Goal: Task Accomplishment & Management: Complete application form

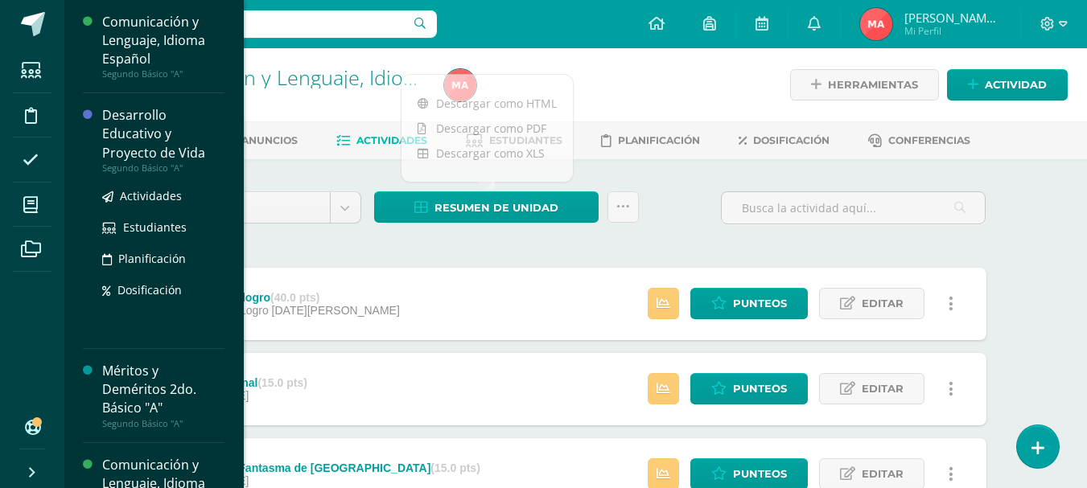
click at [124, 146] on div "Desarrollo Educativo y Proyecto de Vida" at bounding box center [163, 134] width 122 height 56
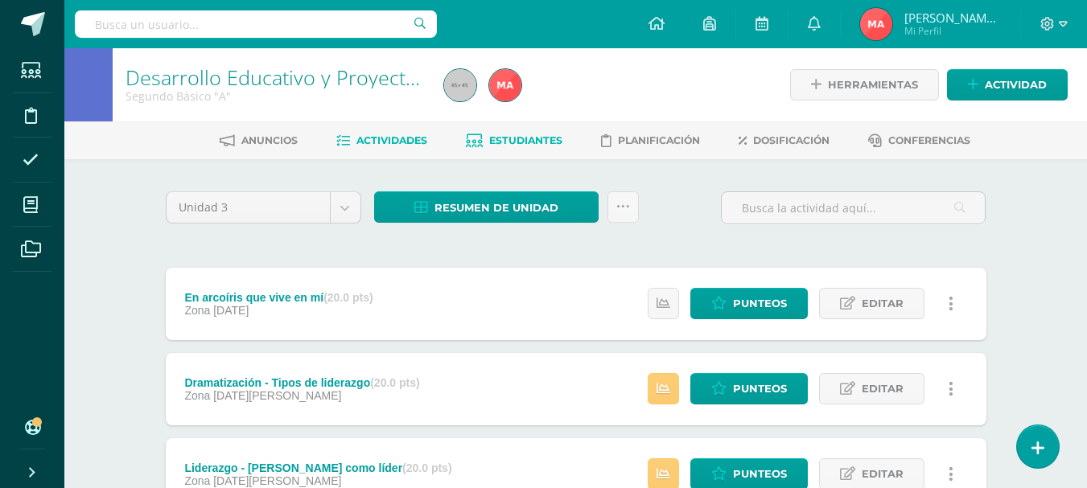
click at [509, 138] on span "Estudiantes" at bounding box center [525, 140] width 73 height 12
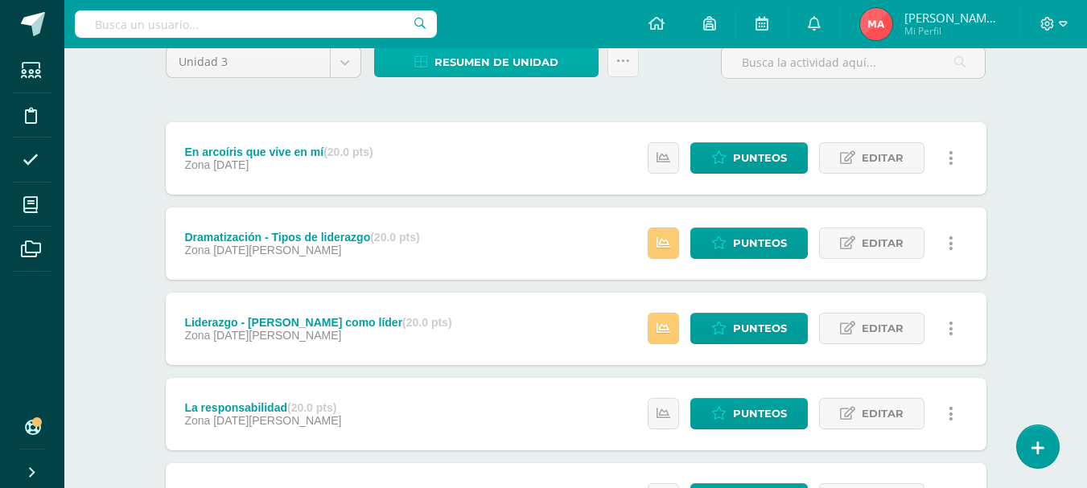
scroll to position [161, 0]
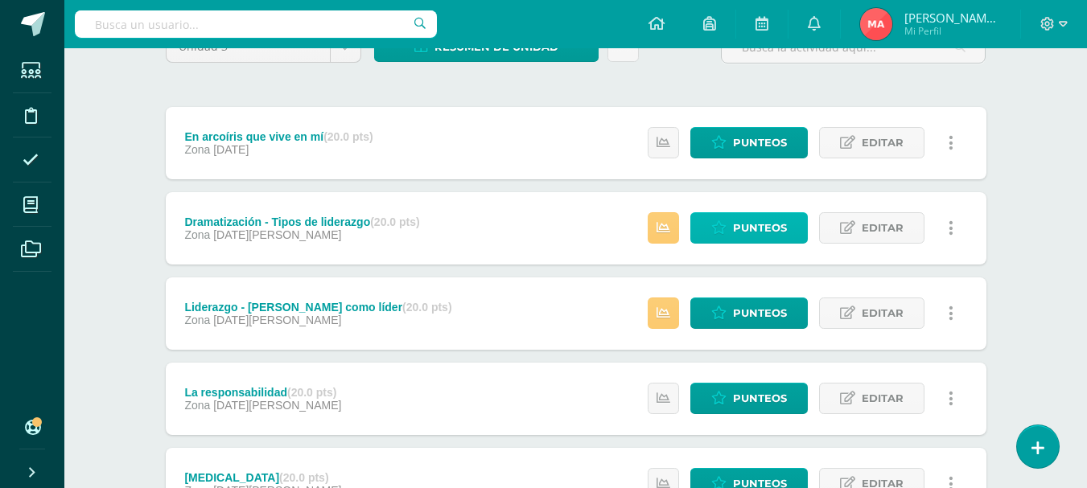
click at [755, 237] on span "Punteos" at bounding box center [760, 228] width 54 height 30
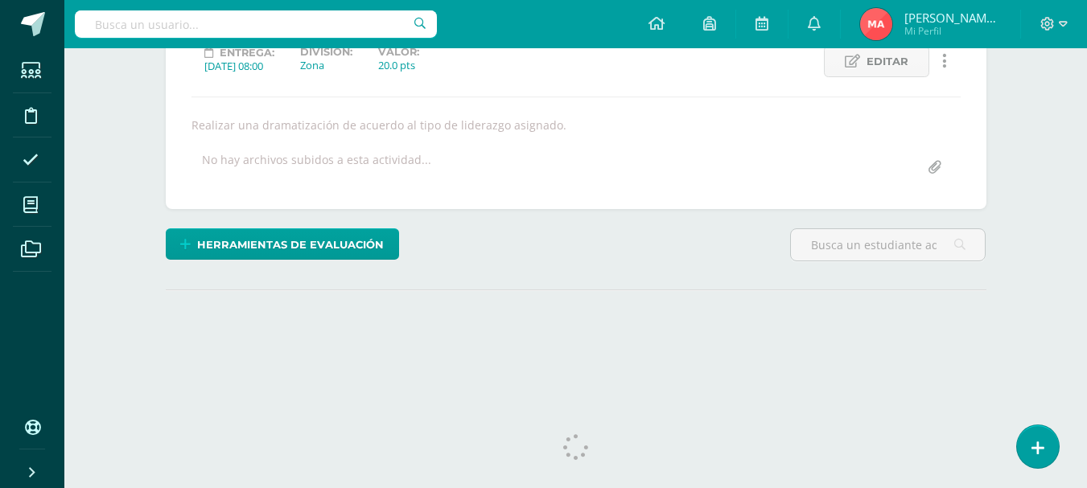
scroll to position [256, 0]
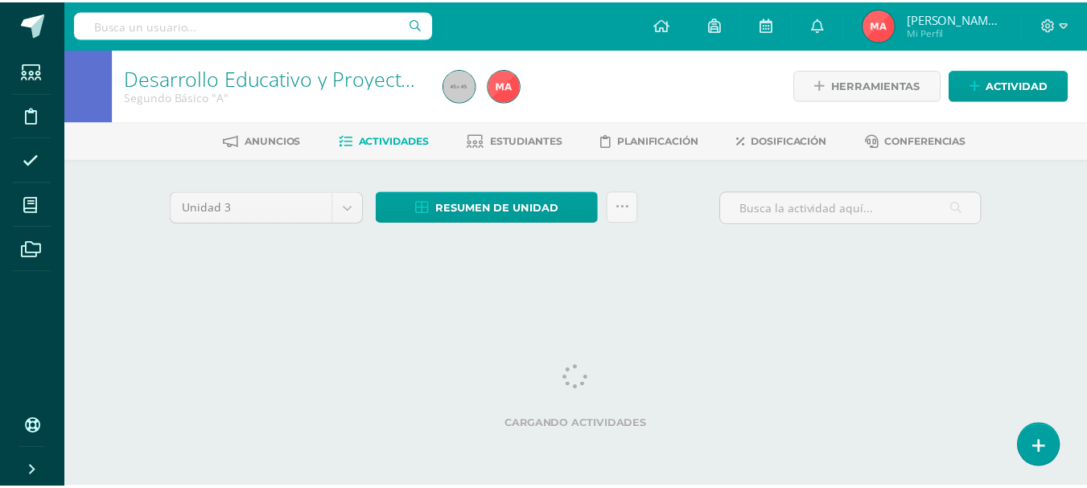
scroll to position [0, 6]
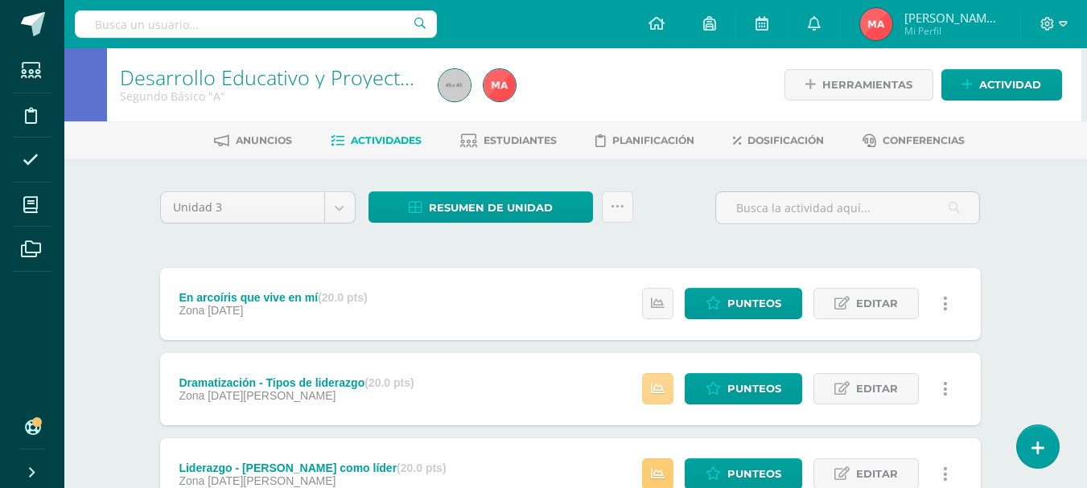
click at [660, 401] on link at bounding box center [657, 388] width 31 height 31
click at [766, 400] on span "Punteos" at bounding box center [754, 389] width 54 height 30
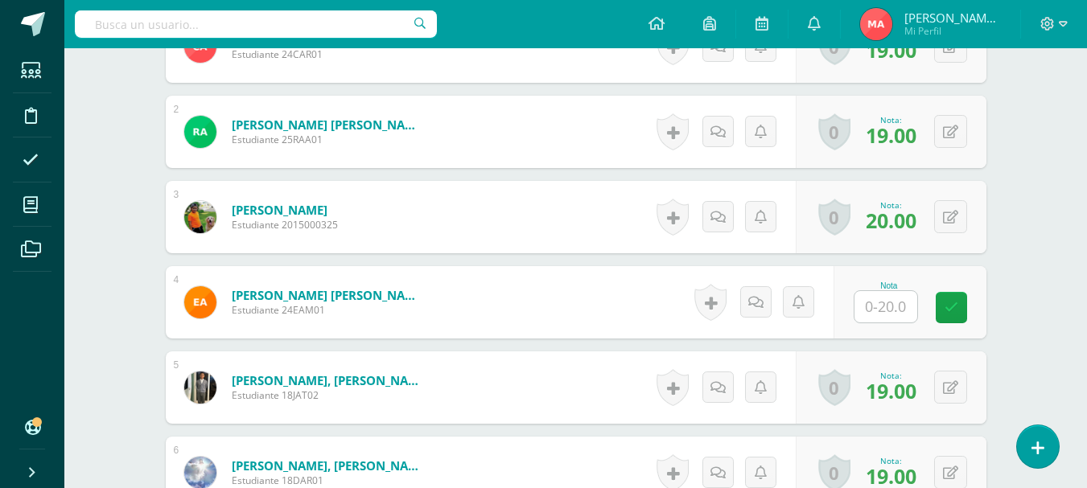
scroll to position [565, 0]
click at [848, 310] on div "Nota" at bounding box center [909, 301] width 153 height 72
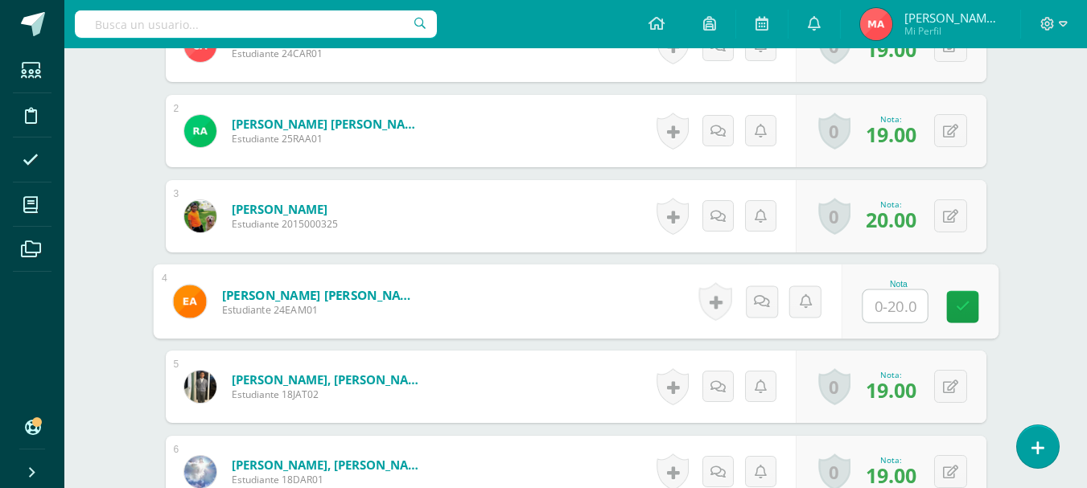
click at [875, 297] on input "text" at bounding box center [894, 306] width 64 height 32
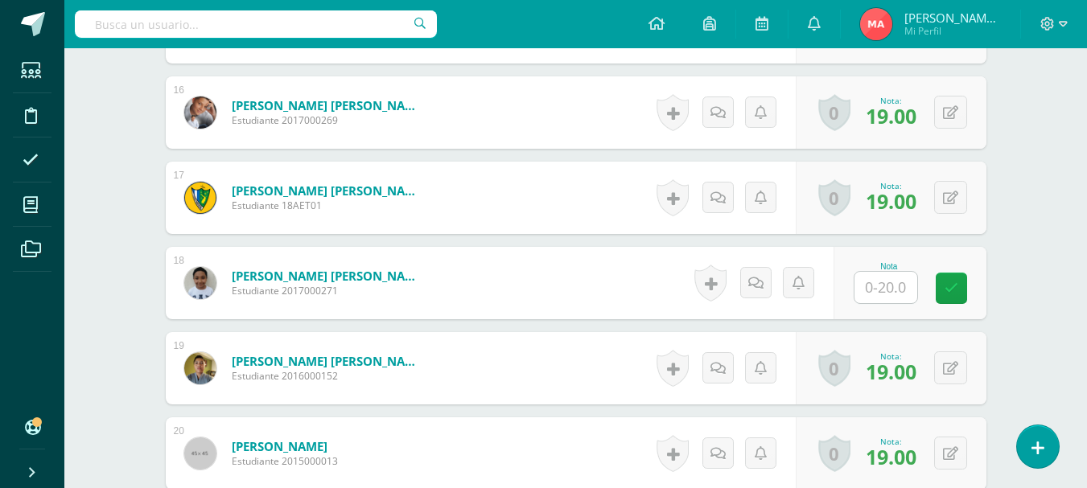
scroll to position [1852, 0]
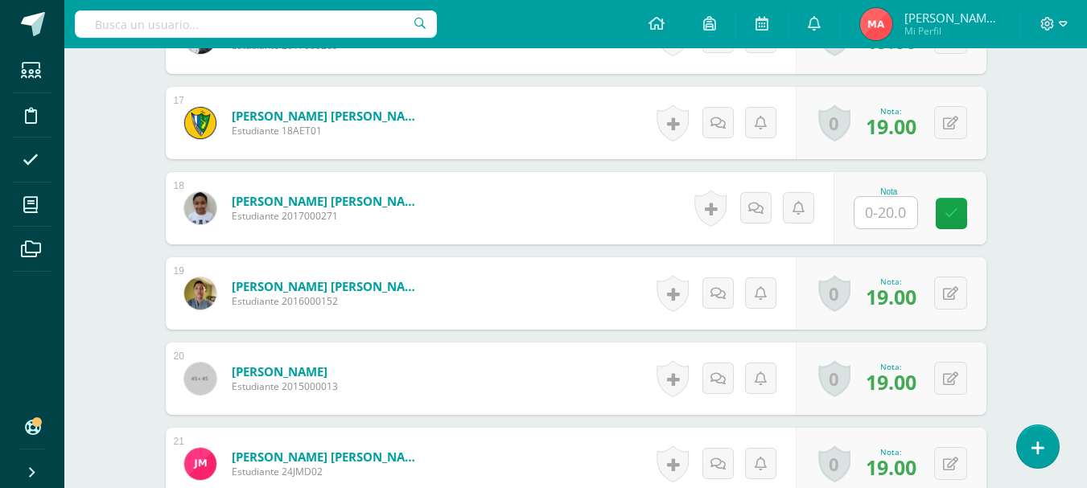
type input "10"
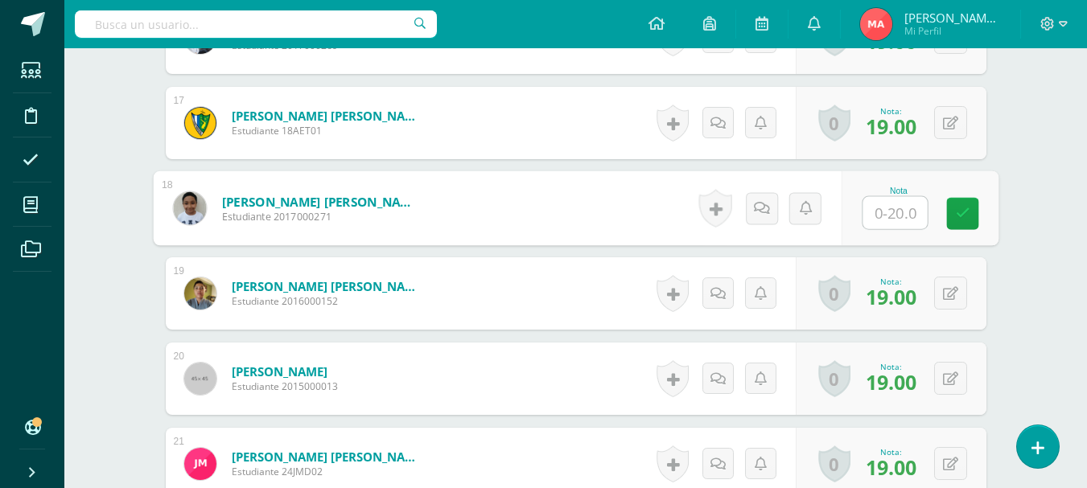
click at [910, 215] on input "text" at bounding box center [894, 213] width 64 height 32
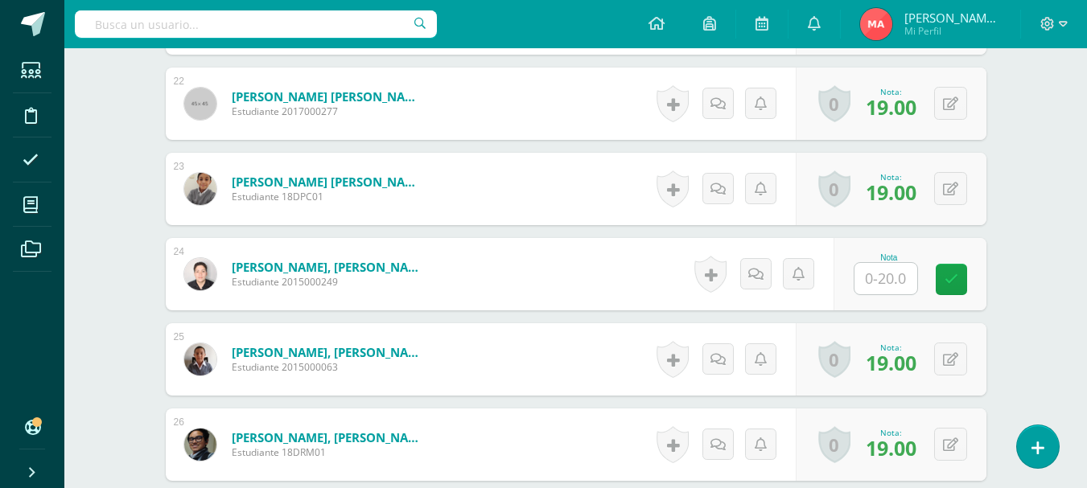
scroll to position [2335, 0]
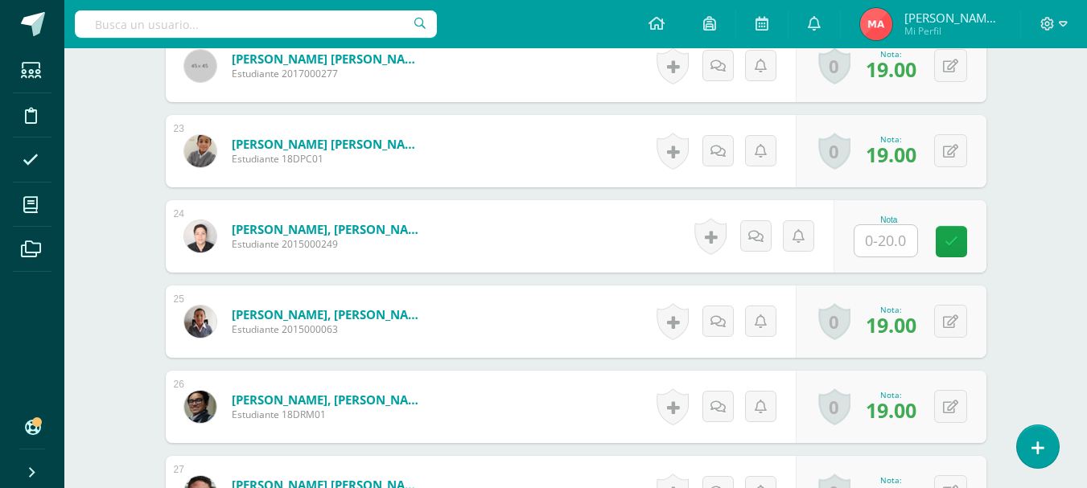
type input "10"
click at [865, 261] on div "Nota" at bounding box center [909, 236] width 153 height 72
click at [885, 249] on input "text" at bounding box center [885, 240] width 63 height 31
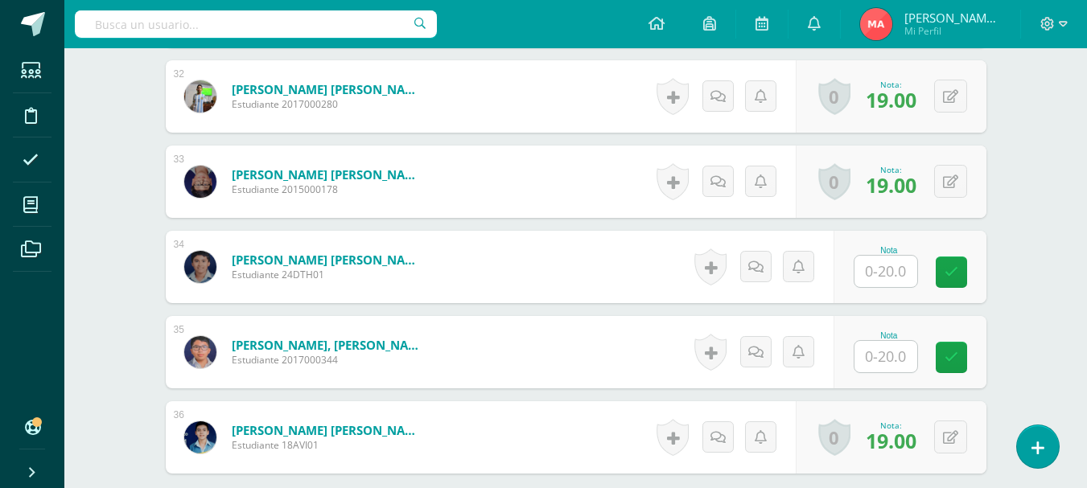
scroll to position [3220, 0]
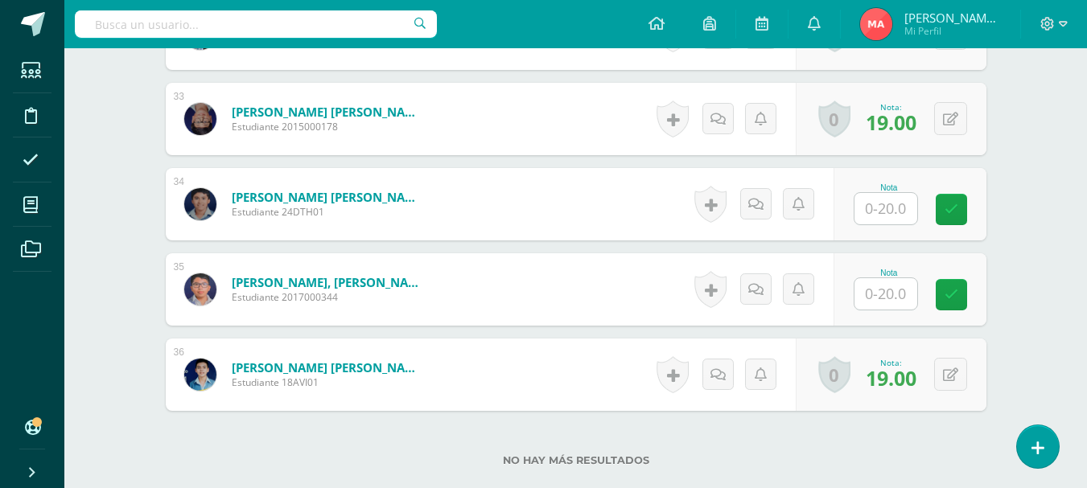
type input "10"
click at [899, 212] on input "text" at bounding box center [885, 208] width 63 height 31
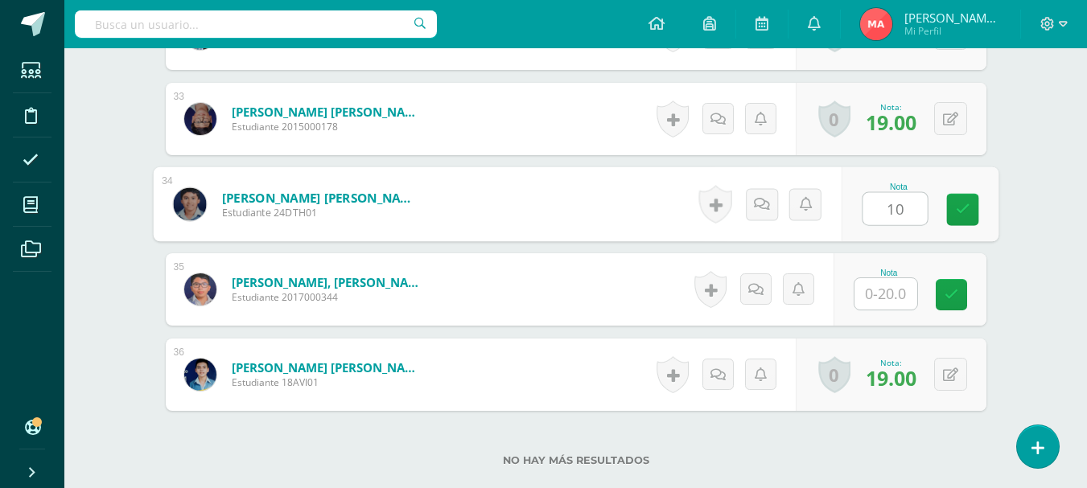
type input "10"
click at [893, 288] on input "text" at bounding box center [885, 293] width 63 height 31
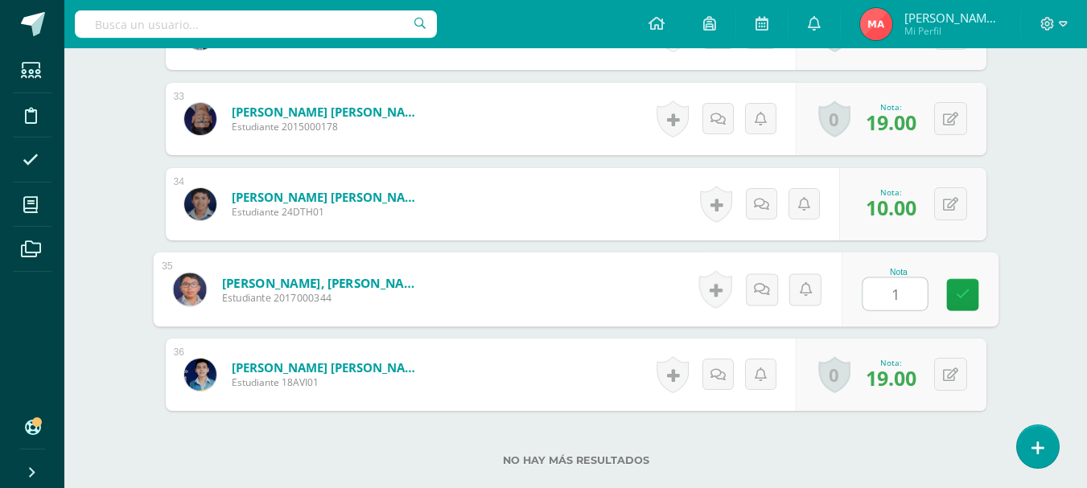
type input "10"
click at [973, 298] on link at bounding box center [962, 295] width 32 height 32
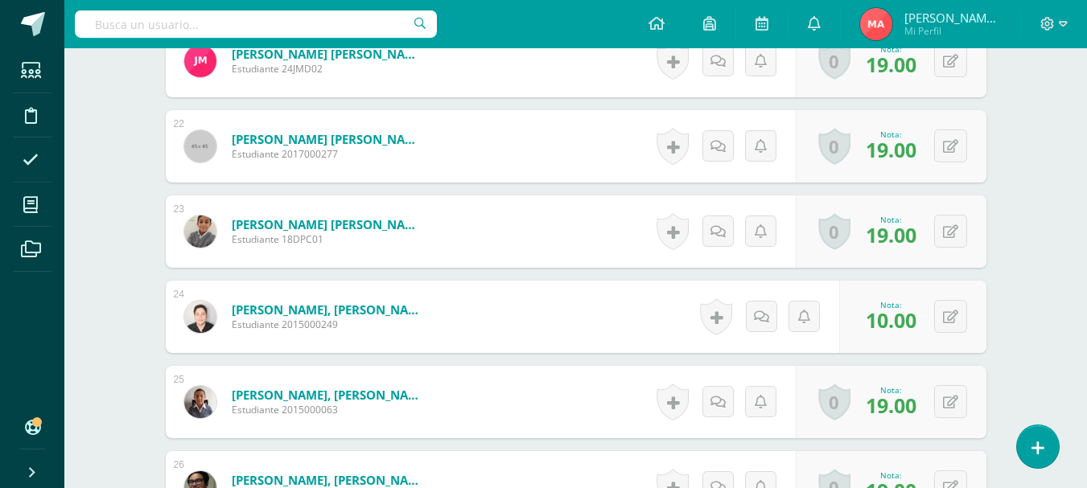
scroll to position [1933, 0]
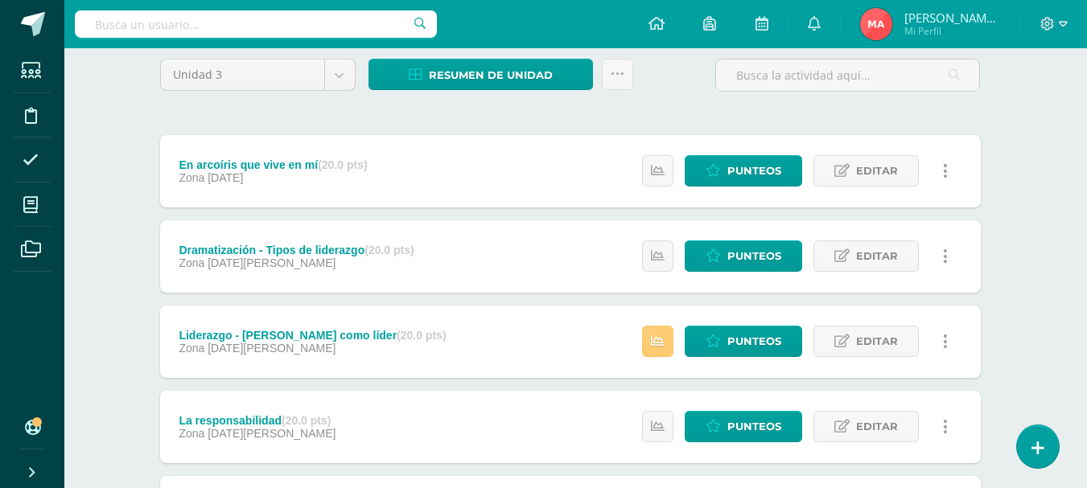
scroll to position [300, 6]
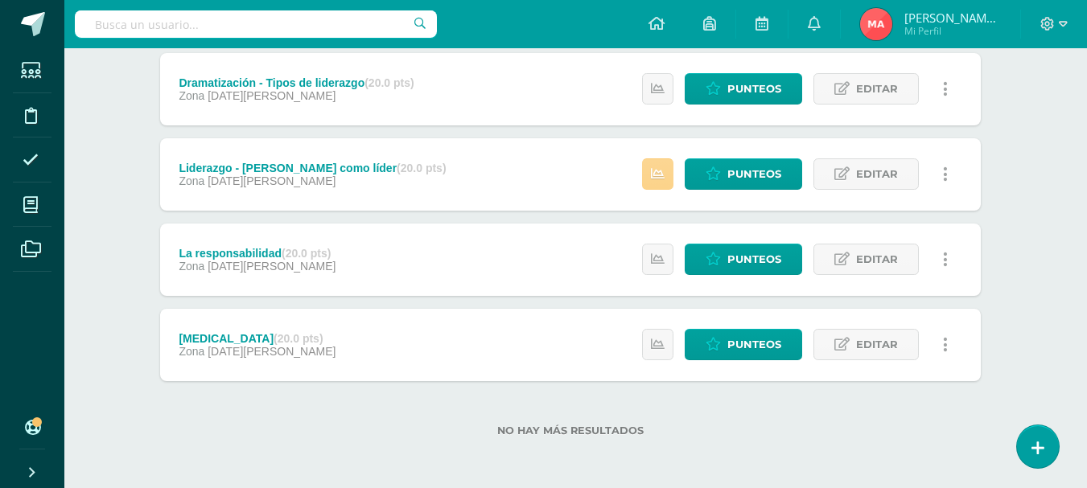
click at [659, 179] on icon at bounding box center [658, 174] width 14 height 14
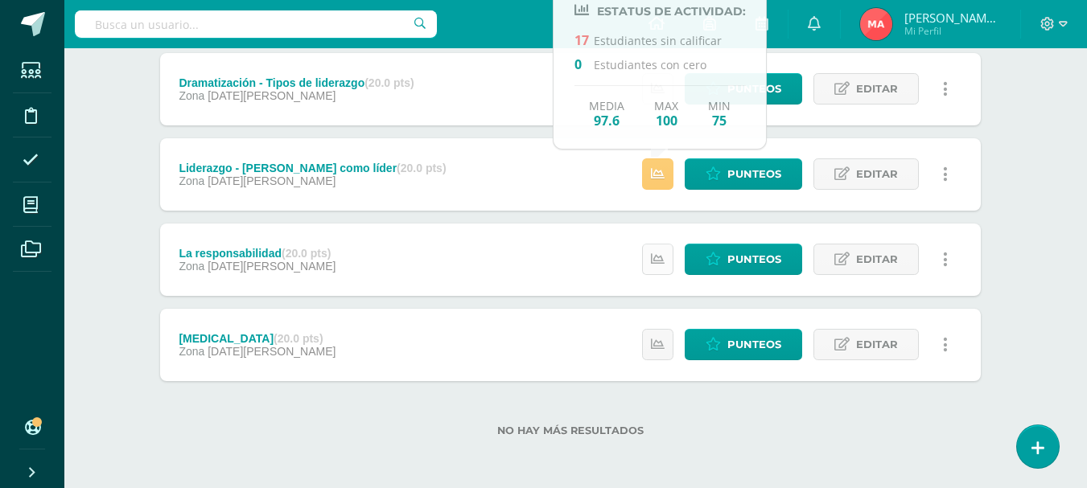
click at [664, 264] on icon at bounding box center [658, 260] width 14 height 14
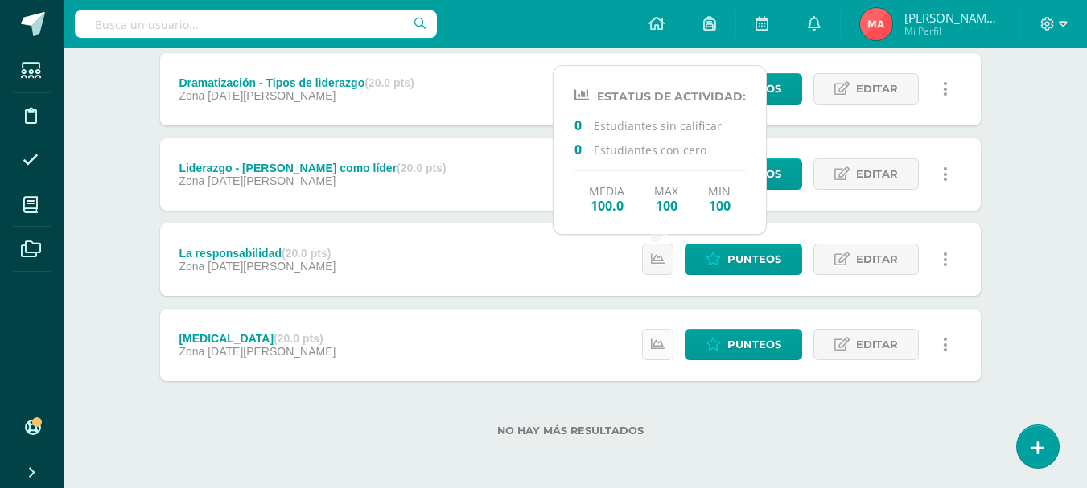
click at [656, 352] on link at bounding box center [657, 344] width 31 height 31
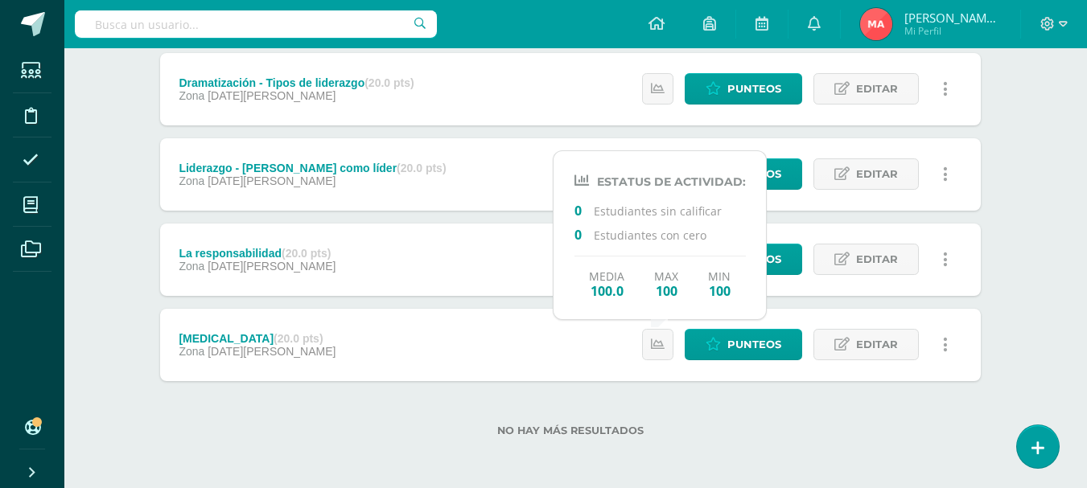
click at [482, 193] on div "Liderazgo - Jesús como líder (20.0 pts) Zona 07 de Julio Punteos Editar Histori…" at bounding box center [570, 174] width 821 height 72
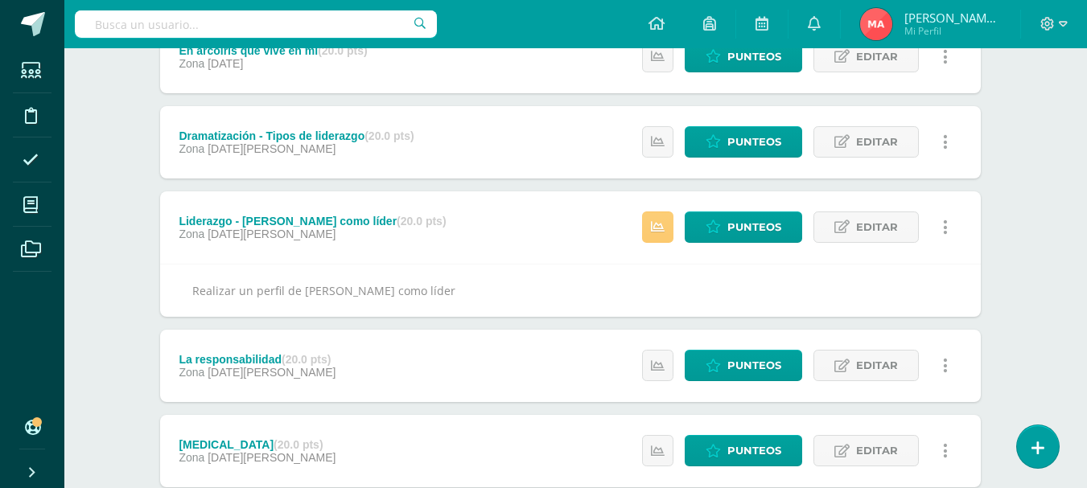
scroll to position [220, 6]
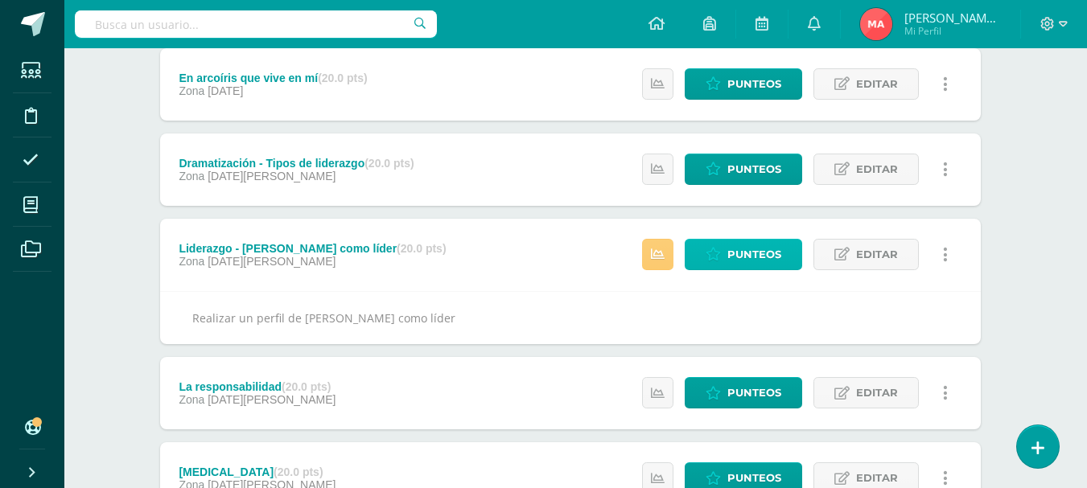
click at [752, 258] on span "Punteos" at bounding box center [754, 255] width 54 height 30
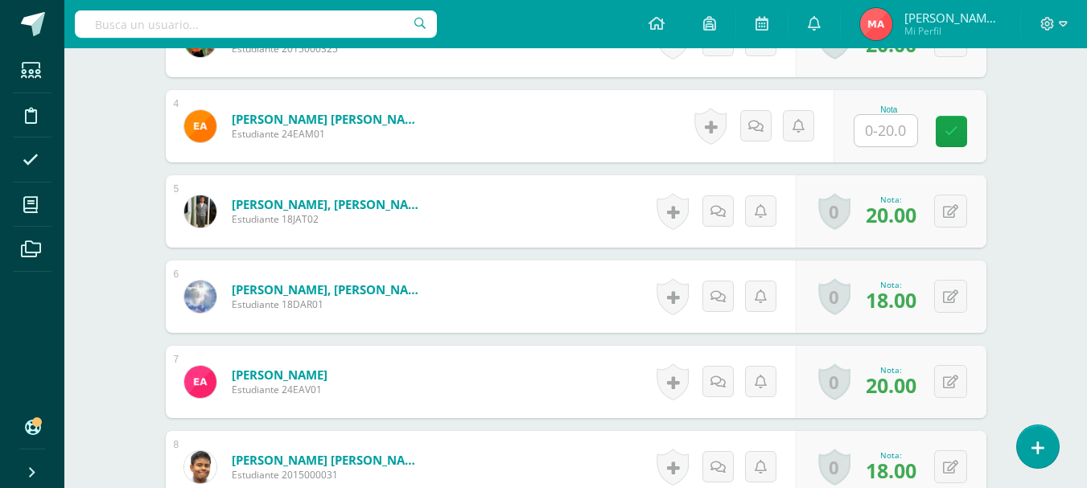
scroll to position [741, 0]
click at [892, 136] on input "text" at bounding box center [885, 129] width 63 height 31
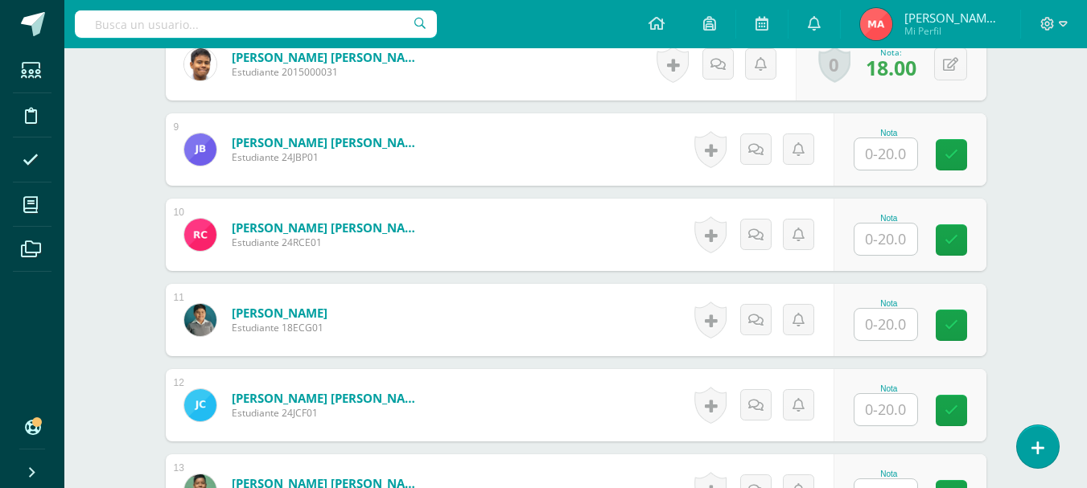
scroll to position [1144, 0]
type input "5"
click at [870, 151] on input "text" at bounding box center [885, 153] width 63 height 31
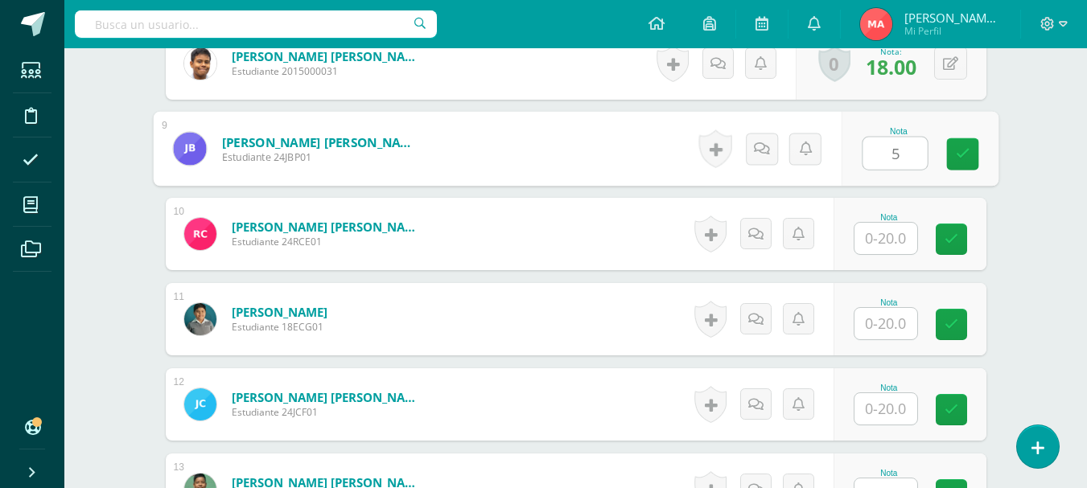
type input "5"
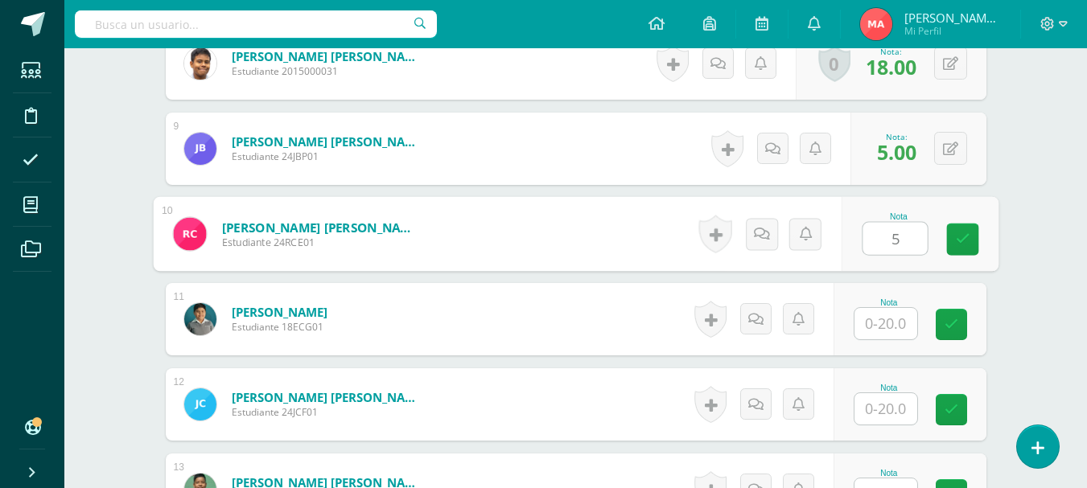
type input "5"
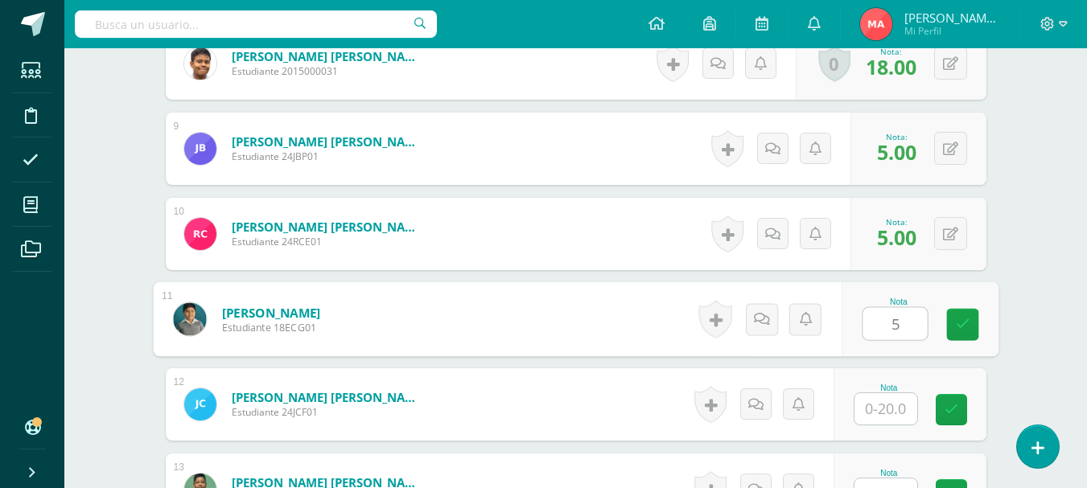
type input "5"
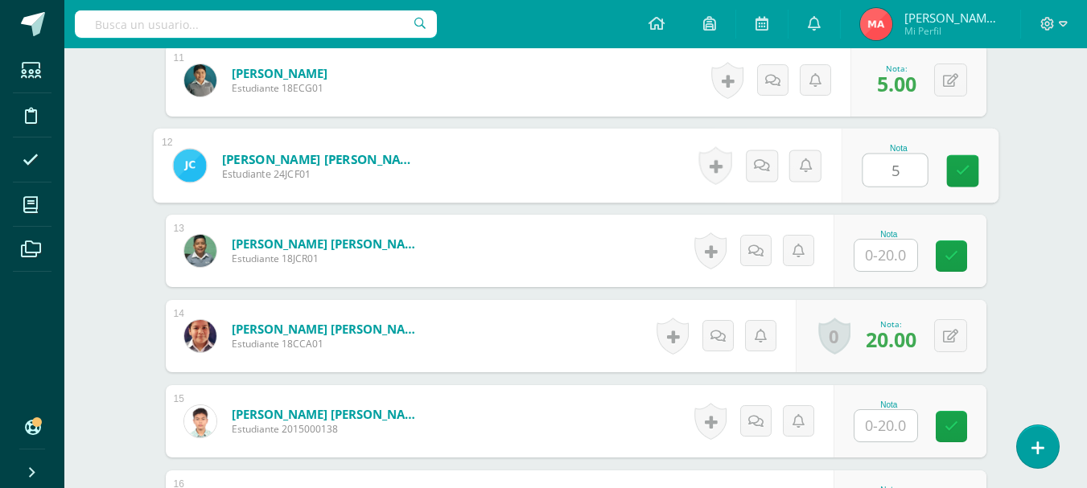
scroll to position [1385, 0]
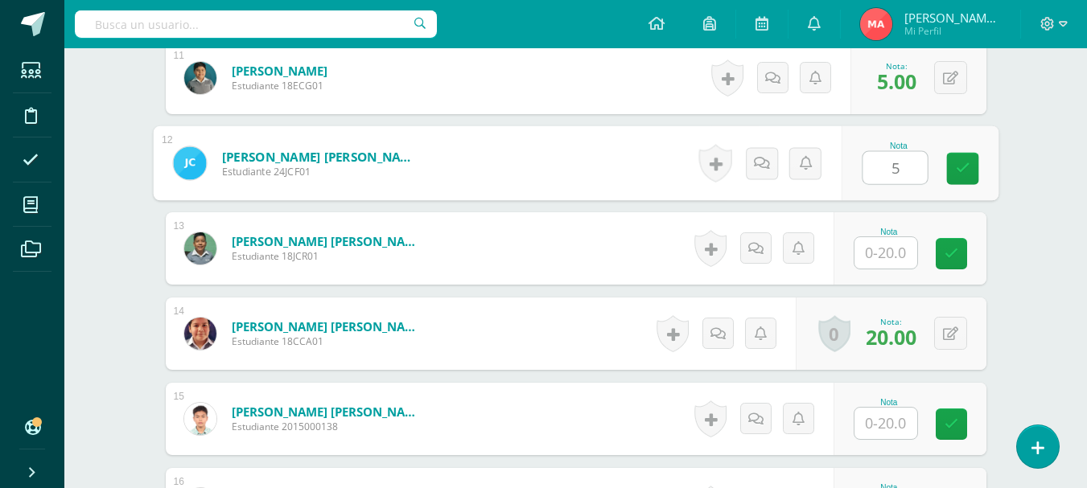
type input "5"
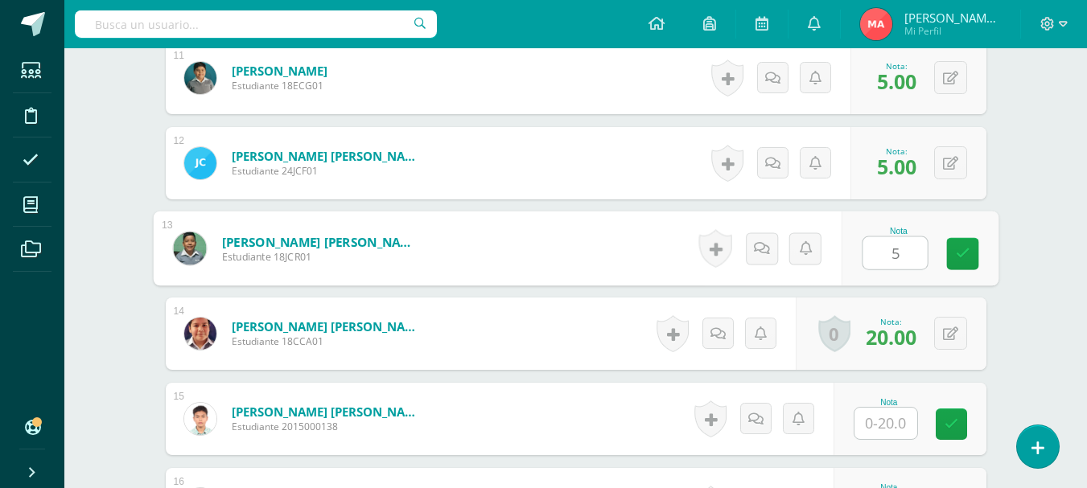
scroll to position [1707, 0]
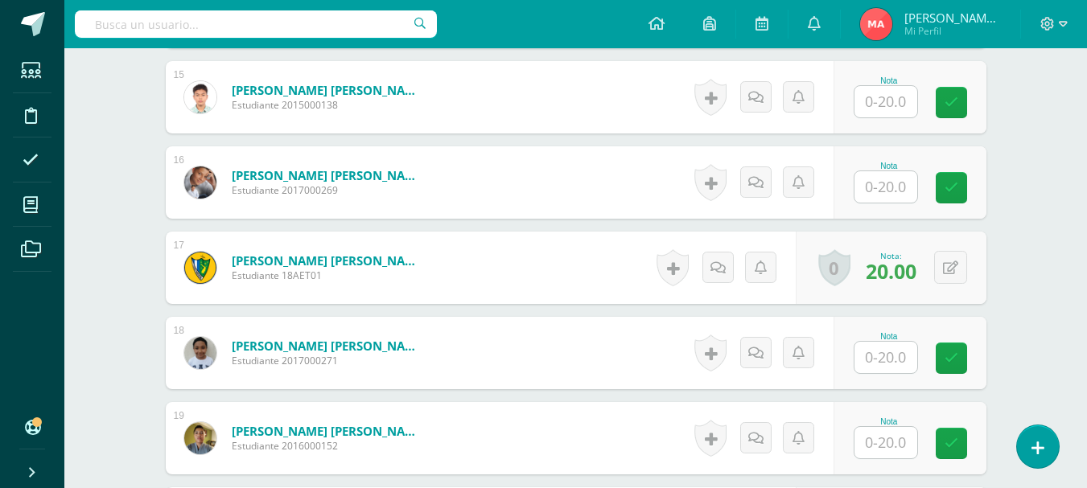
type input "5"
click at [892, 110] on input "text" at bounding box center [885, 101] width 63 height 31
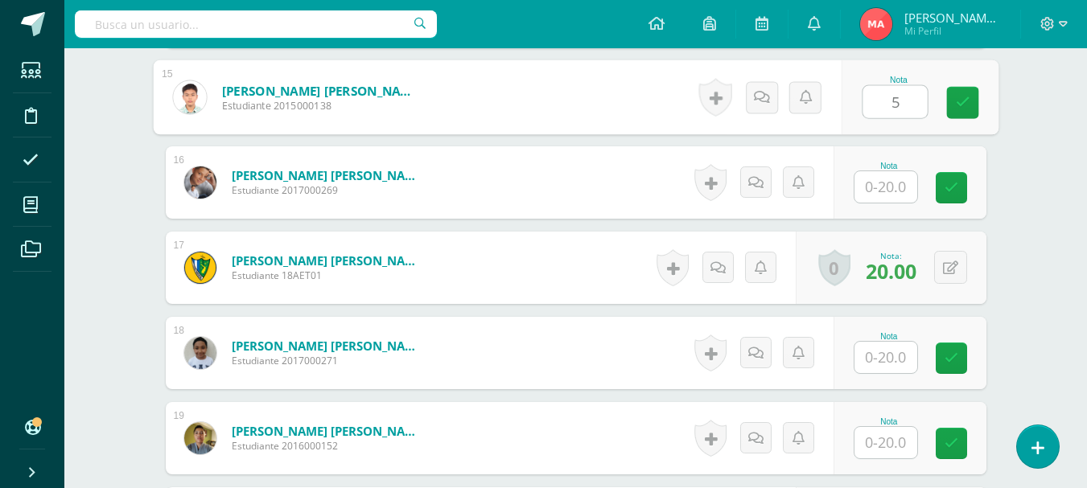
type input "5"
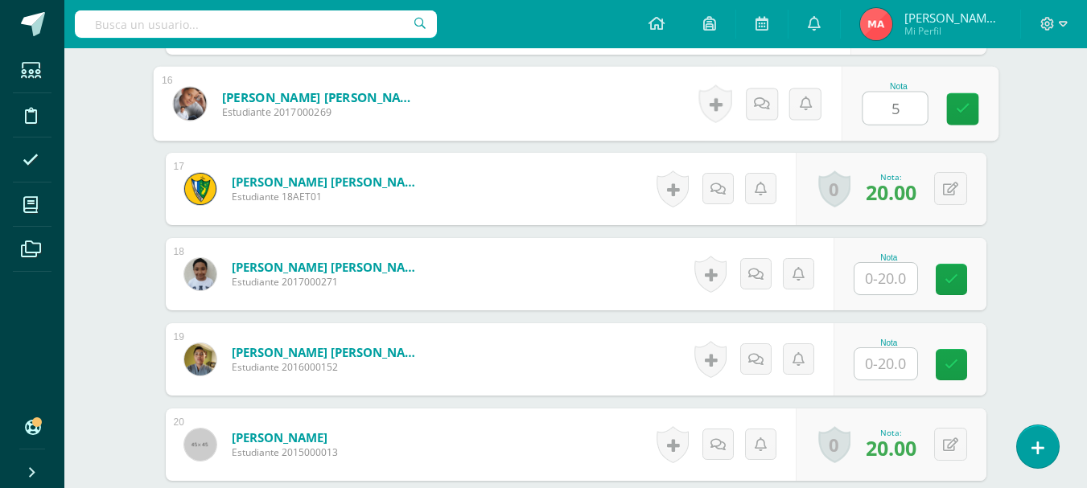
scroll to position [1948, 0]
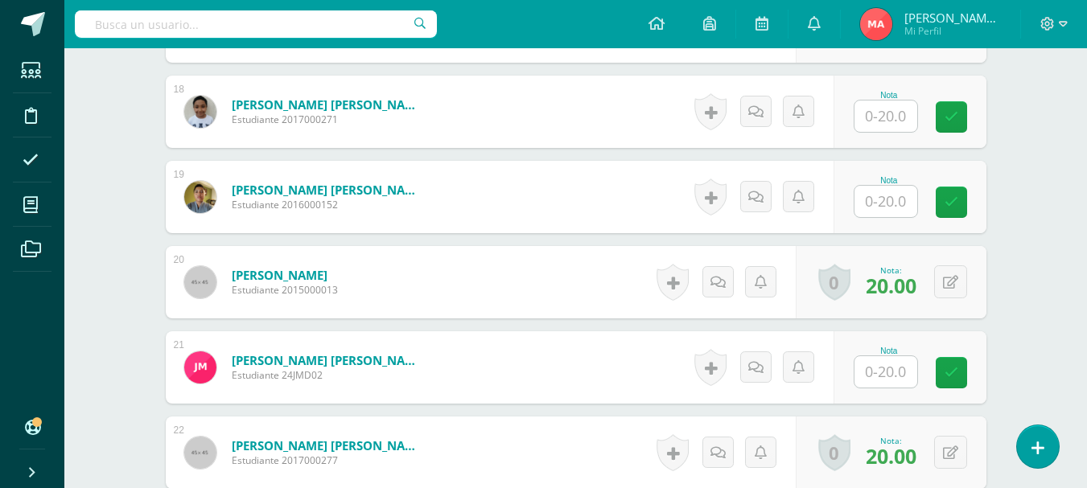
type input "5"
click at [897, 120] on input "text" at bounding box center [885, 116] width 63 height 31
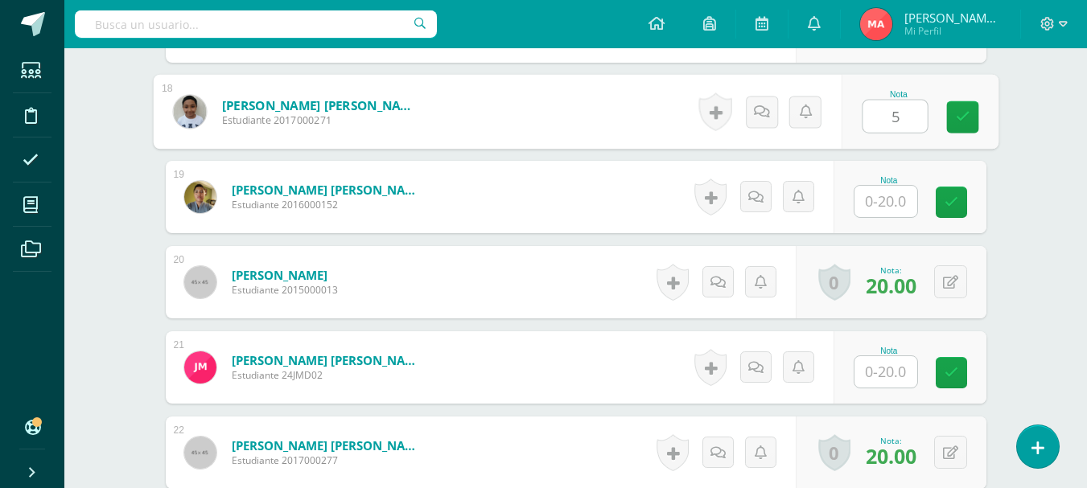
type input "5"
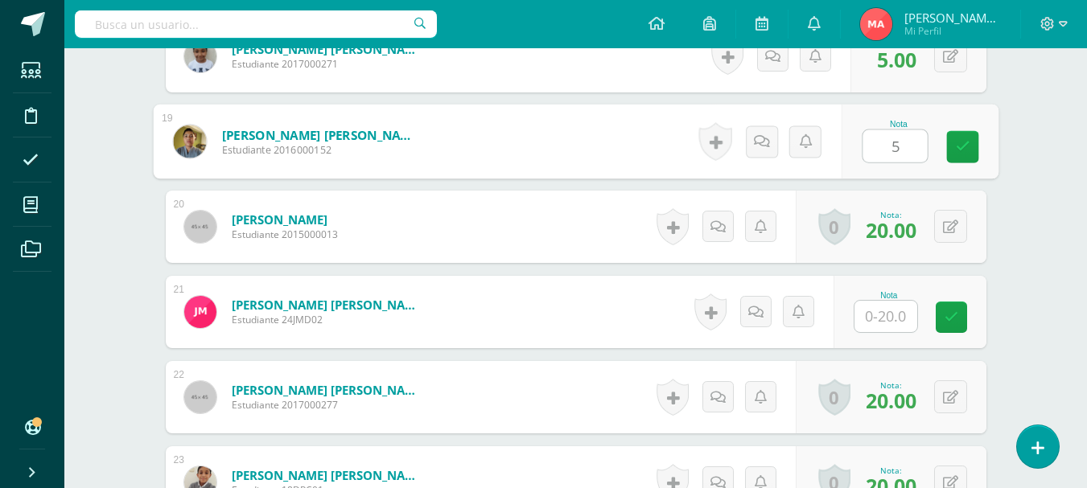
scroll to position [2109, 0]
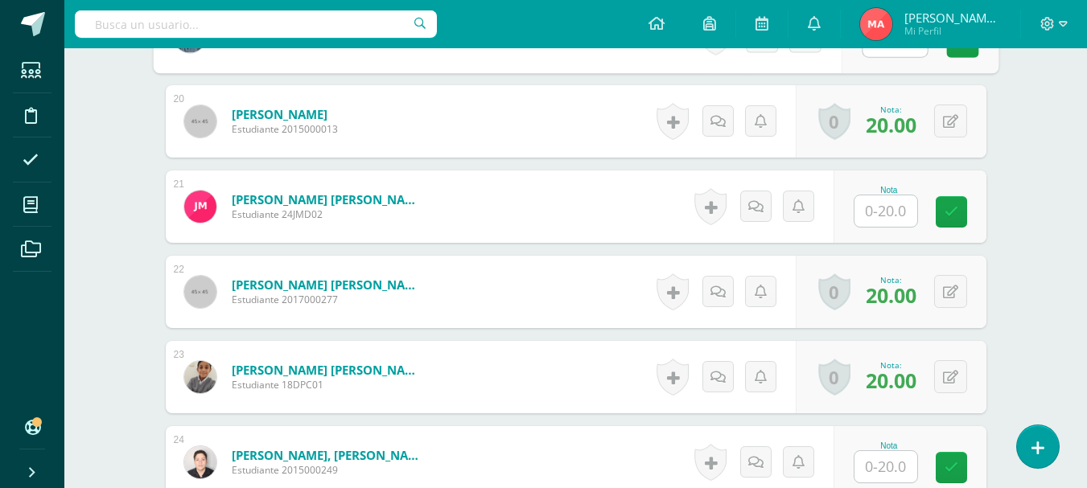
type input "5"
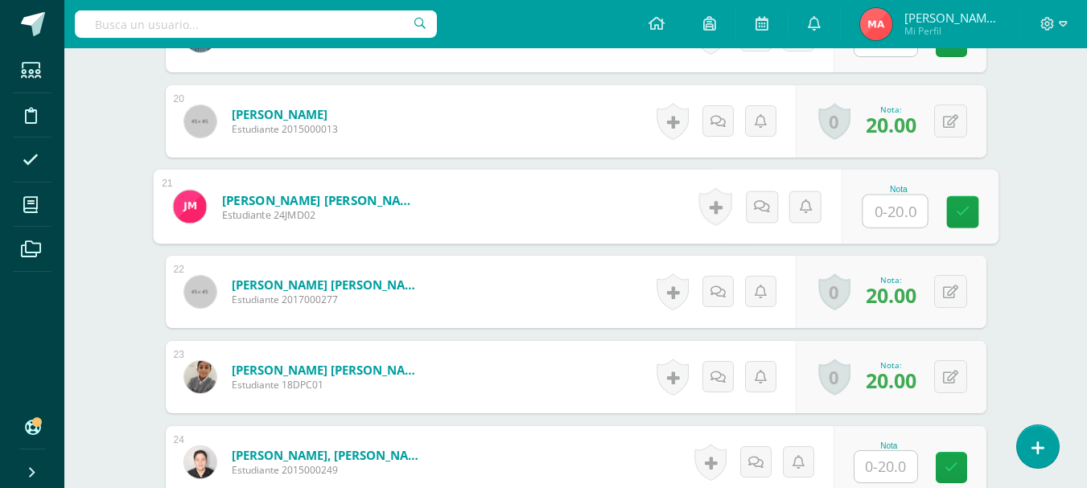
click at [886, 225] on input "text" at bounding box center [894, 211] width 64 height 32
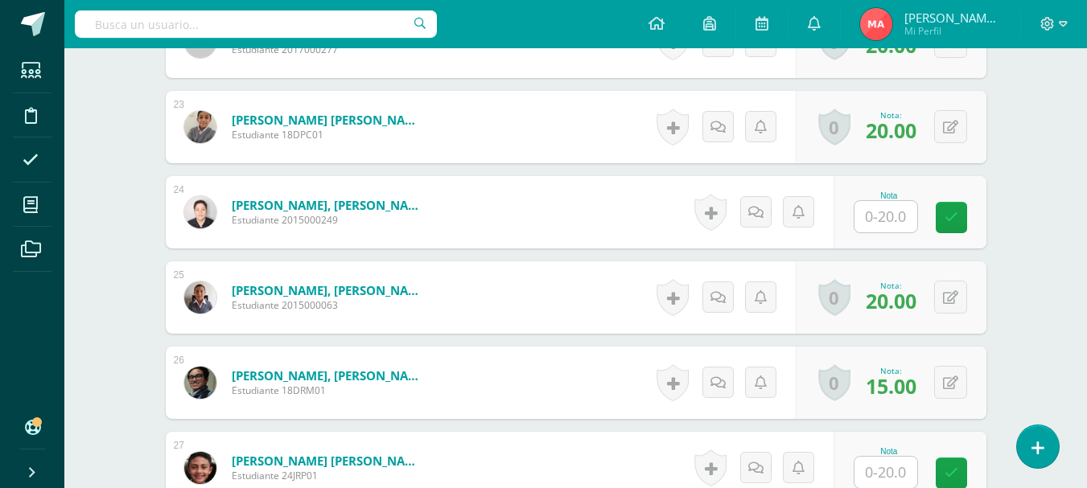
scroll to position [2270, 0]
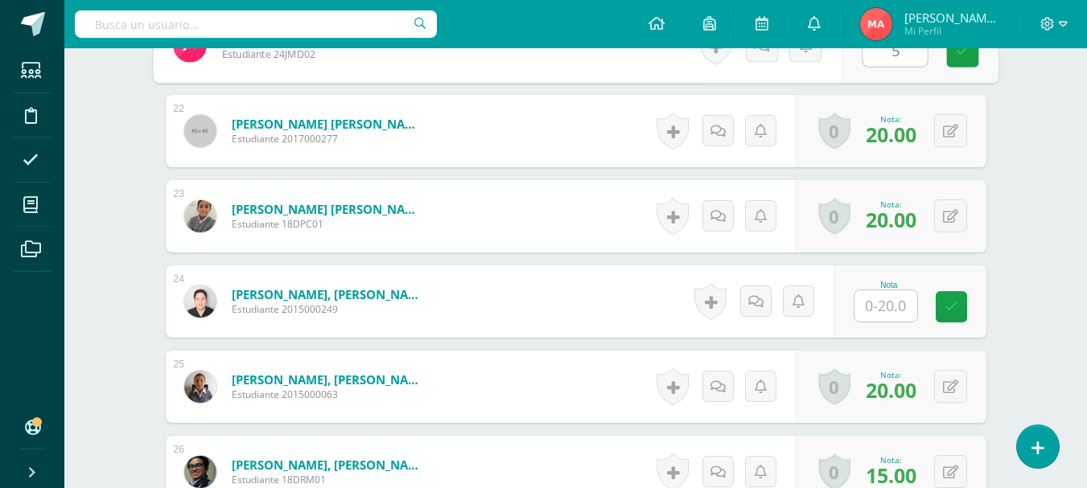
type input "5"
click at [891, 301] on input "text" at bounding box center [885, 305] width 63 height 31
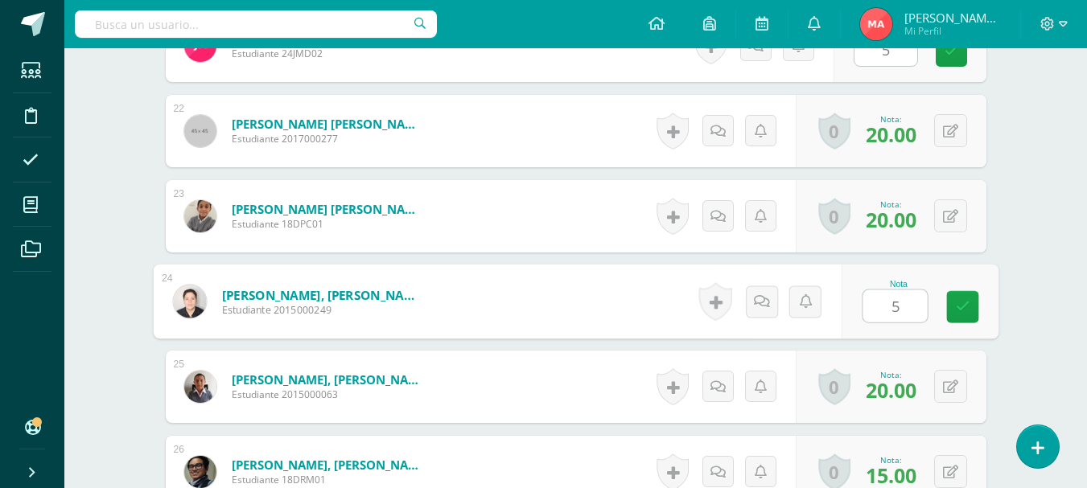
scroll to position [2512, 0]
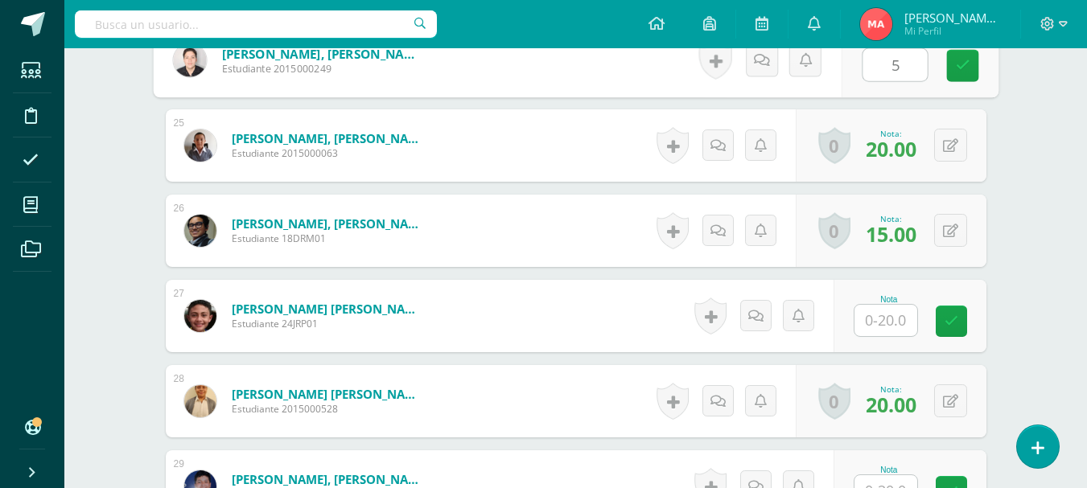
type input "5"
click at [876, 315] on input "text" at bounding box center [885, 320] width 63 height 31
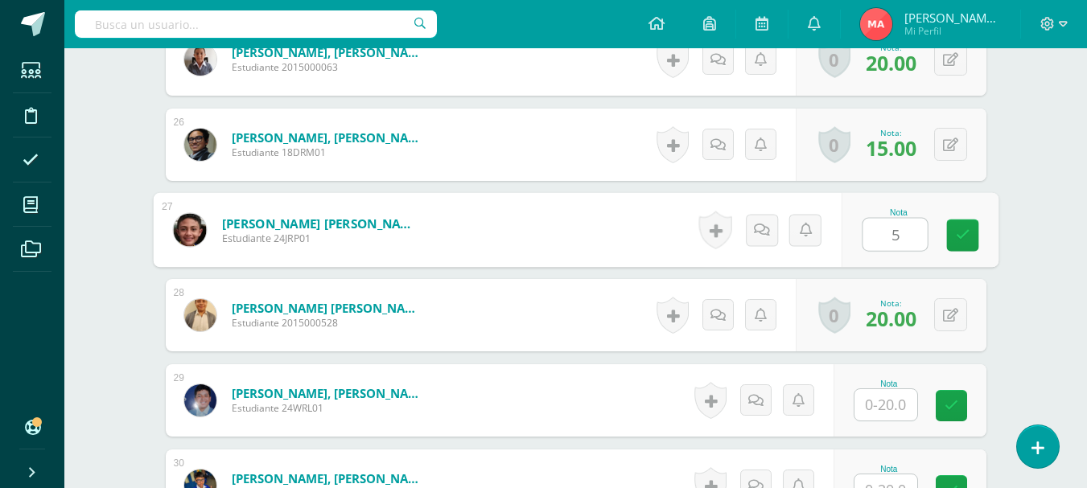
scroll to position [2673, 0]
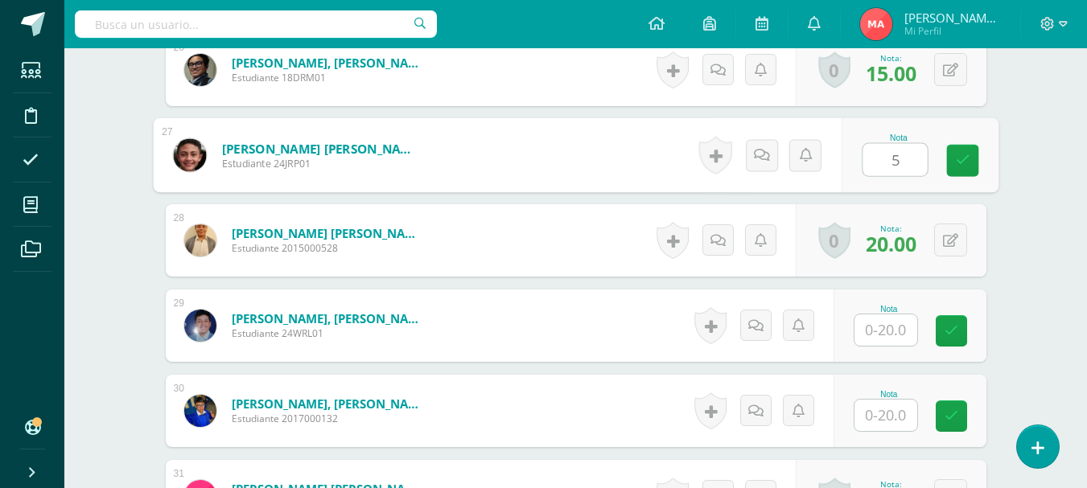
type input "5"
click at [891, 316] on input "text" at bounding box center [885, 330] width 63 height 31
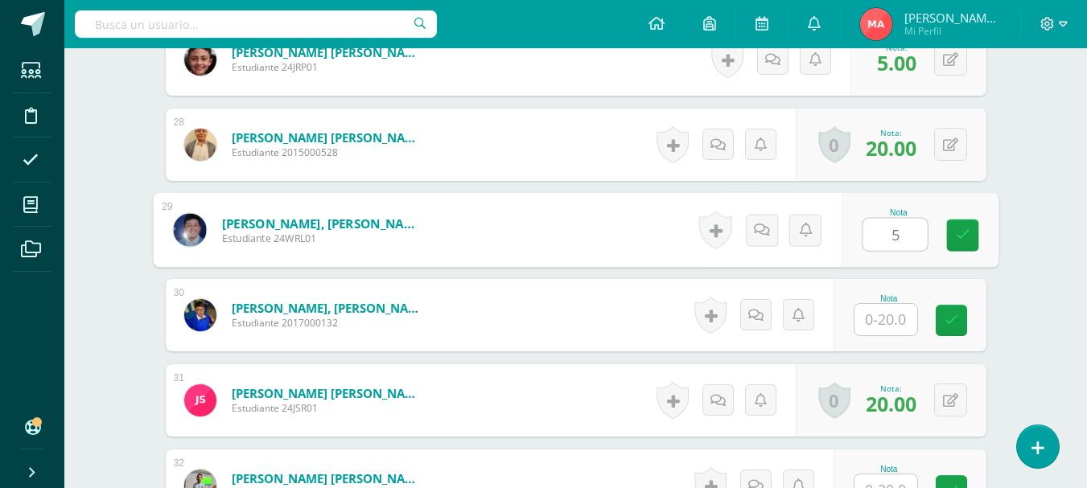
scroll to position [2914, 0]
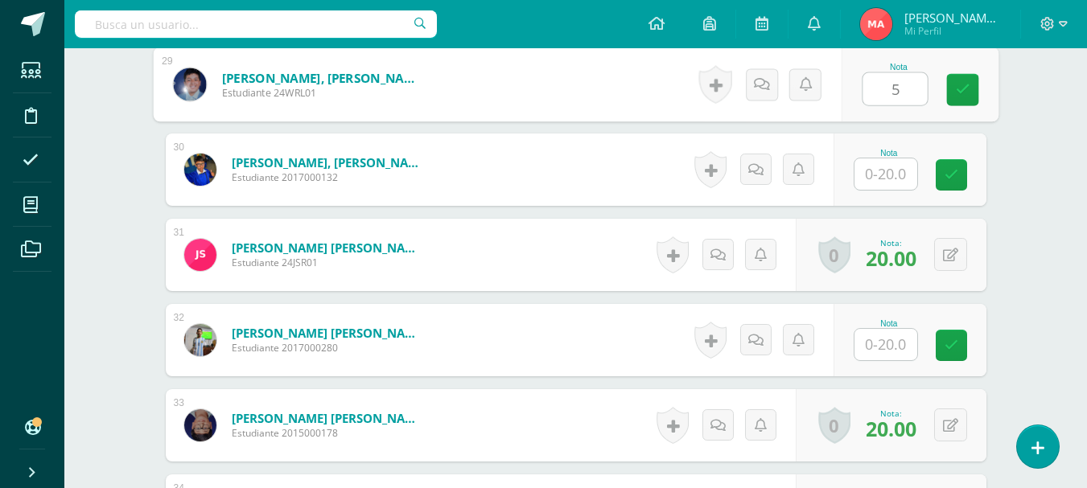
type input "5"
click at [887, 171] on input "text" at bounding box center [885, 173] width 63 height 31
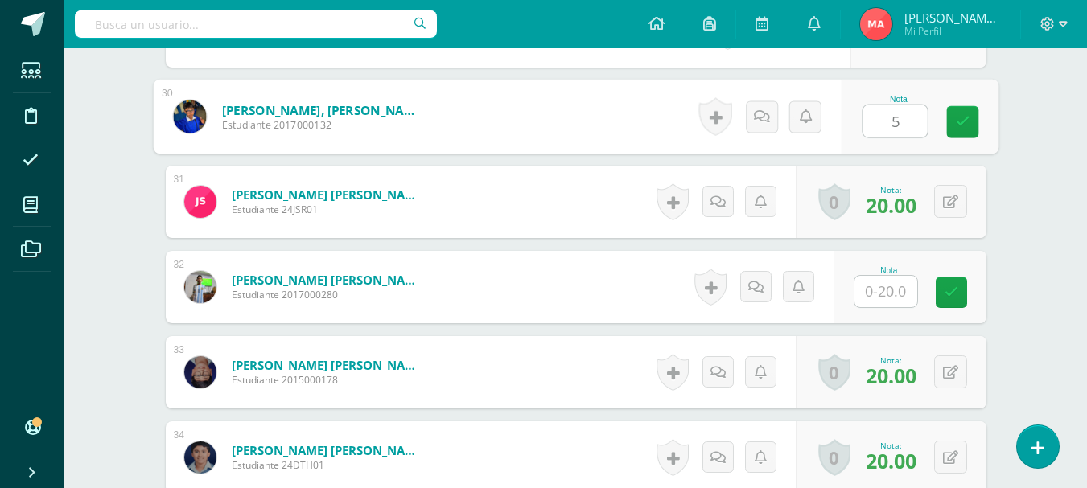
scroll to position [2994, 0]
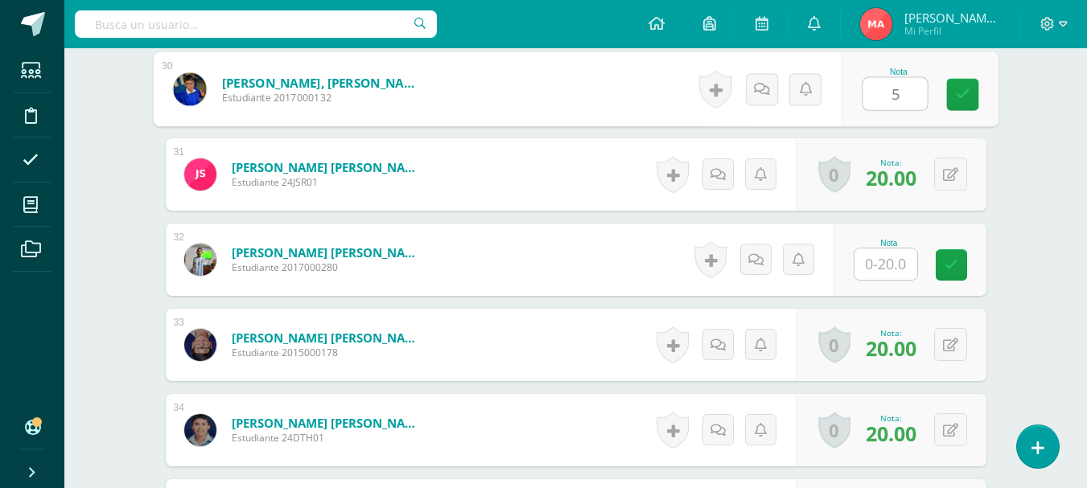
type input "5"
click at [891, 271] on input "text" at bounding box center [885, 264] width 63 height 31
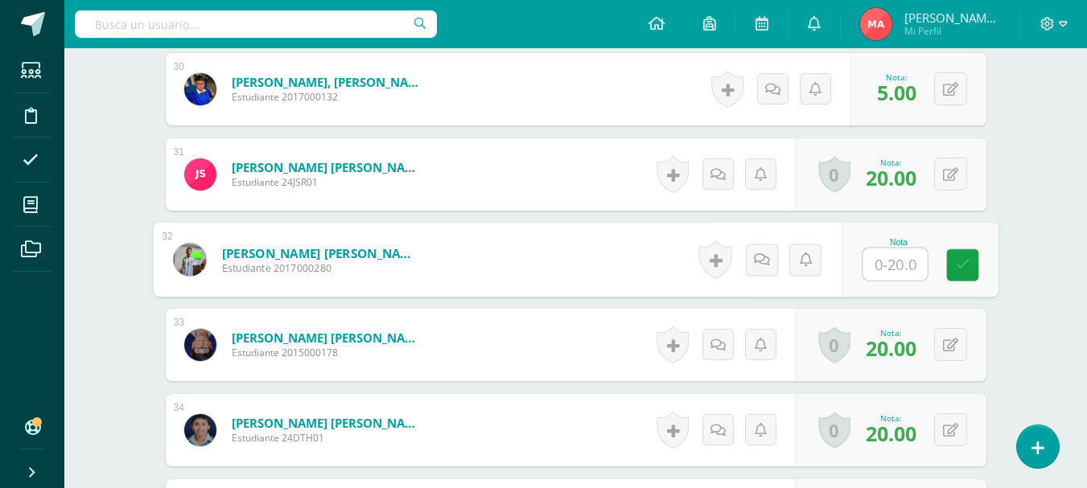
type input "5"
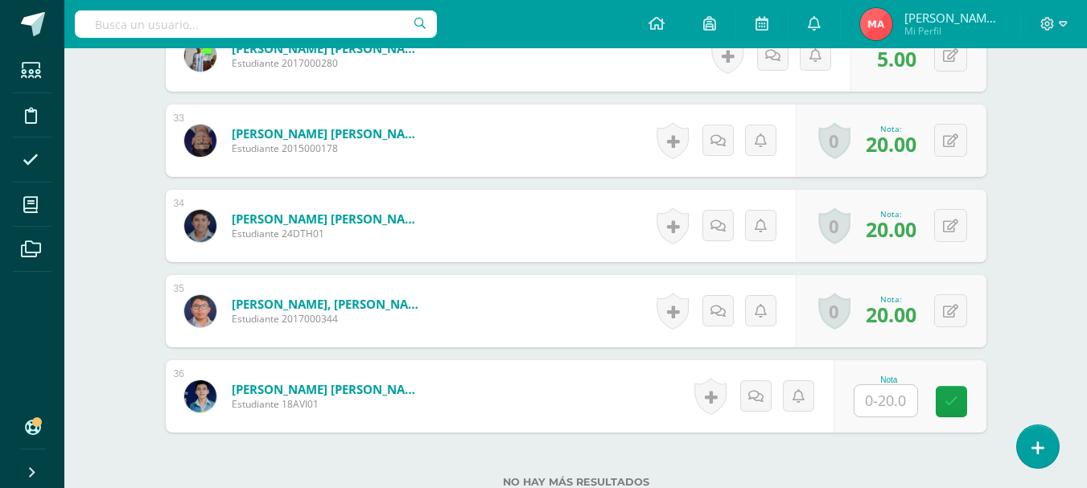
scroll to position [3316, 0]
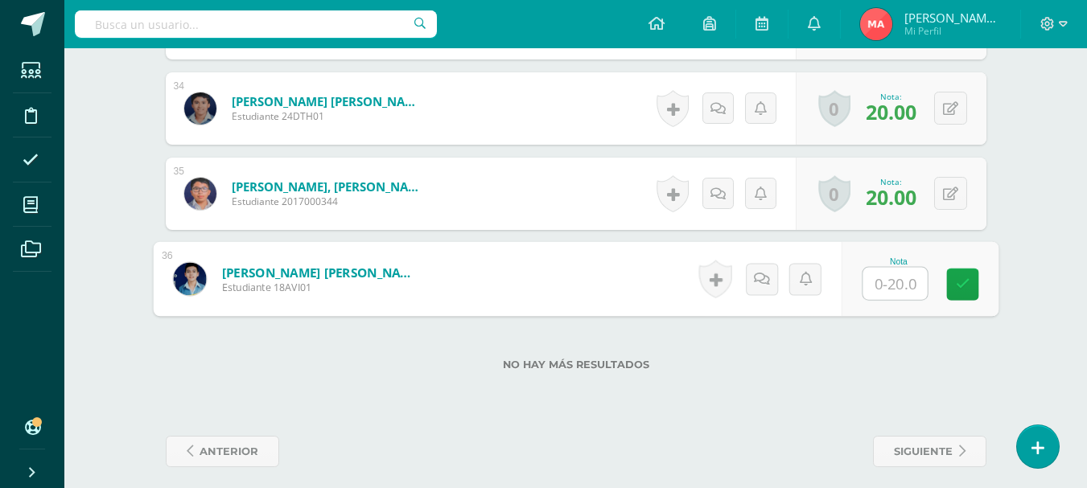
click at [885, 287] on input "text" at bounding box center [894, 284] width 64 height 32
type input "5"
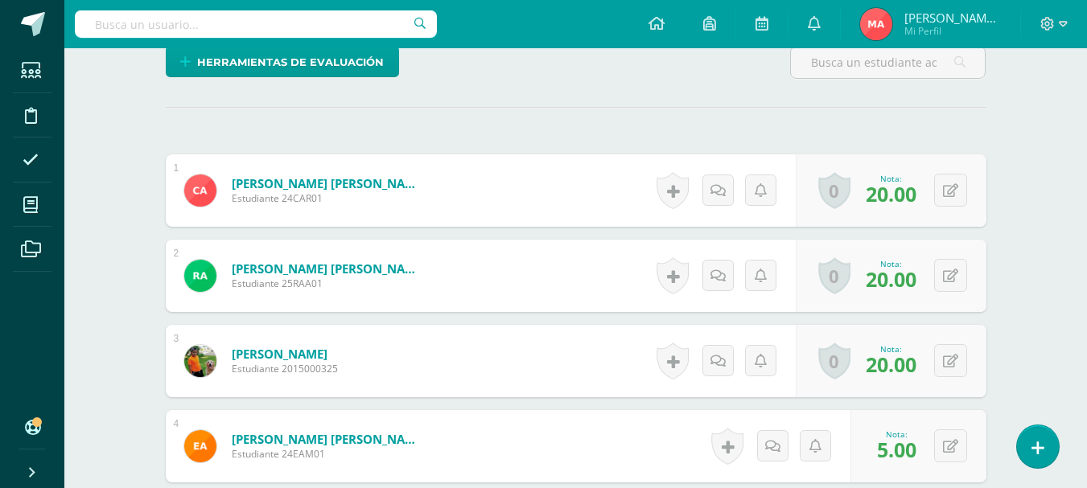
scroll to position [18, 0]
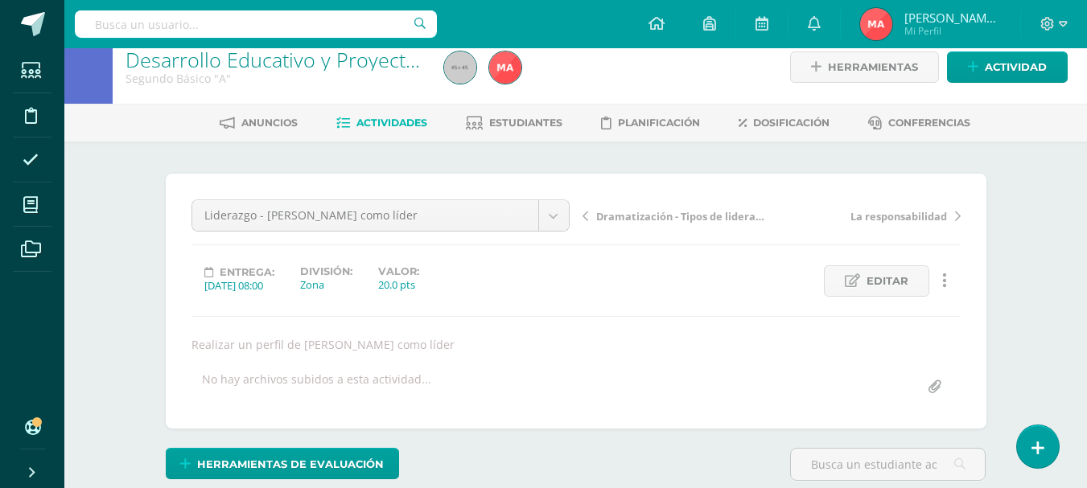
click at [378, 121] on span "Actividades" at bounding box center [391, 123] width 71 height 12
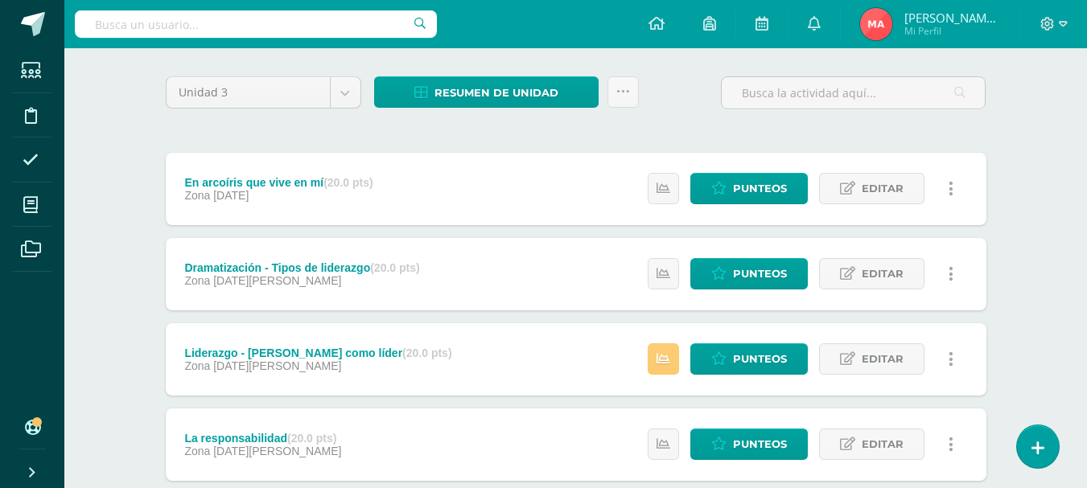
scroll to position [300, 0]
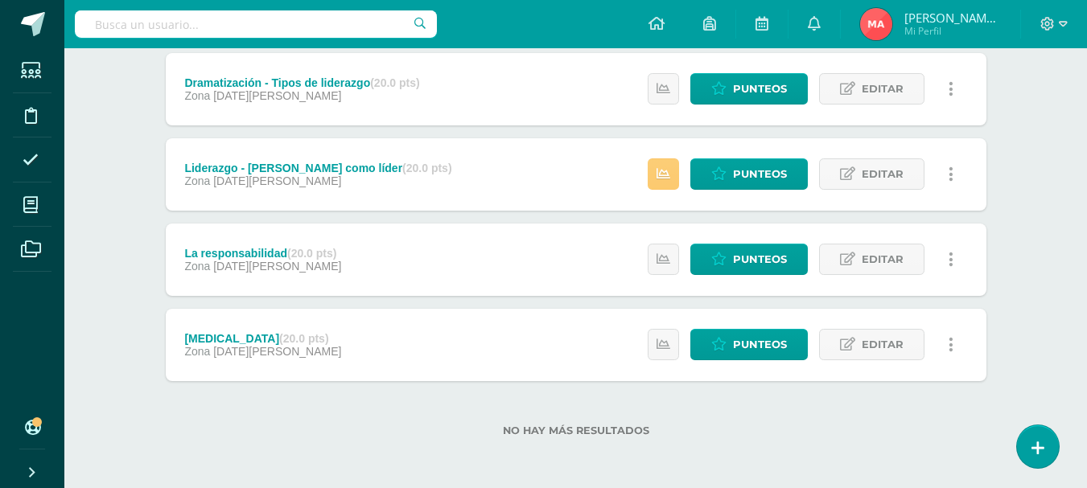
click at [680, 195] on div "Estatus de Actividad: 1 Estudiantes sin calificar 0 Estudiantes con cero Media …" at bounding box center [804, 174] width 363 height 72
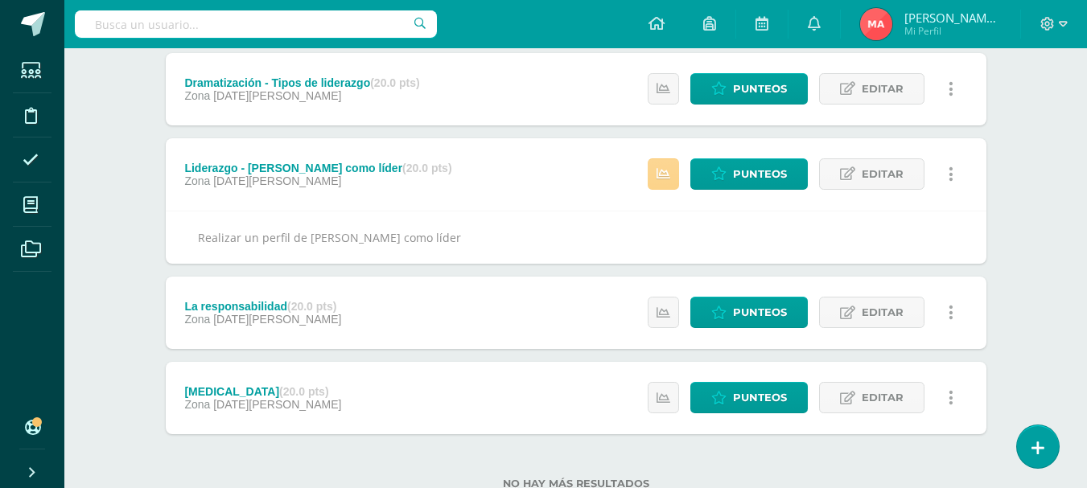
click at [673, 187] on link at bounding box center [663, 173] width 31 height 31
click at [776, 181] on span "Punteos" at bounding box center [760, 174] width 54 height 30
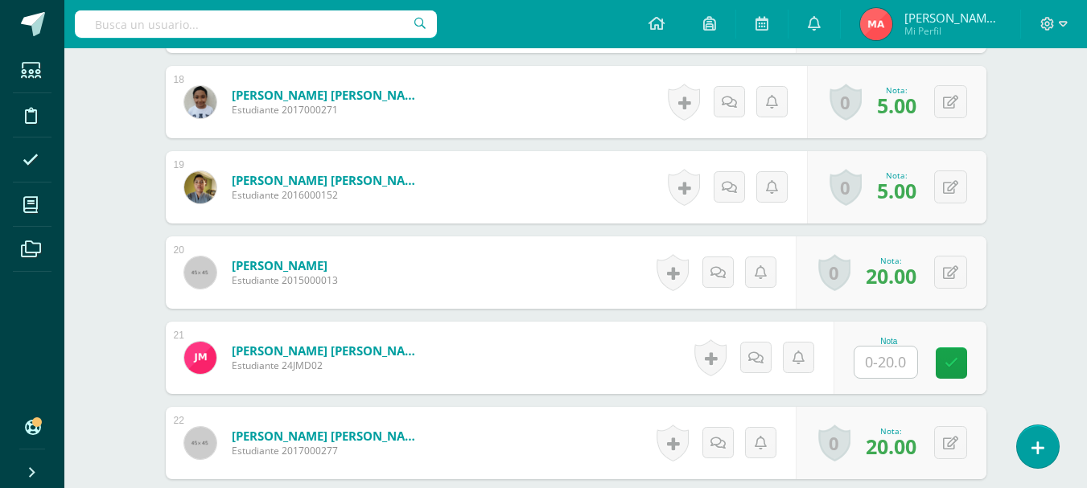
scroll to position [1959, 0]
click at [899, 372] on input "text" at bounding box center [885, 361] width 63 height 31
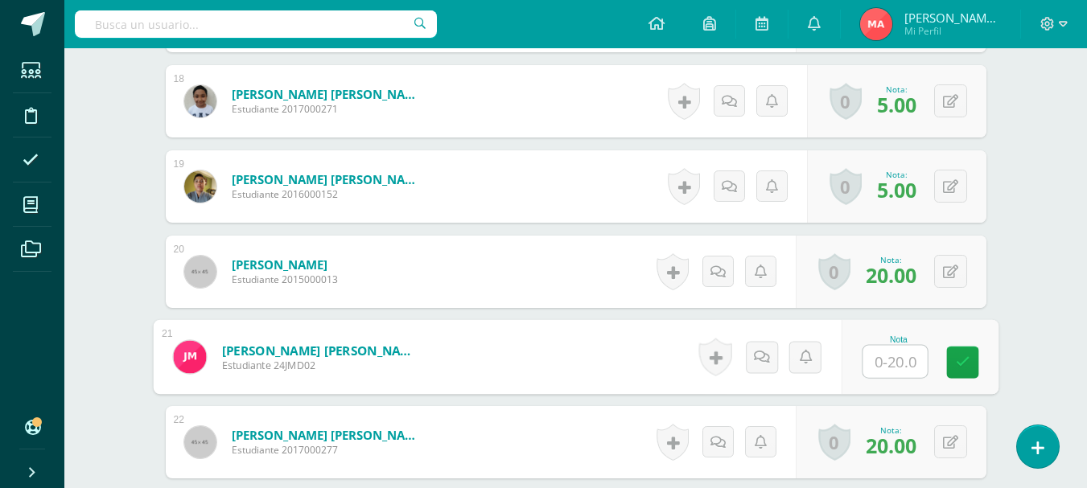
type input "5"
click at [961, 374] on link at bounding box center [962, 363] width 32 height 32
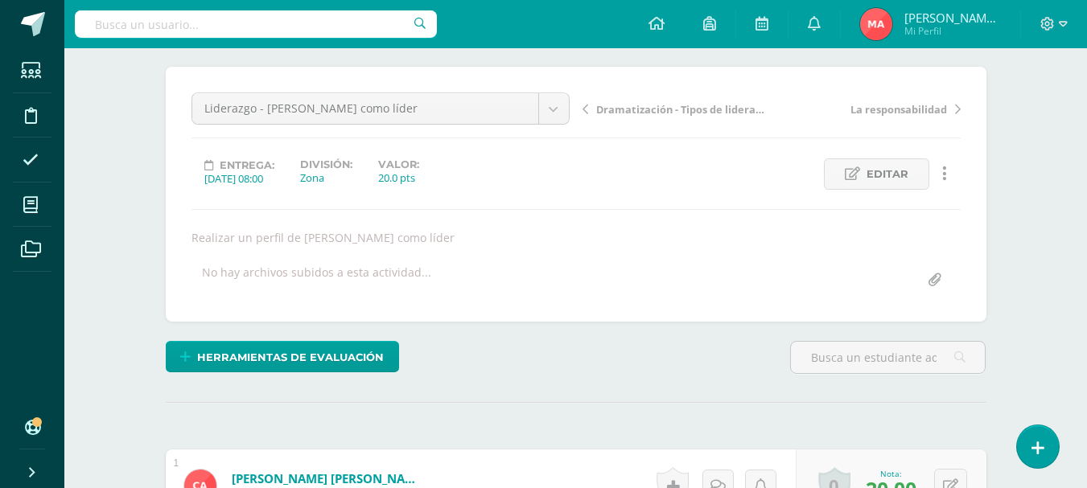
scroll to position [0, 0]
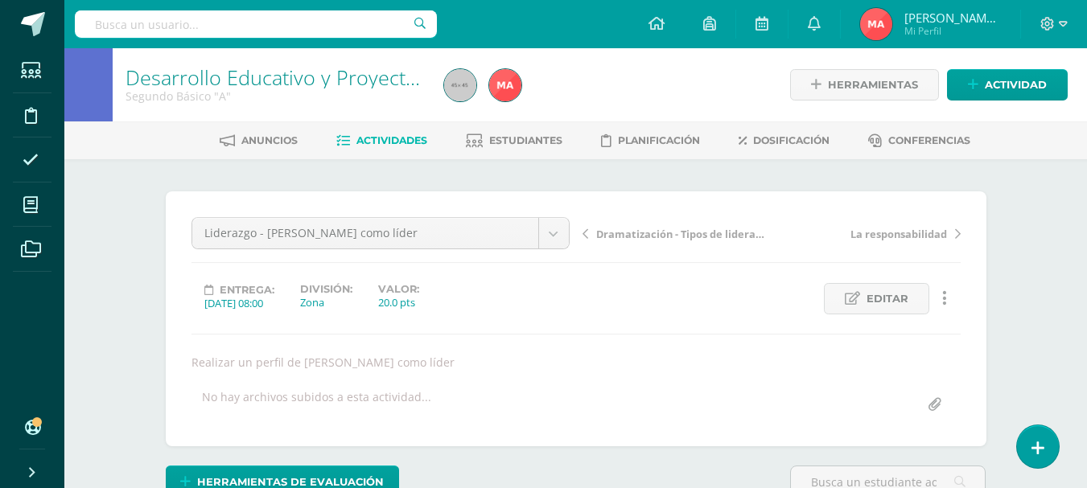
click at [391, 134] on span "Actividades" at bounding box center [391, 140] width 71 height 12
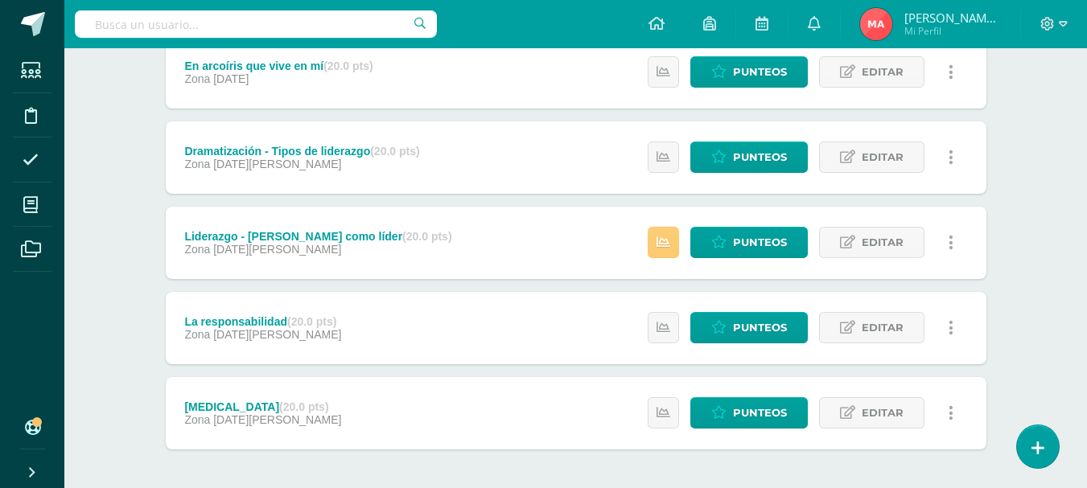
scroll to position [241, 0]
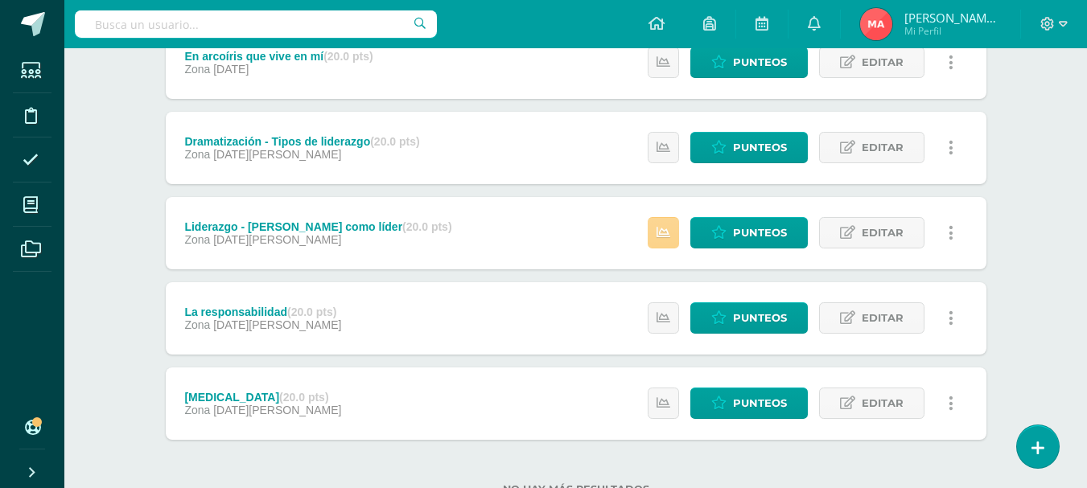
click at [672, 242] on link at bounding box center [663, 232] width 31 height 31
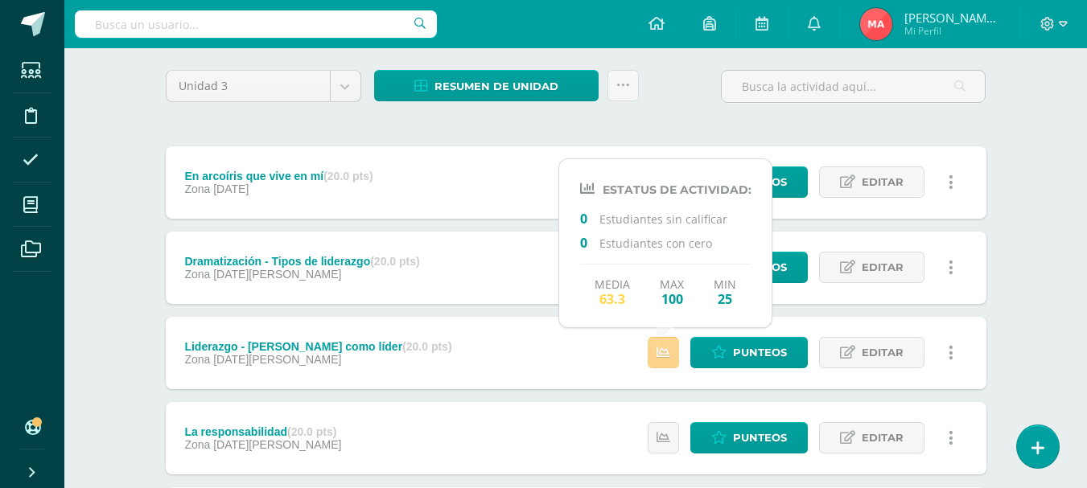
scroll to position [0, 0]
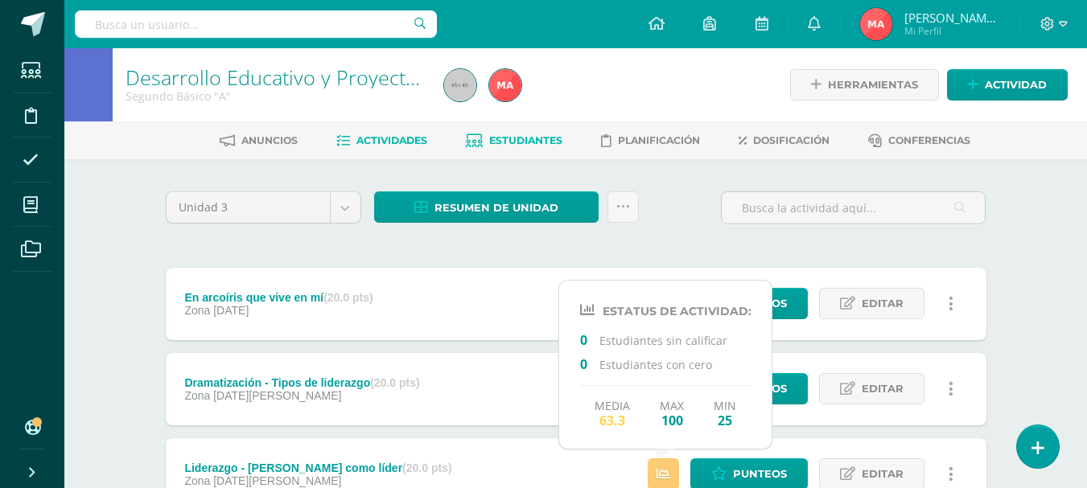
click at [508, 141] on span "Estudiantes" at bounding box center [525, 140] width 73 height 12
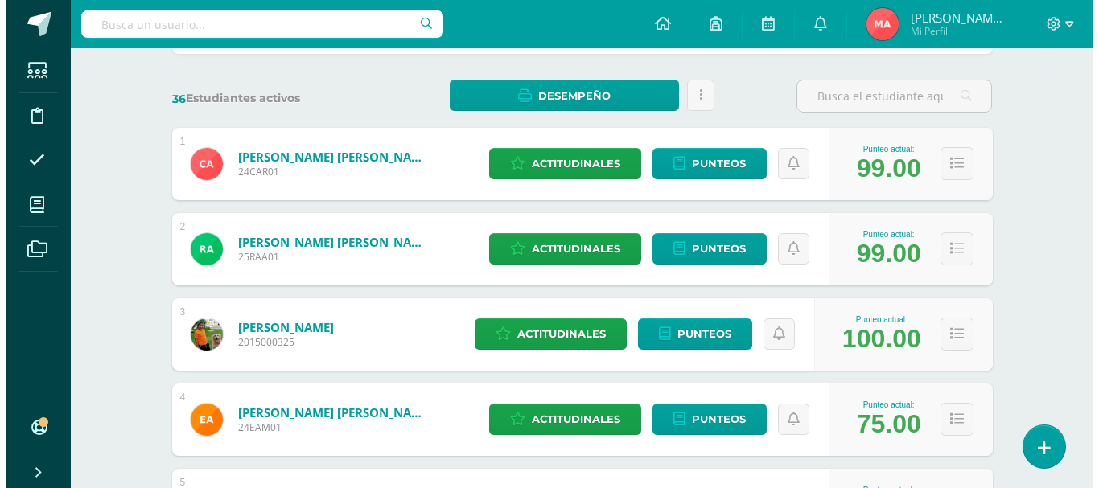
scroll to position [241, 0]
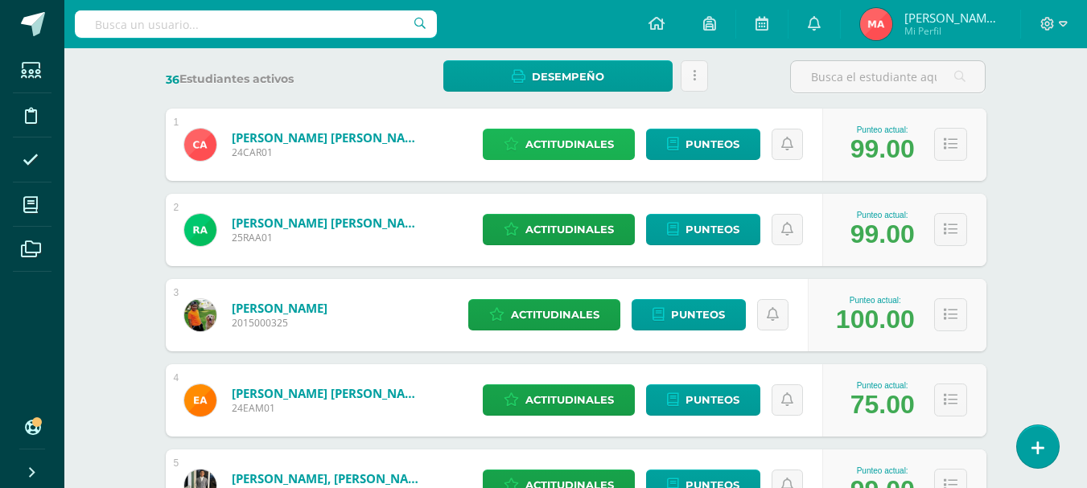
click at [586, 150] on span "Actitudinales" at bounding box center [569, 145] width 88 height 30
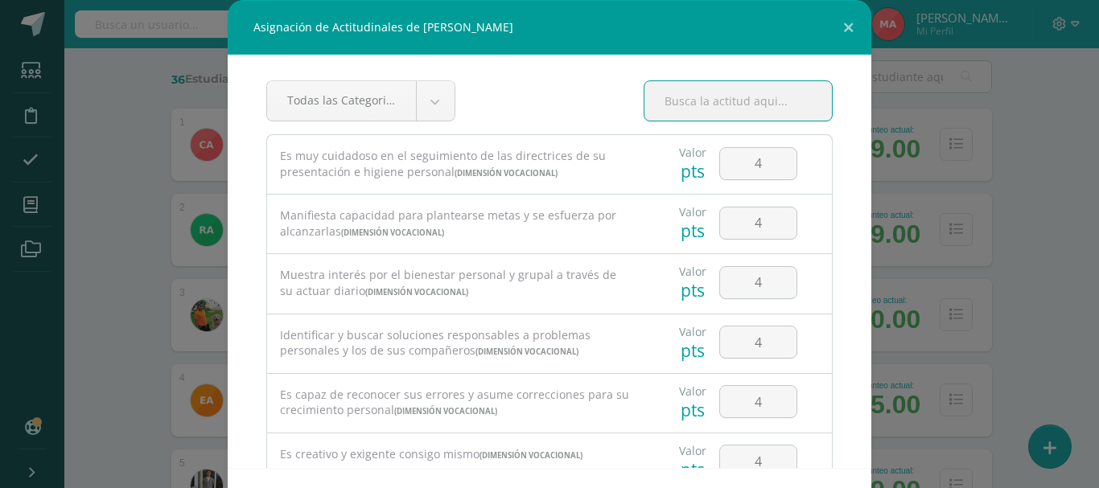
click at [690, 101] on input "text" at bounding box center [737, 100] width 187 height 39
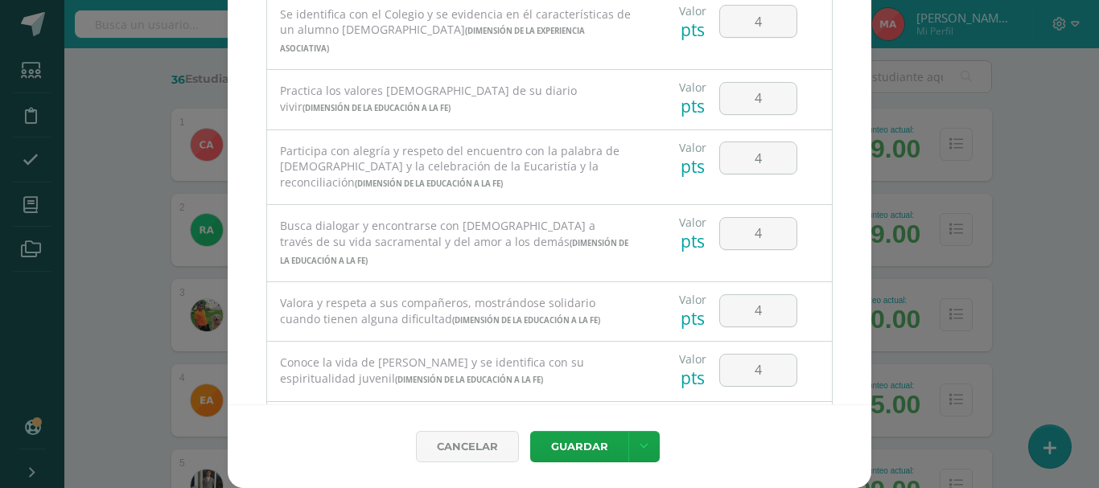
scroll to position [526, 0]
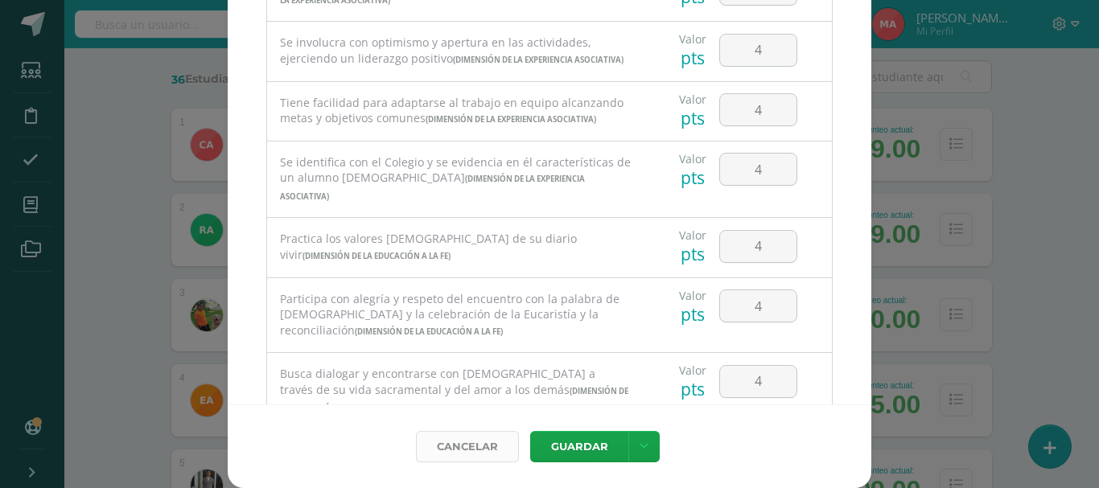
click at [488, 438] on link "Cancelar" at bounding box center [467, 446] width 103 height 31
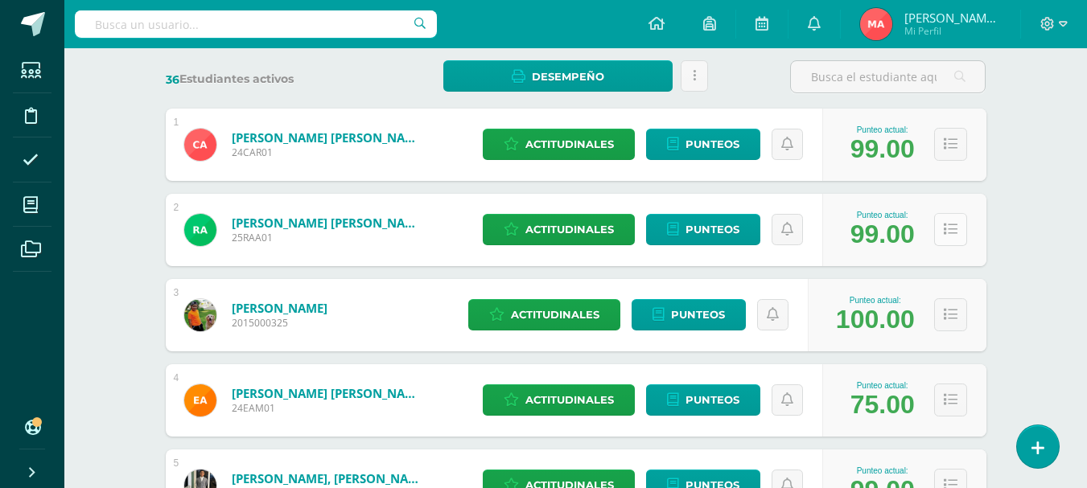
click at [957, 231] on button at bounding box center [950, 229] width 33 height 33
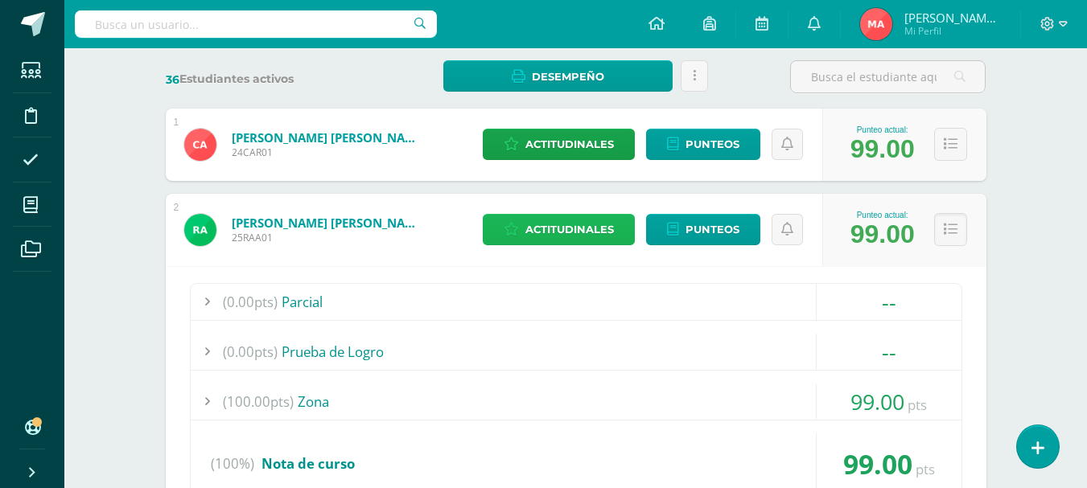
click at [566, 219] on span "Actitudinales" at bounding box center [569, 230] width 88 height 30
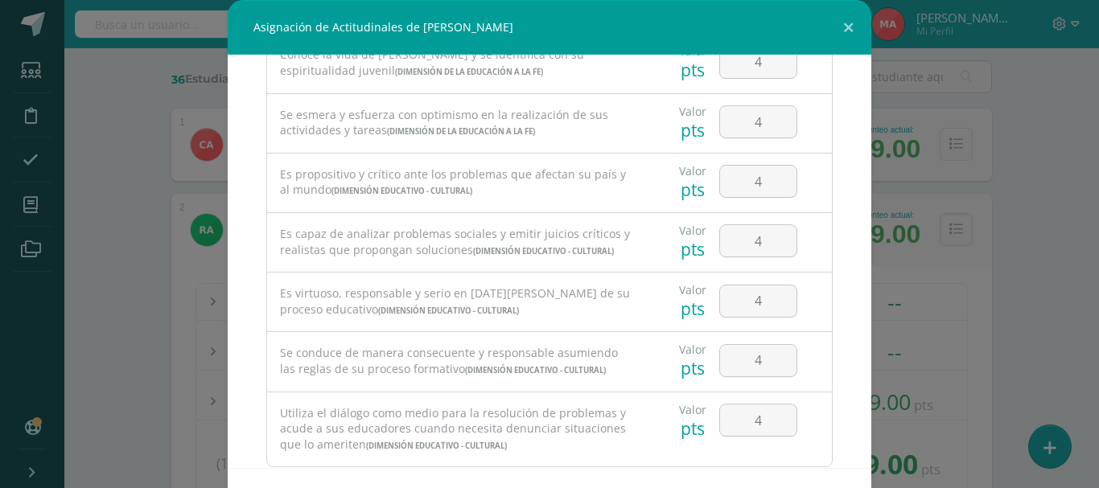
scroll to position [1089, 0]
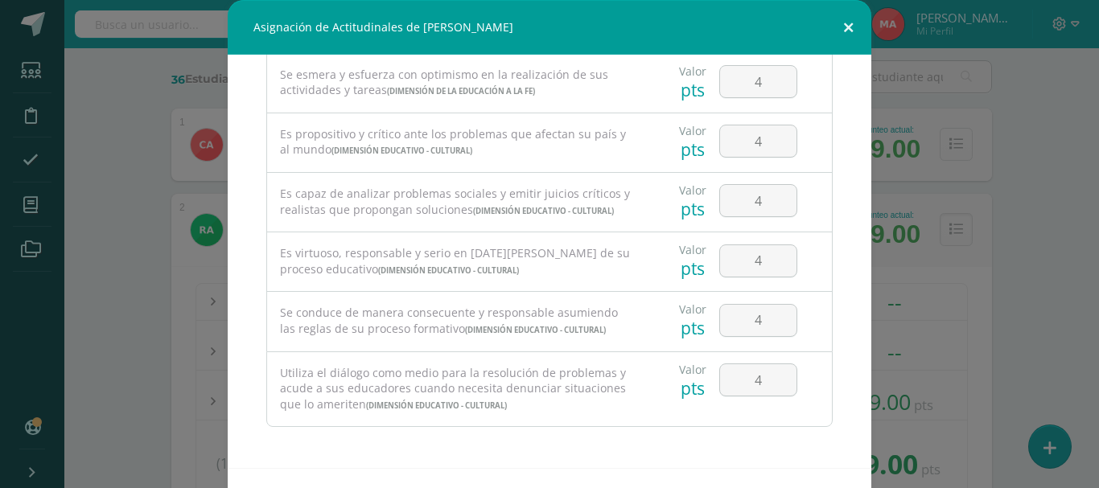
click at [841, 31] on button at bounding box center [848, 27] width 46 height 55
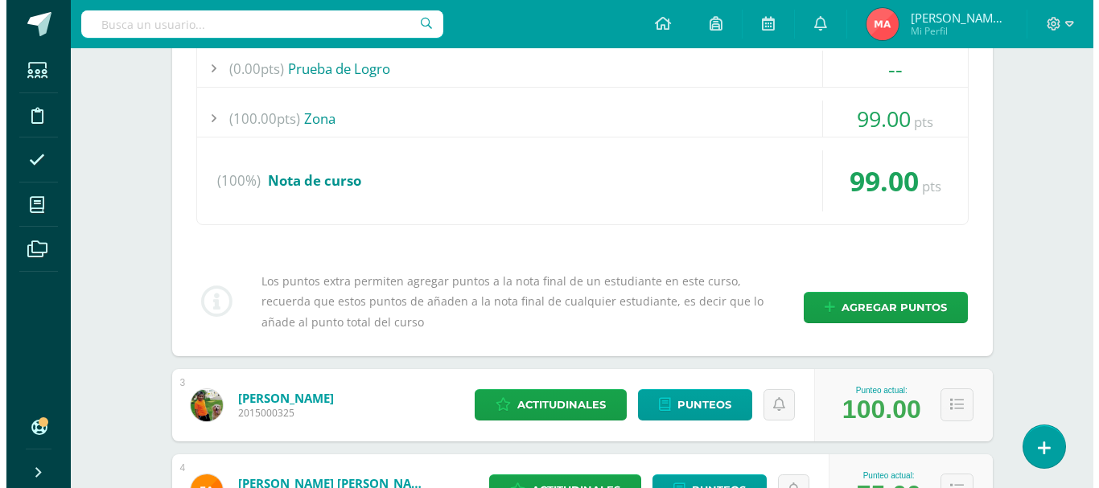
scroll to position [724, 0]
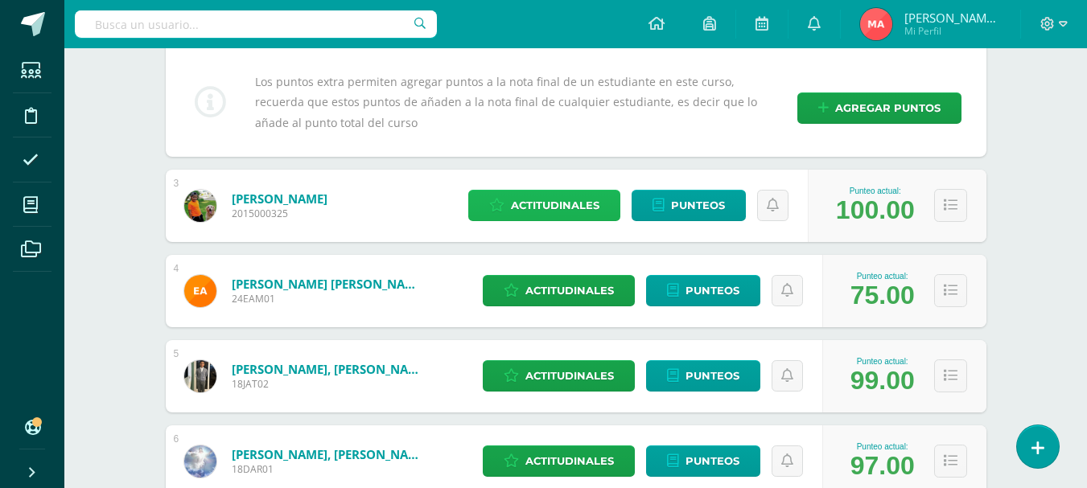
click at [573, 205] on span "Actitudinales" at bounding box center [555, 206] width 88 height 30
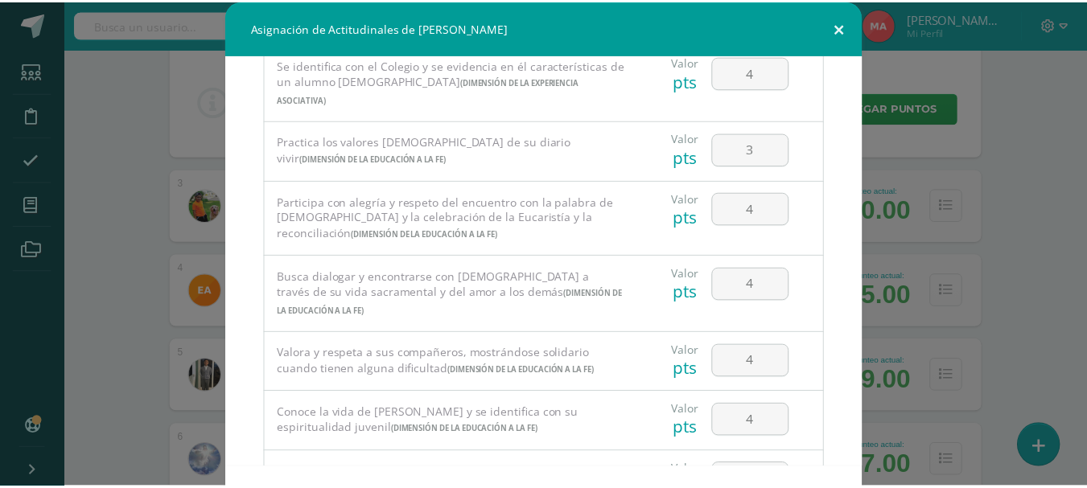
scroll to position [204, 0]
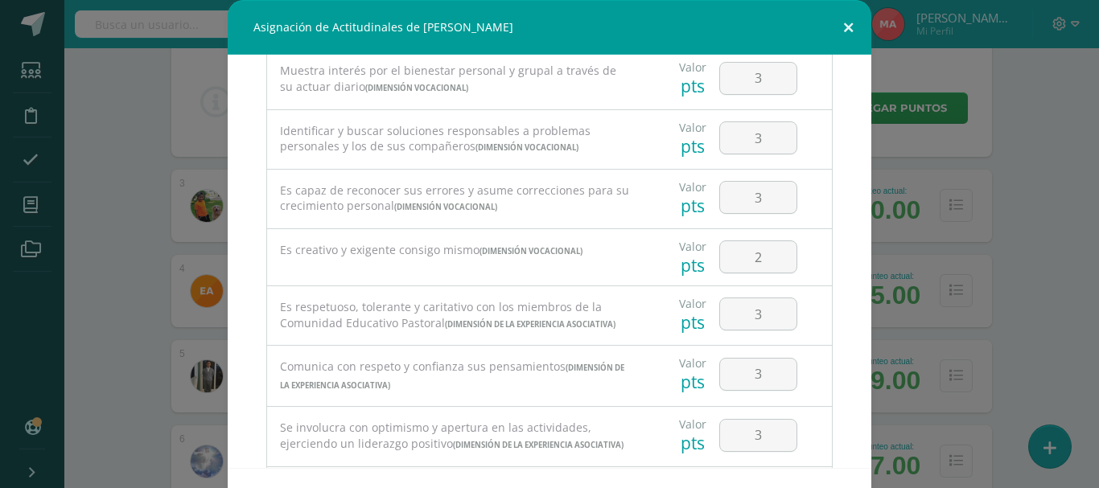
click at [841, 29] on button at bounding box center [848, 27] width 46 height 55
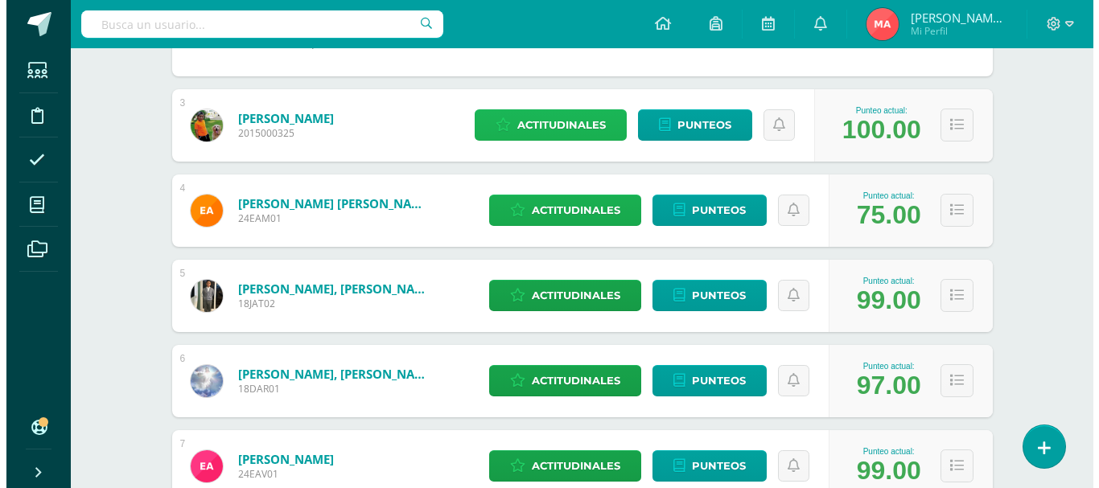
scroll to position [885, 0]
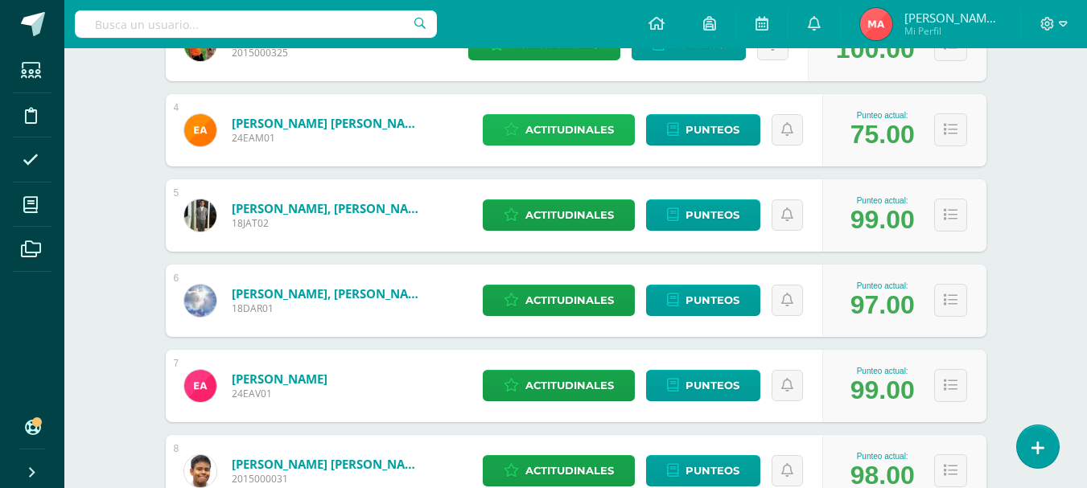
click at [600, 129] on span "Actitudinales" at bounding box center [569, 130] width 88 height 30
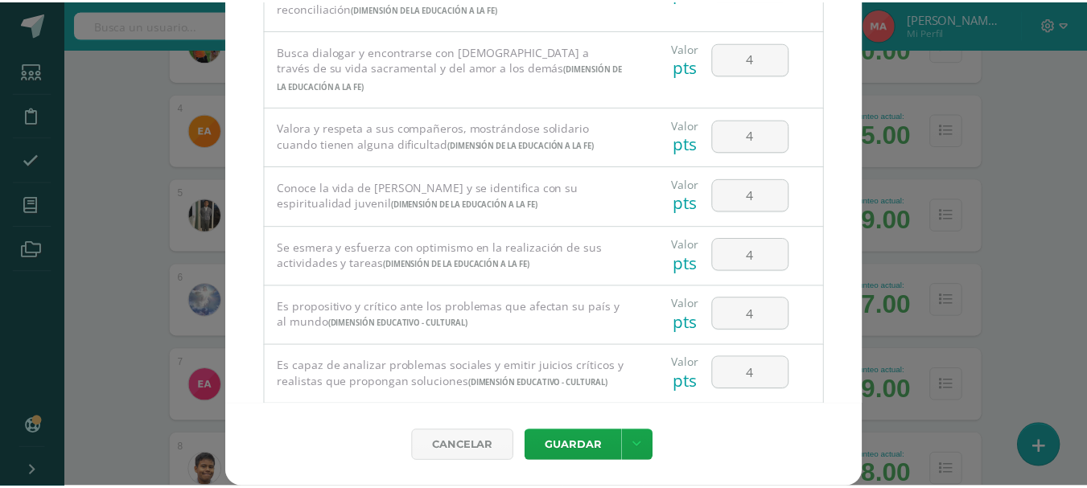
scroll to position [848, 0]
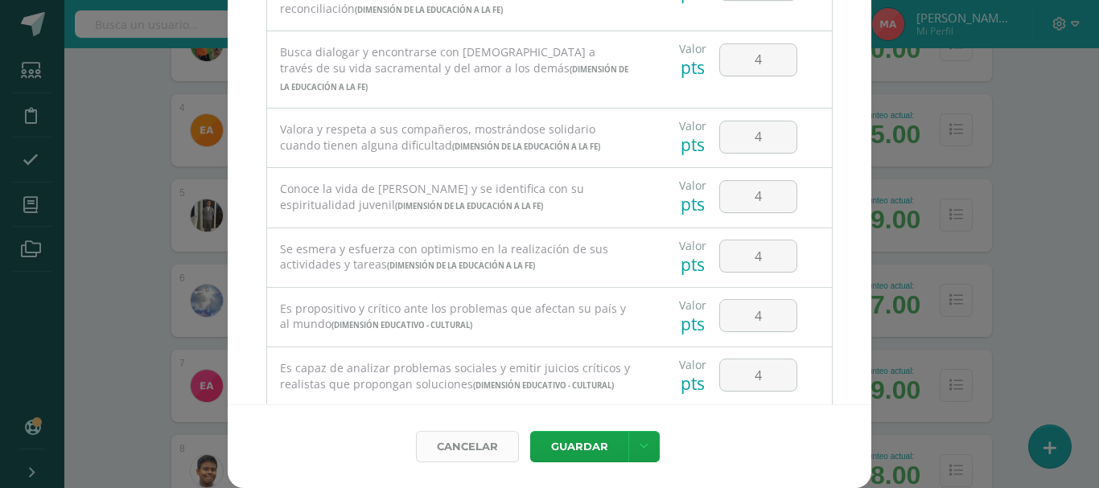
click at [451, 456] on link "Cancelar" at bounding box center [467, 446] width 103 height 31
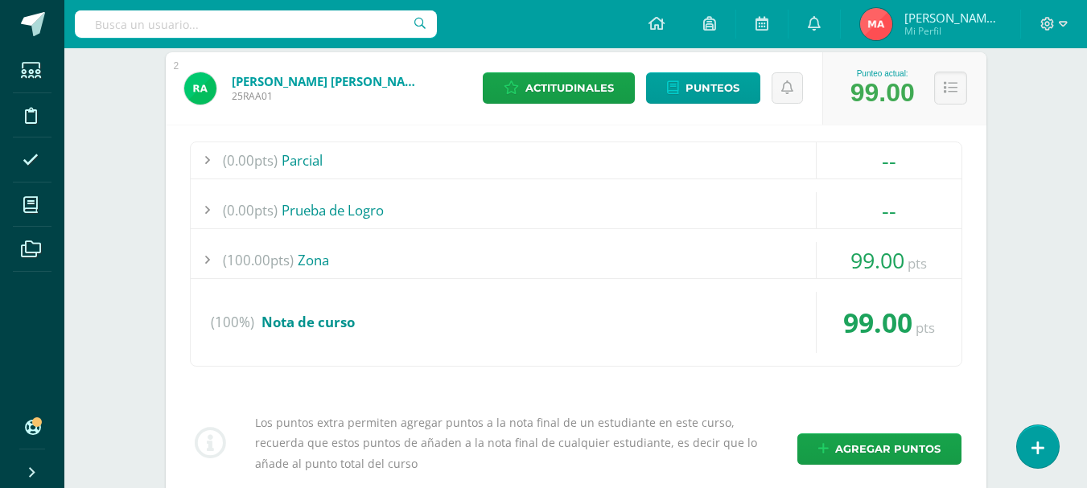
scroll to position [161, 0]
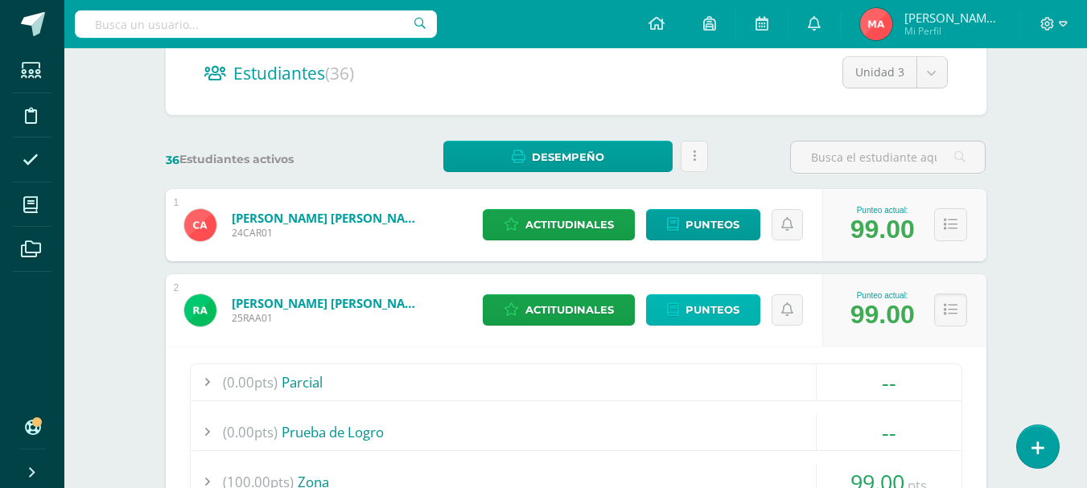
click at [696, 314] on span "Punteos" at bounding box center [712, 310] width 54 height 30
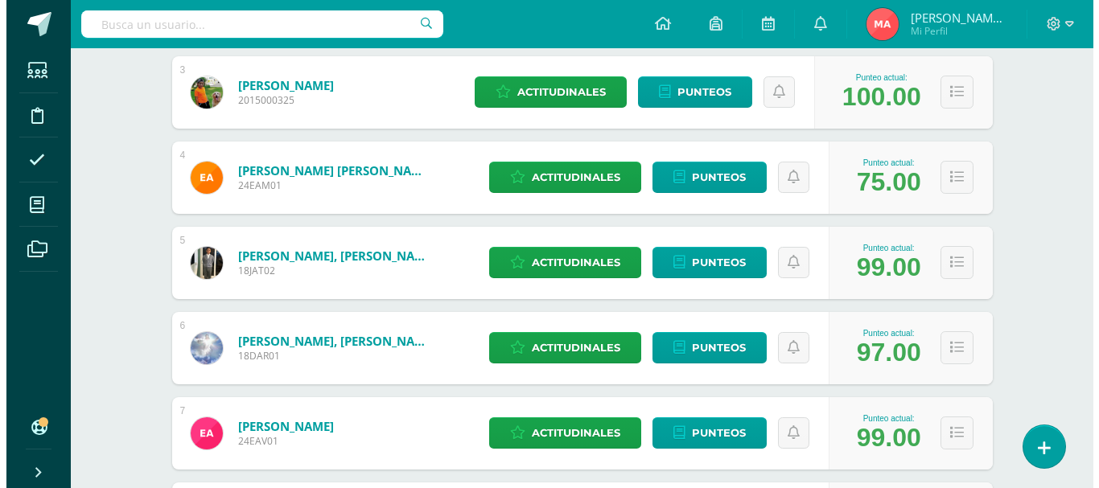
scroll to position [563, 0]
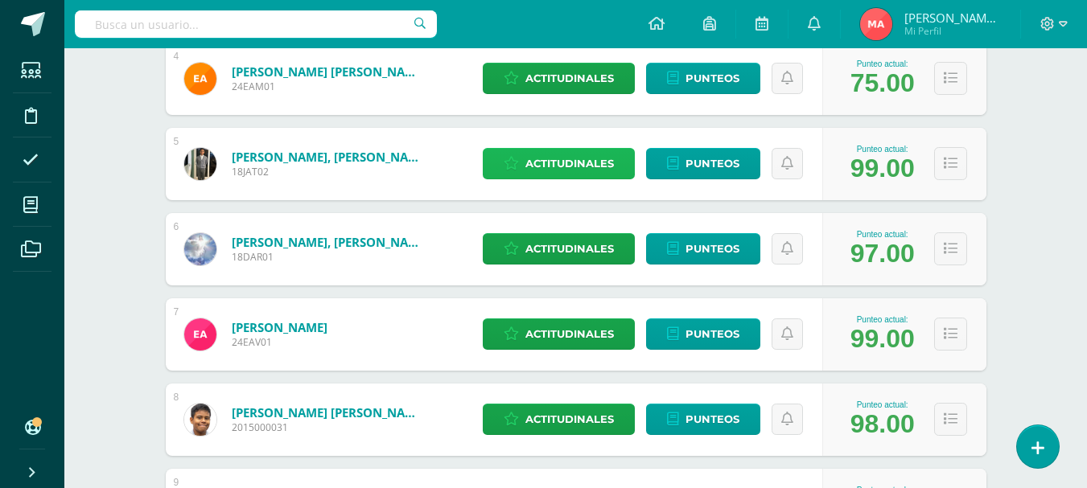
click at [567, 169] on span "Actitudinales" at bounding box center [569, 164] width 88 height 30
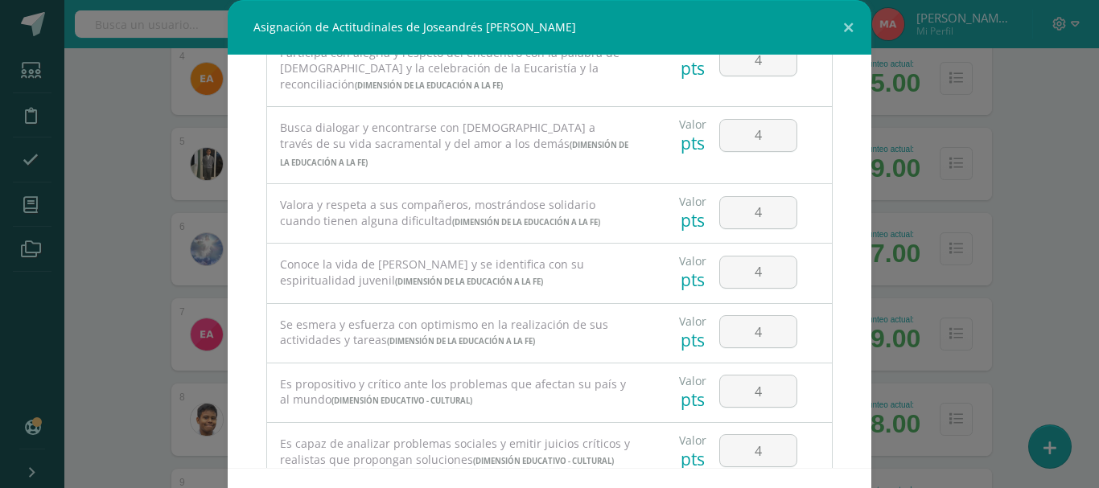
scroll to position [1046, 0]
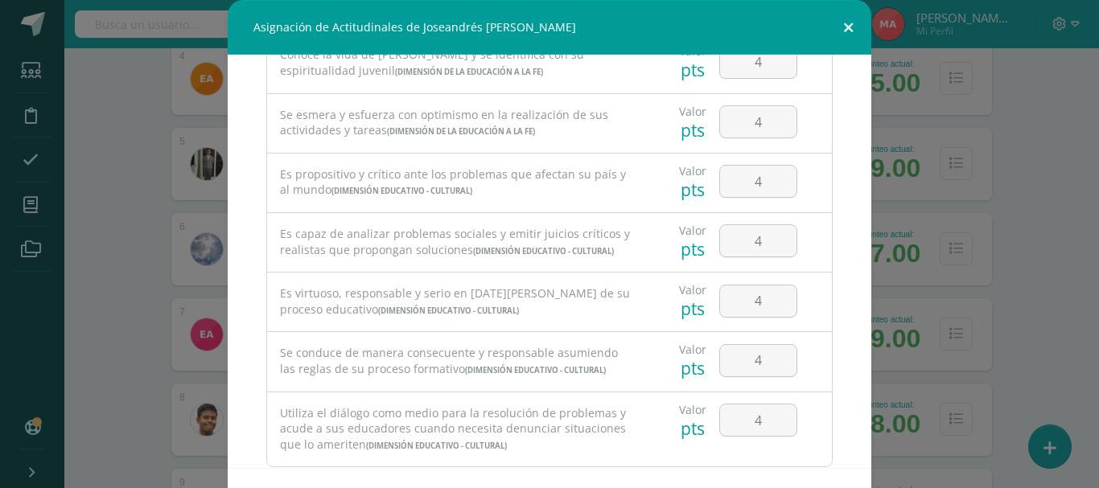
click at [842, 29] on button at bounding box center [848, 27] width 46 height 55
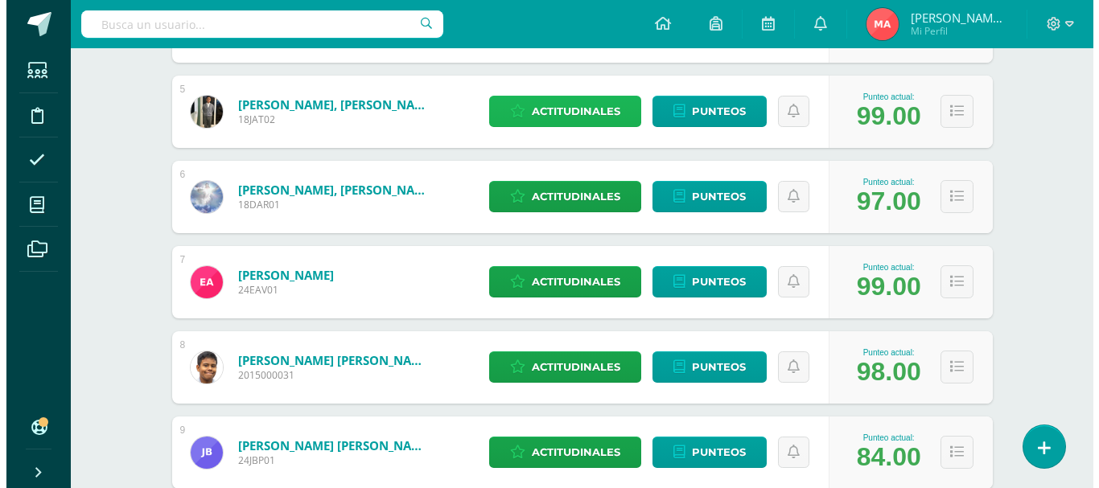
scroll to position [644, 0]
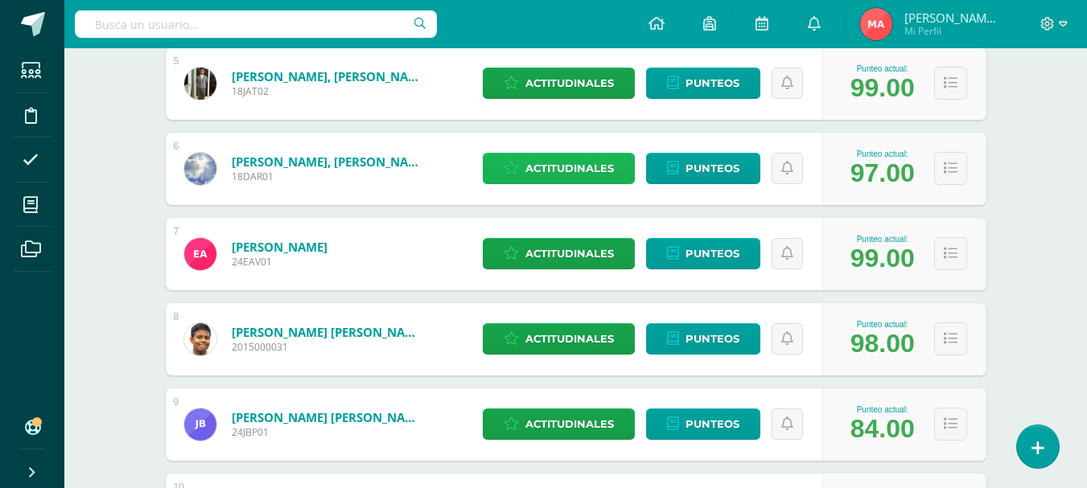
click at [570, 168] on span "Actitudinales" at bounding box center [569, 169] width 88 height 30
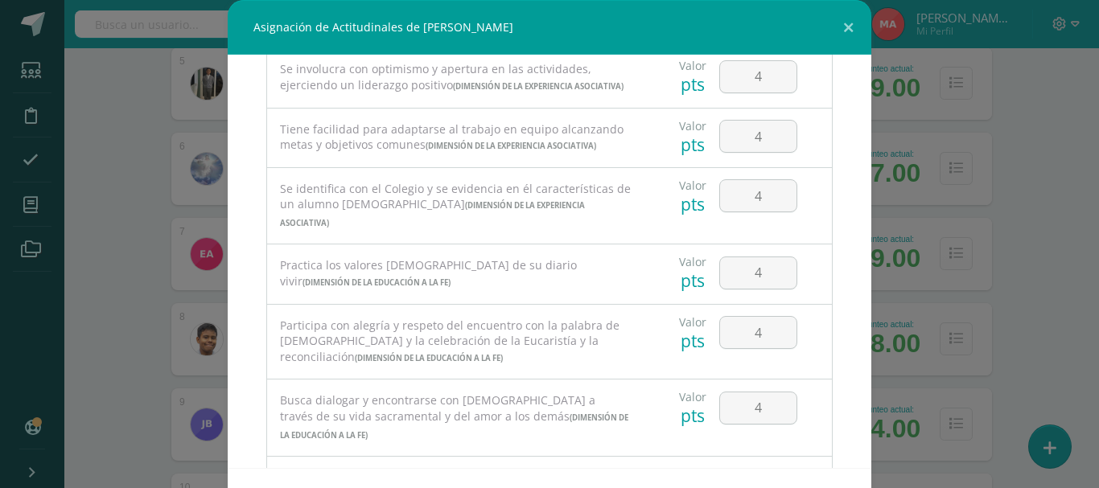
scroll to position [885, 0]
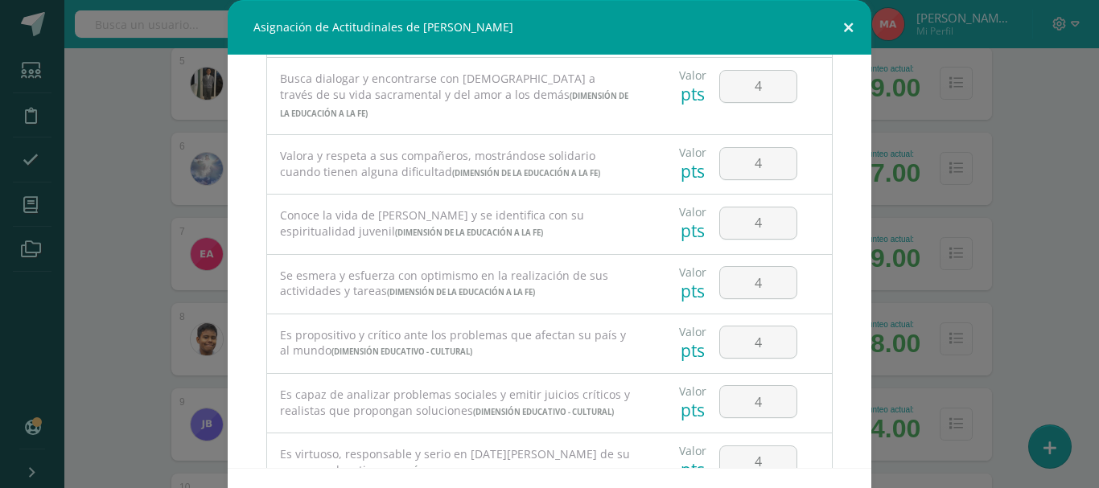
click at [840, 33] on button at bounding box center [848, 27] width 46 height 55
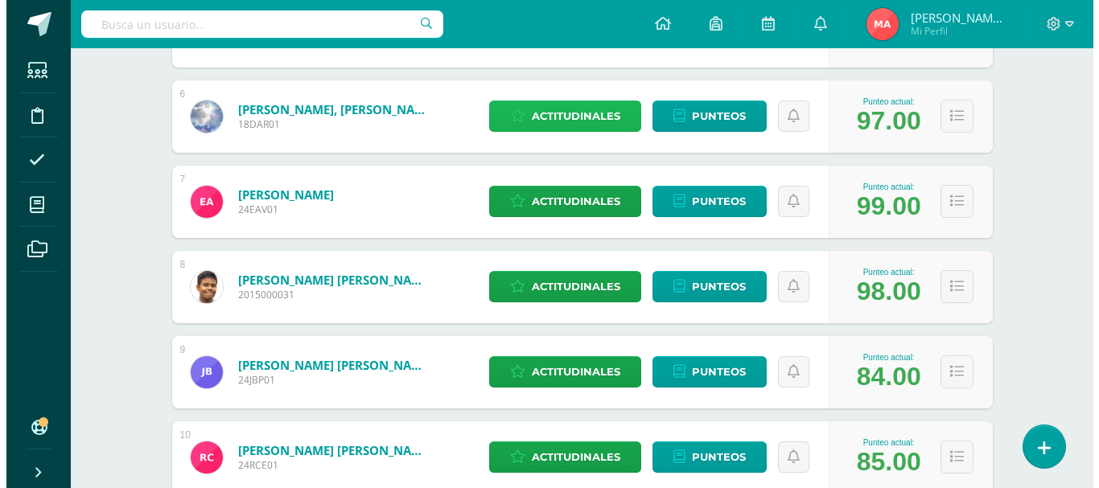
scroll to position [724, 0]
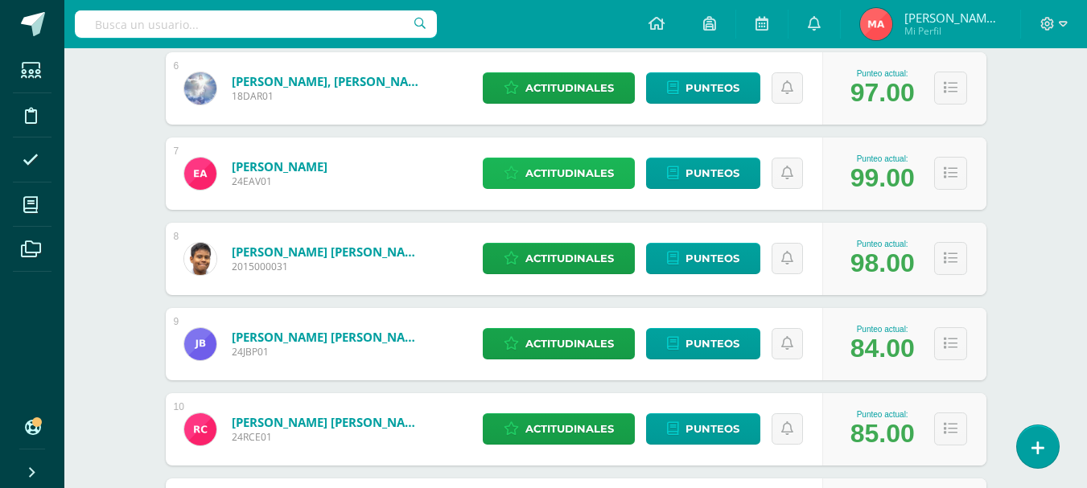
click at [549, 167] on span "Actitudinales" at bounding box center [569, 173] width 88 height 30
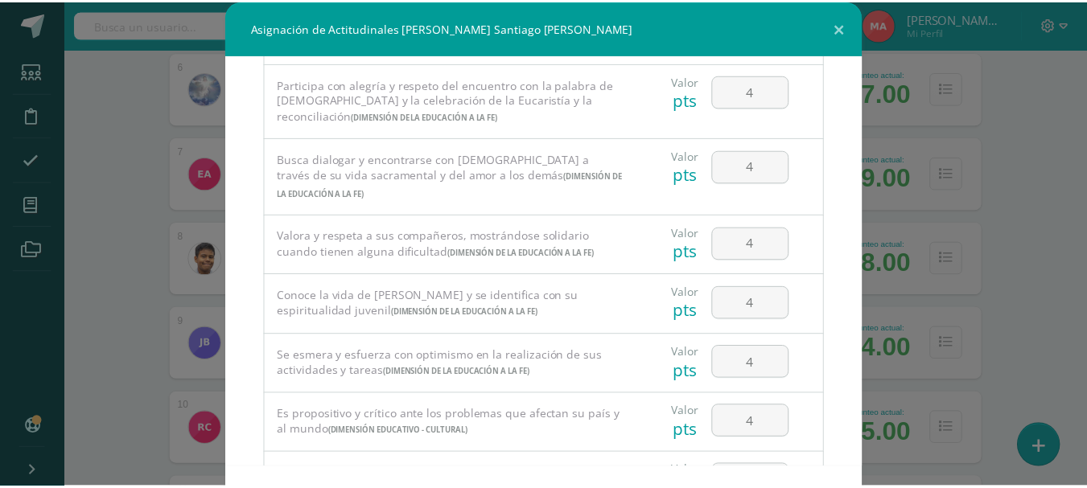
scroll to position [1089, 0]
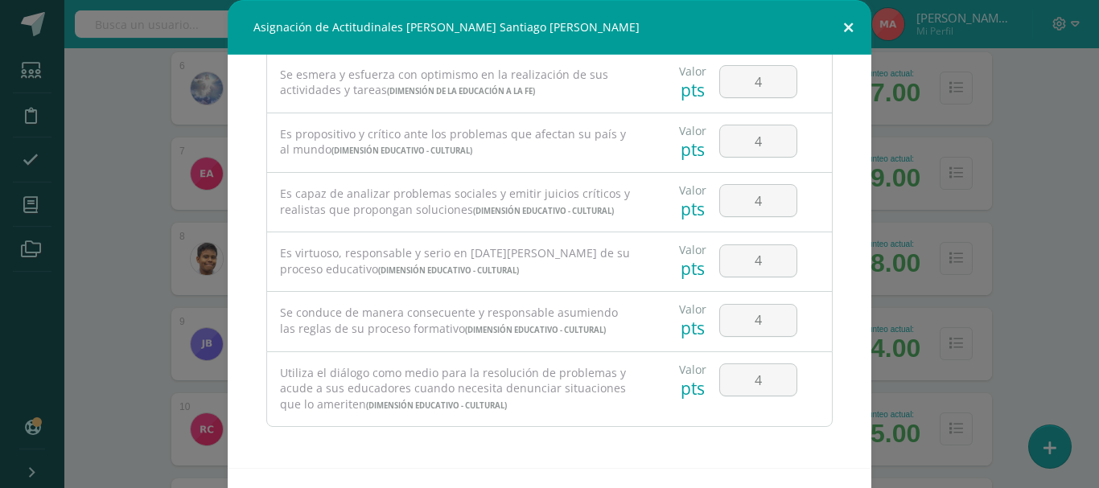
click at [843, 30] on button at bounding box center [848, 27] width 46 height 55
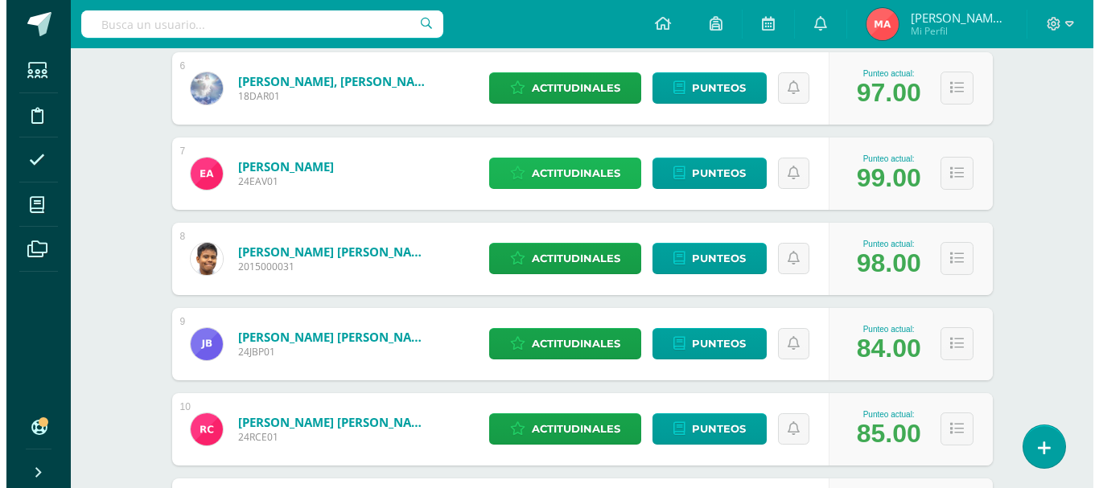
scroll to position [804, 0]
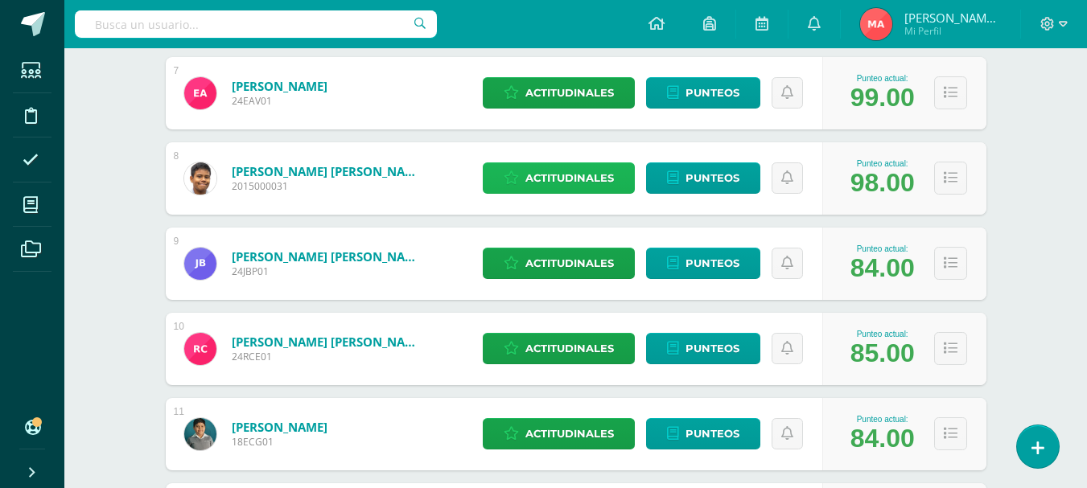
click at [566, 175] on span "Actitudinales" at bounding box center [569, 178] width 88 height 30
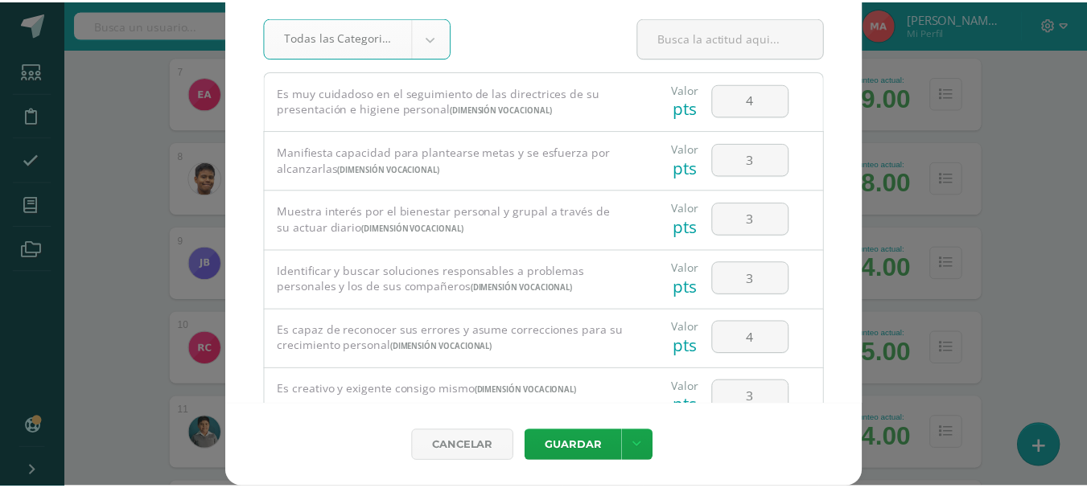
scroll to position [0, 0]
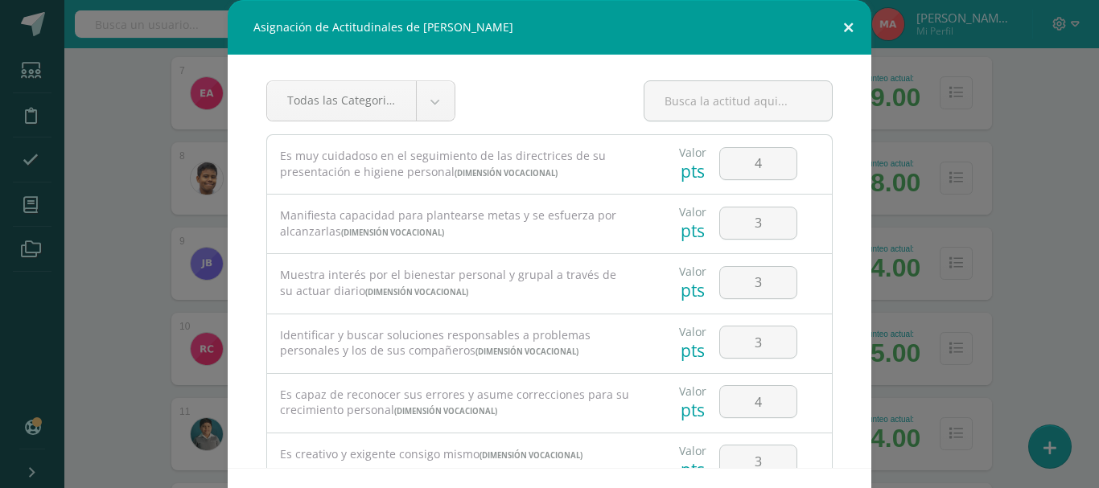
click at [842, 17] on button at bounding box center [848, 27] width 46 height 55
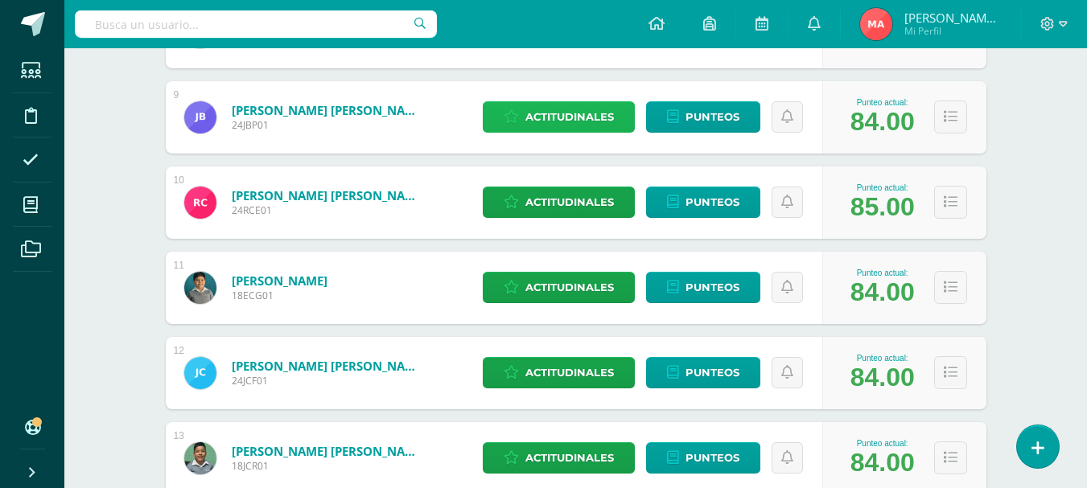
click at [568, 102] on span "Actitudinales" at bounding box center [569, 117] width 88 height 30
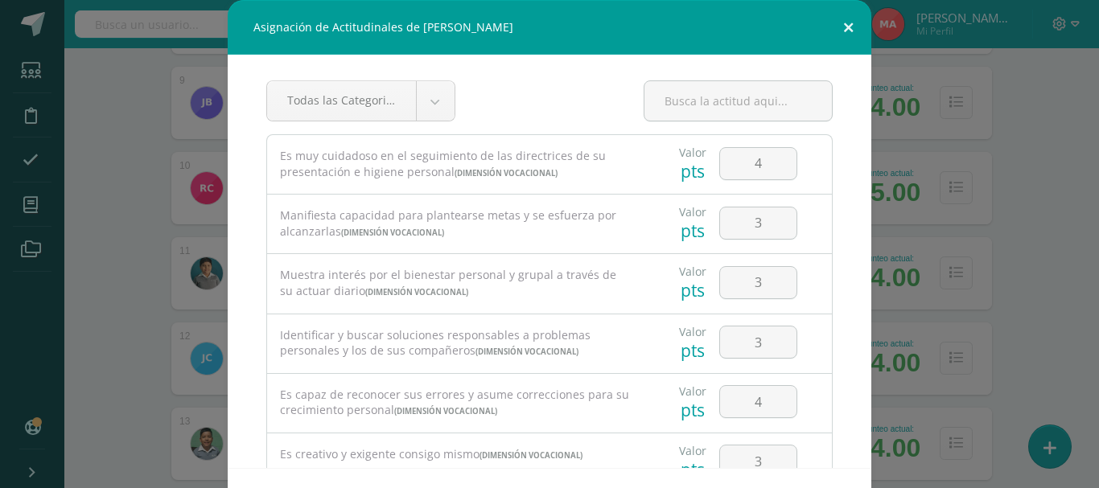
click at [830, 23] on button at bounding box center [848, 27] width 46 height 55
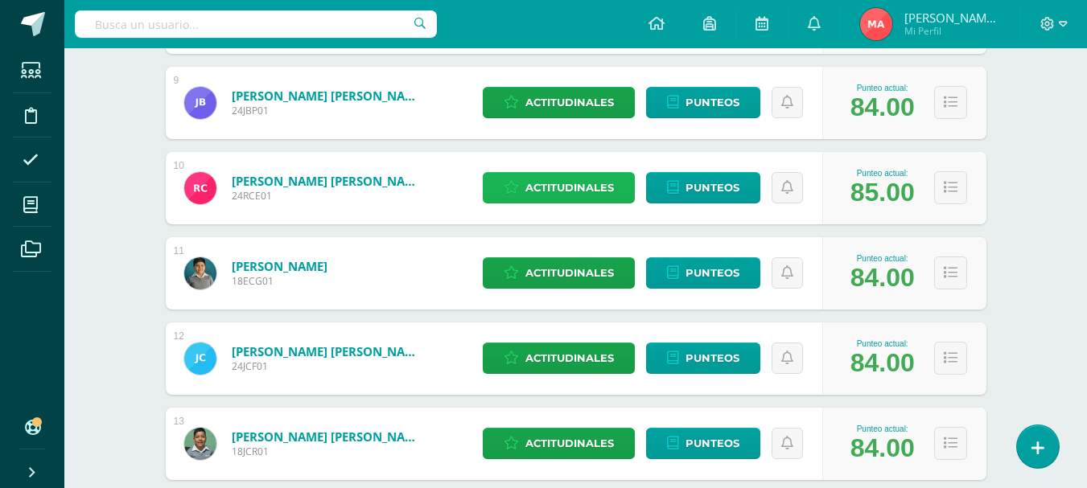
click at [562, 186] on span "Actitudinales" at bounding box center [569, 188] width 88 height 30
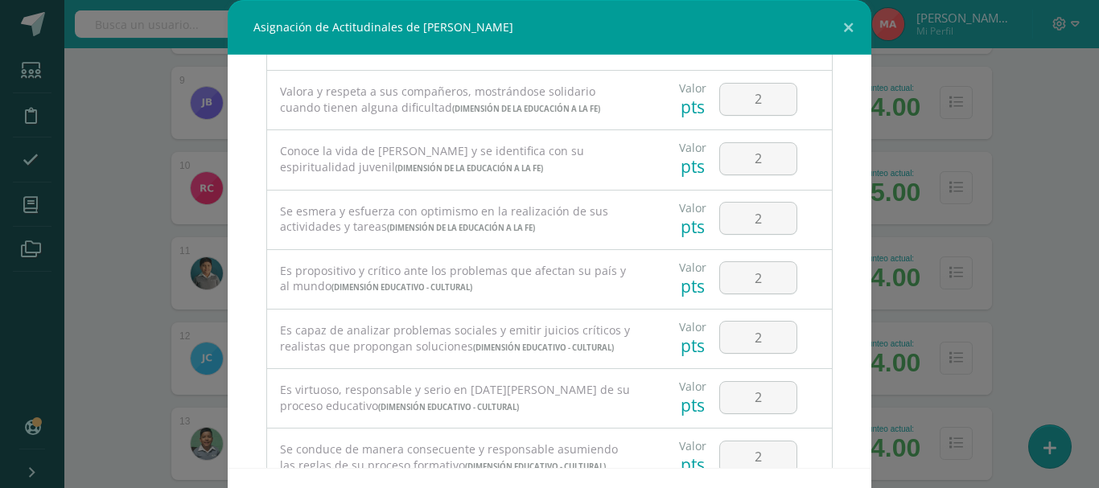
scroll to position [767, 0]
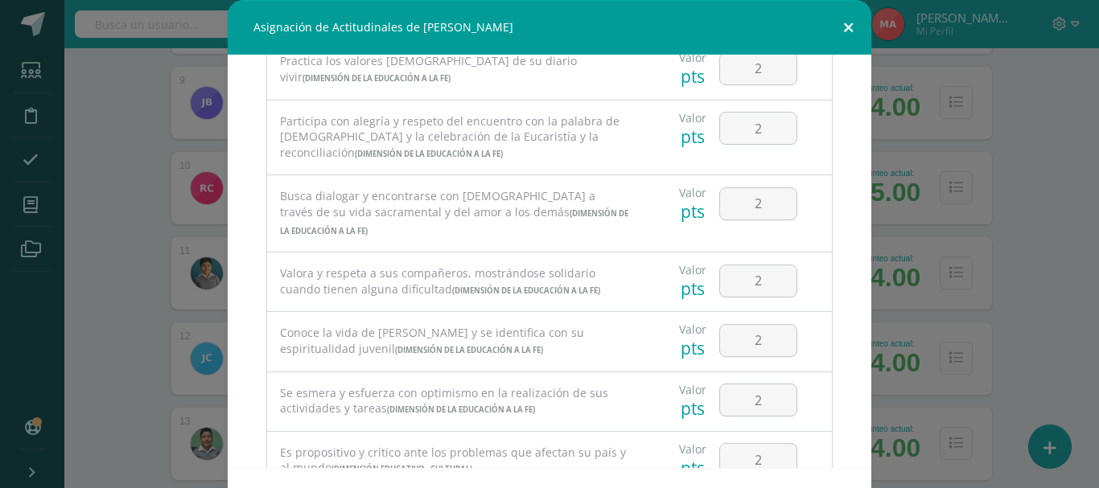
click at [845, 33] on button at bounding box center [848, 27] width 46 height 55
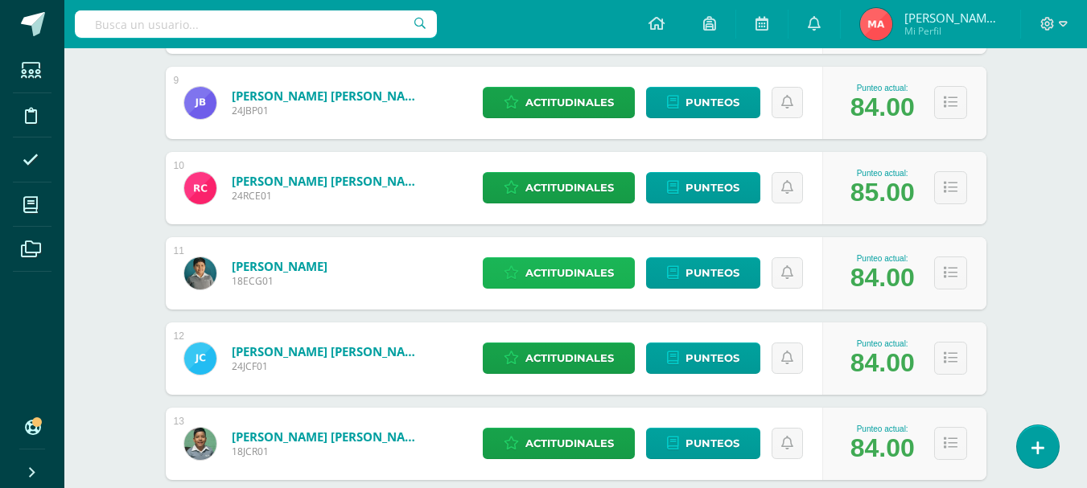
click at [555, 282] on span "Actitudinales" at bounding box center [569, 273] width 88 height 30
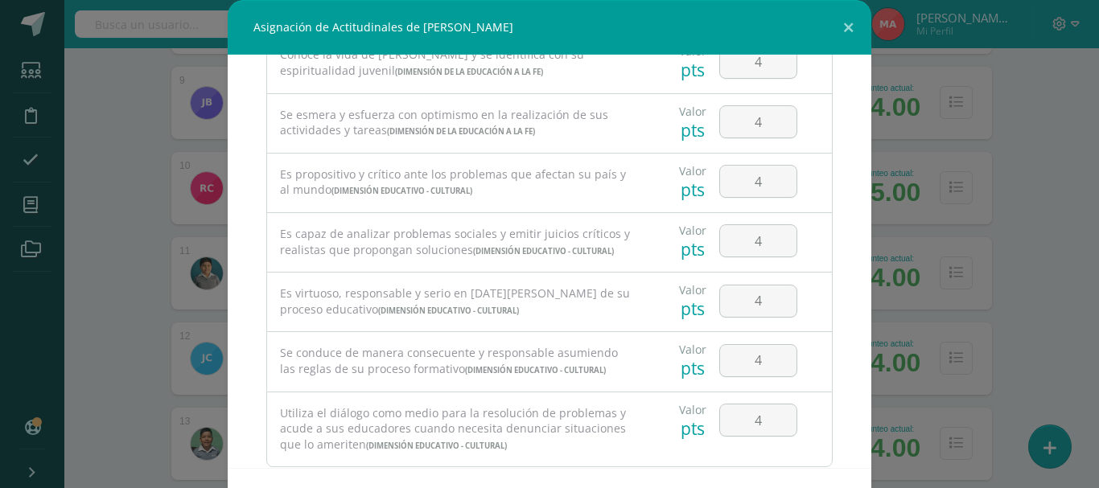
scroll to position [1089, 0]
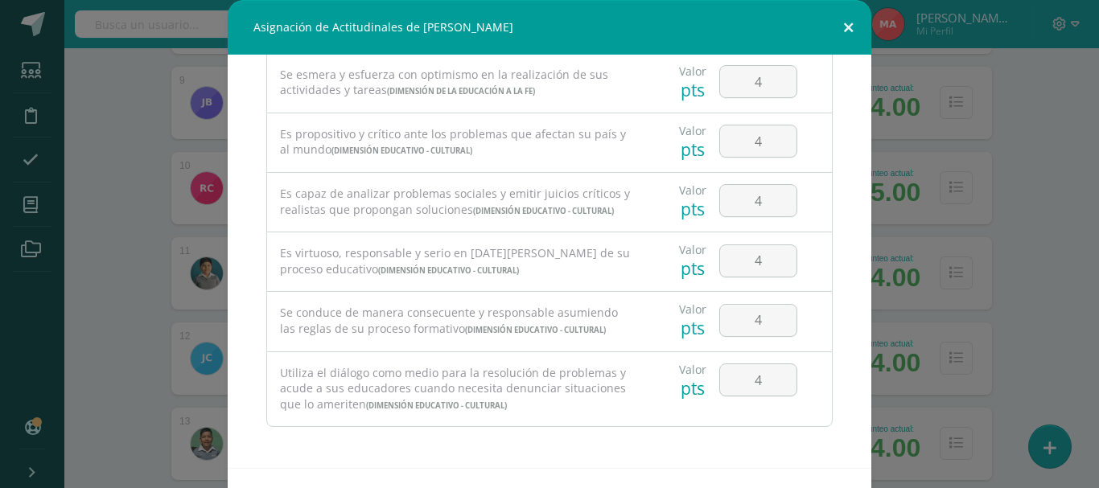
click at [848, 19] on button at bounding box center [848, 27] width 46 height 55
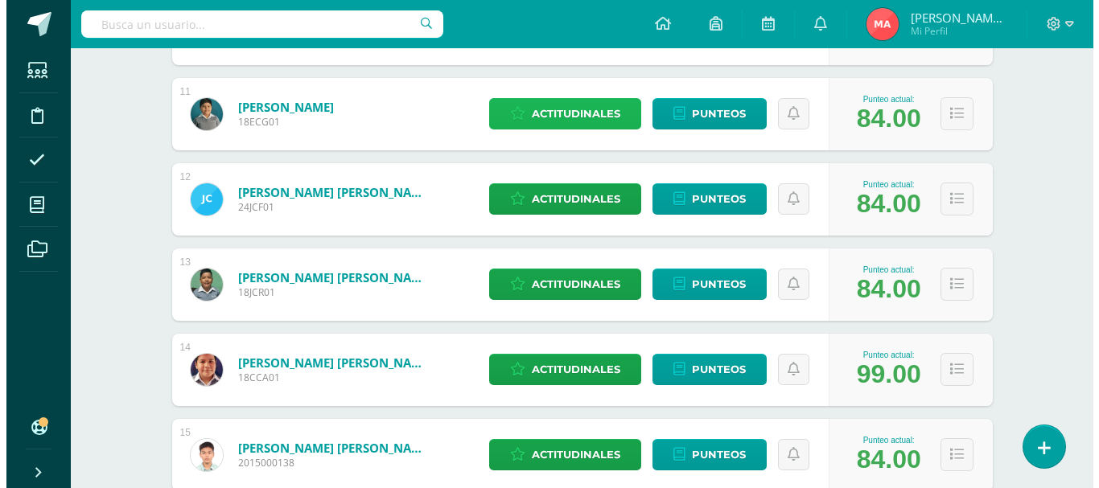
scroll to position [1126, 0]
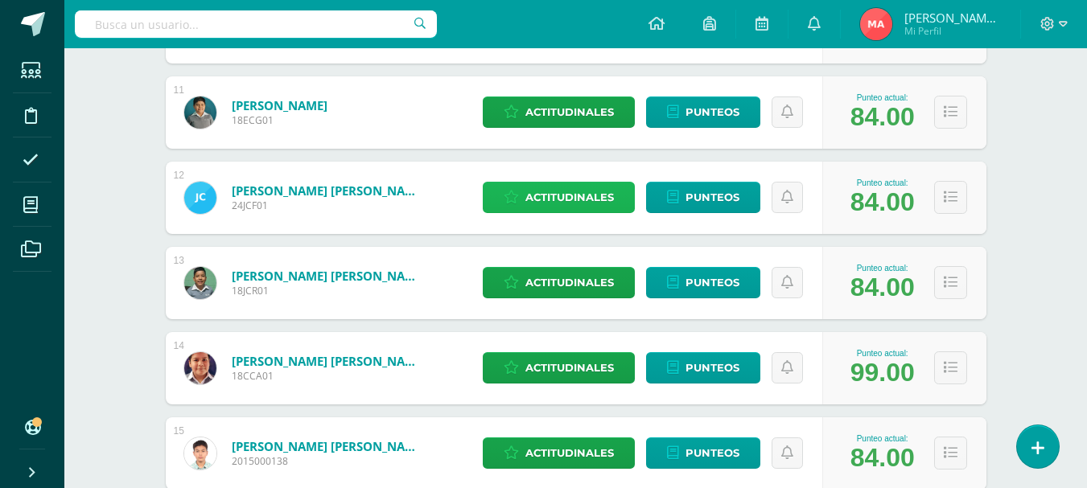
click at [614, 196] on span "Actitudinales" at bounding box center [569, 198] width 88 height 30
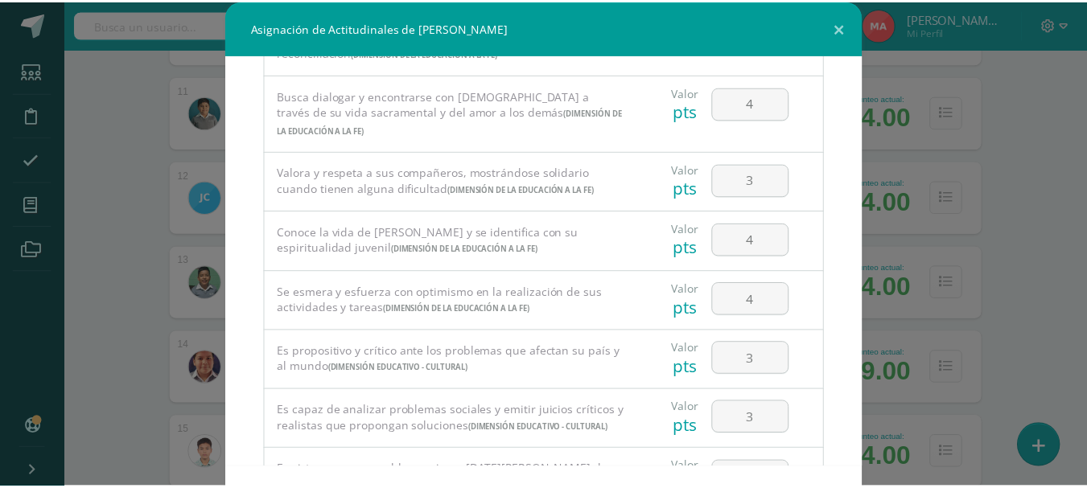
scroll to position [1089, 0]
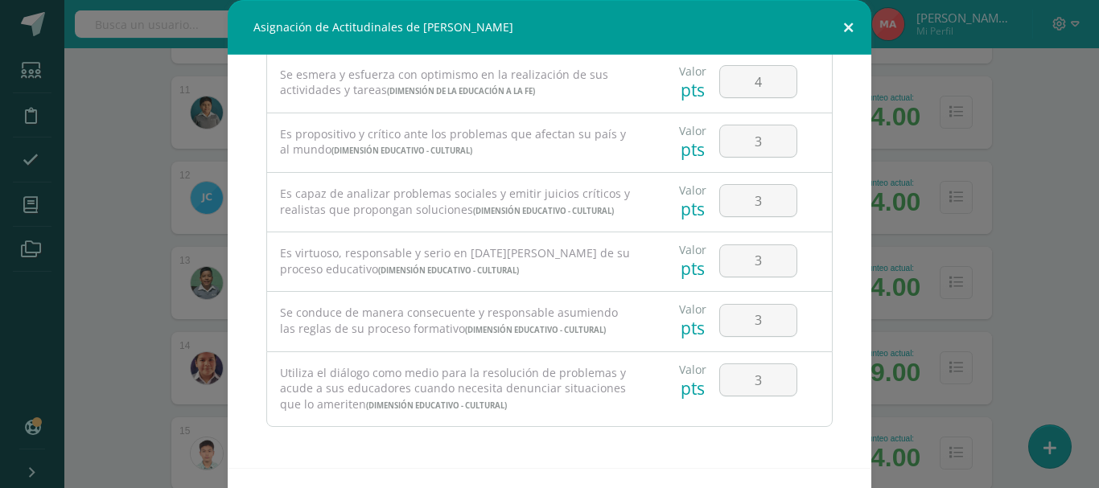
click at [849, 27] on button at bounding box center [848, 27] width 46 height 55
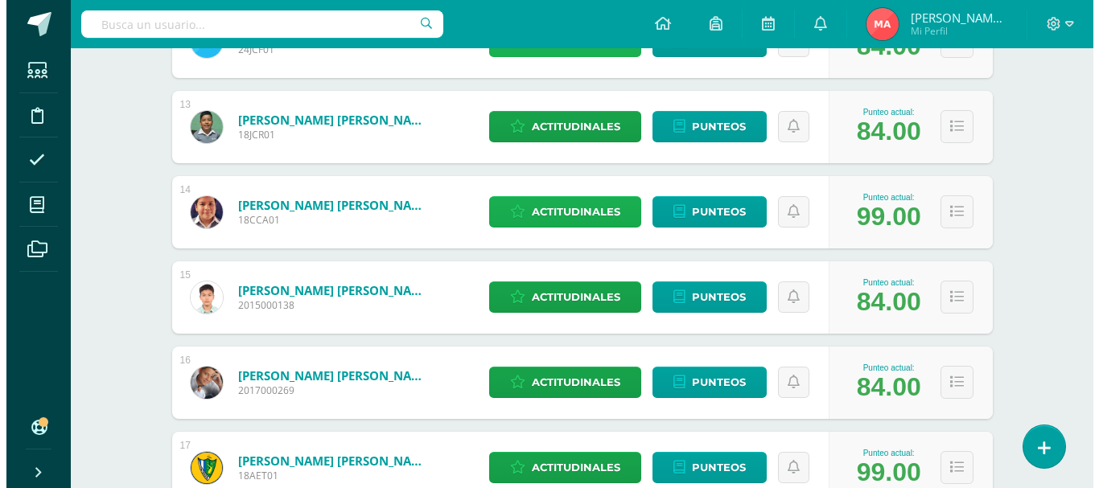
scroll to position [1287, 0]
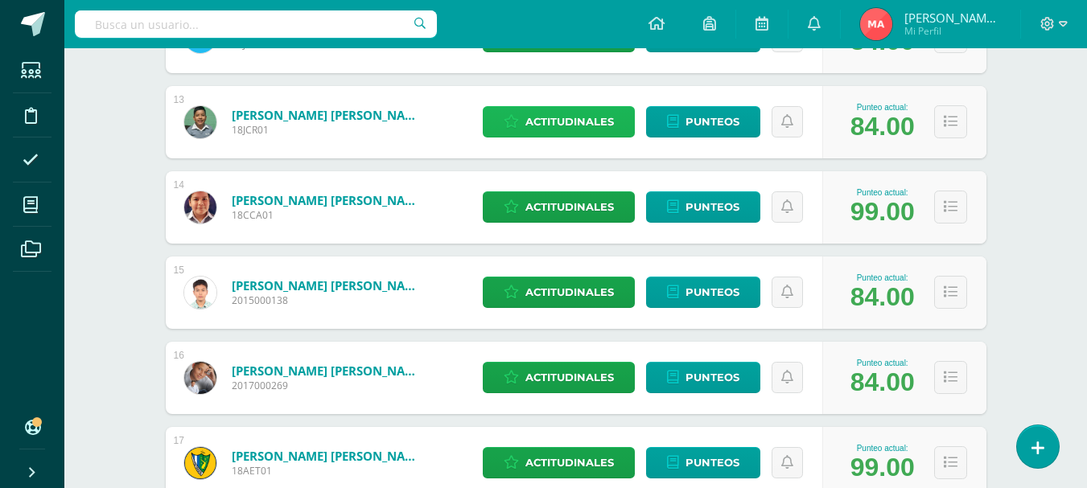
click at [603, 130] on span "Actitudinales" at bounding box center [569, 122] width 88 height 30
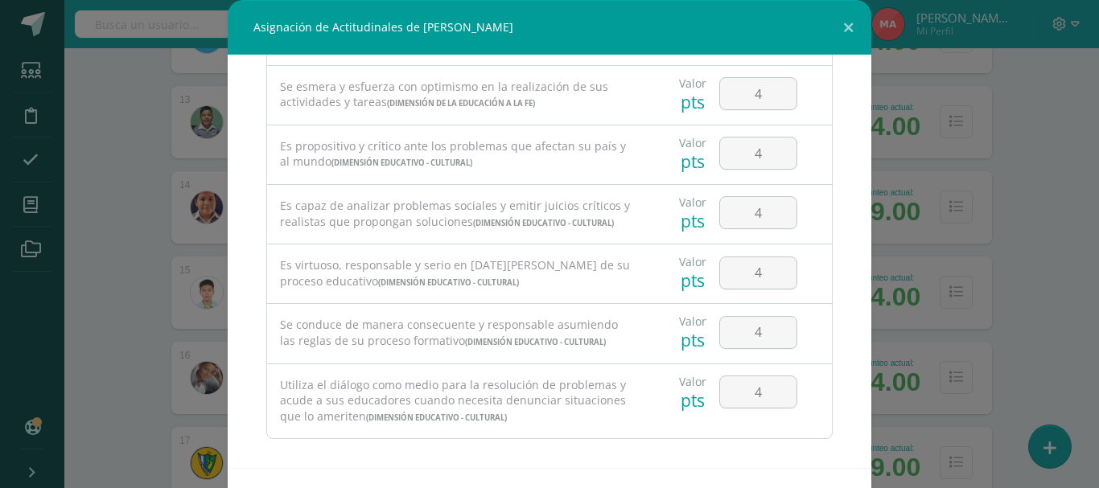
scroll to position [1089, 0]
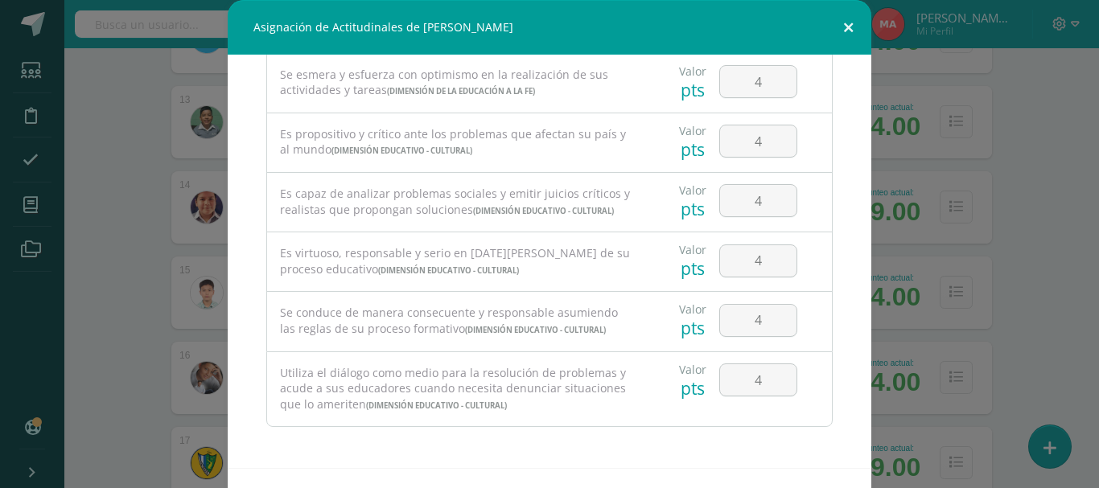
click at [836, 23] on button at bounding box center [848, 27] width 46 height 55
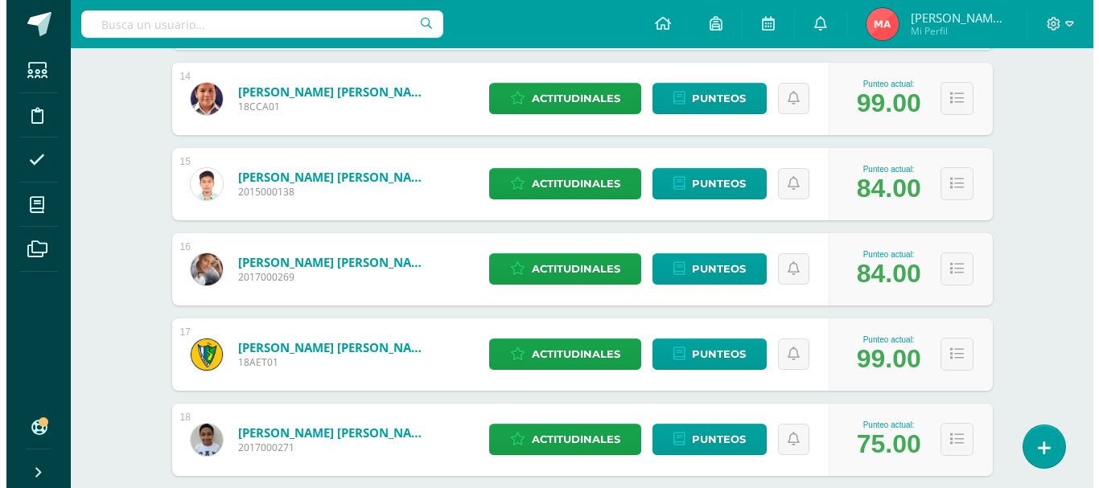
scroll to position [1368, 0]
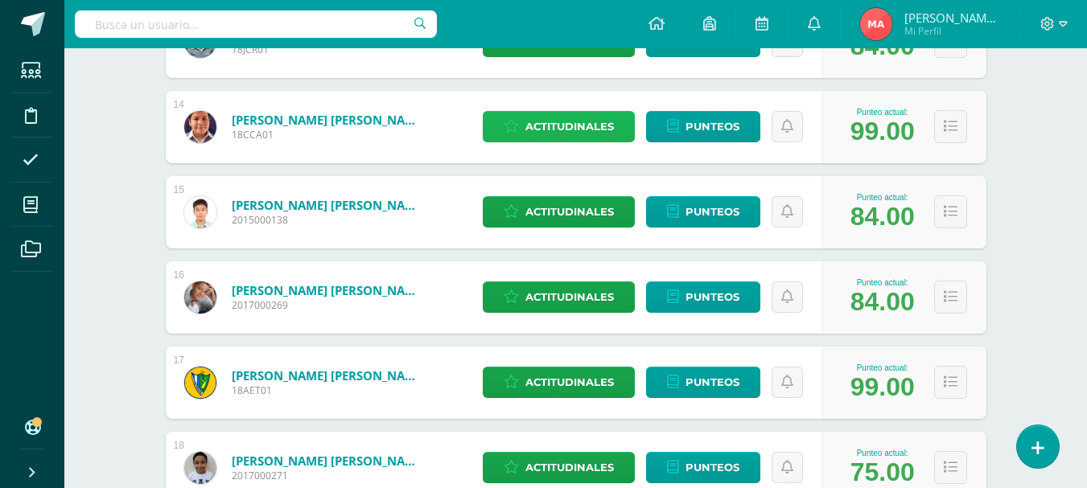
click at [563, 124] on span "Actitudinales" at bounding box center [569, 127] width 88 height 30
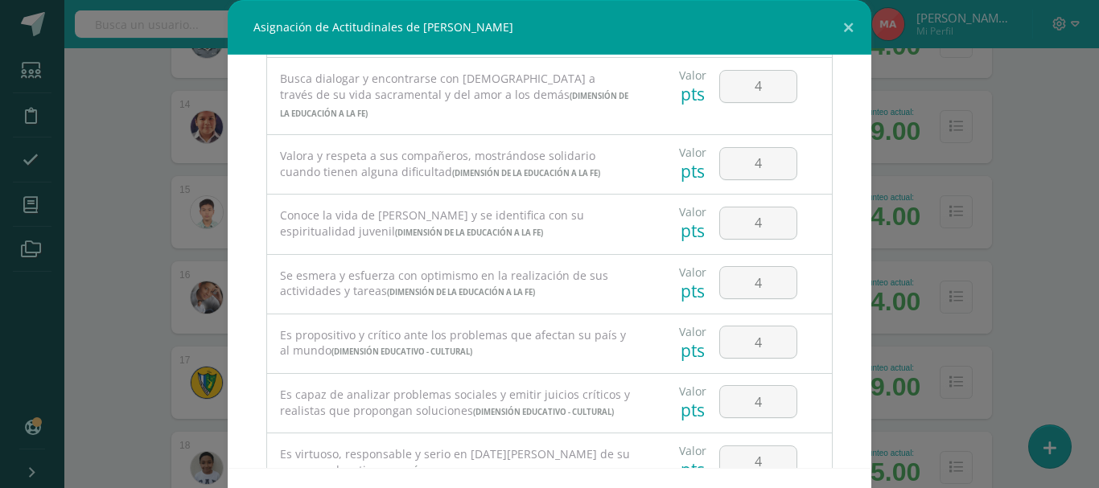
scroll to position [1089, 0]
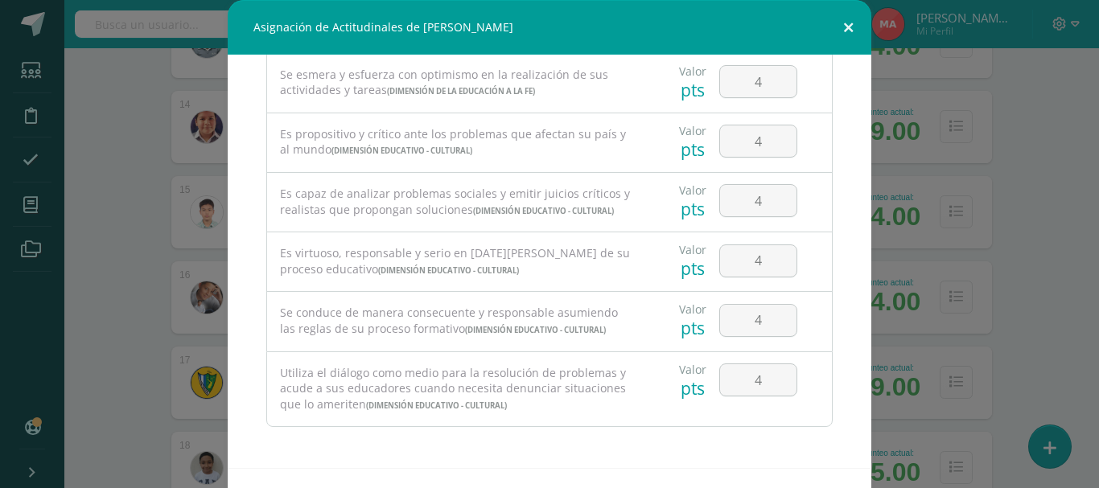
click at [831, 25] on button at bounding box center [848, 27] width 46 height 55
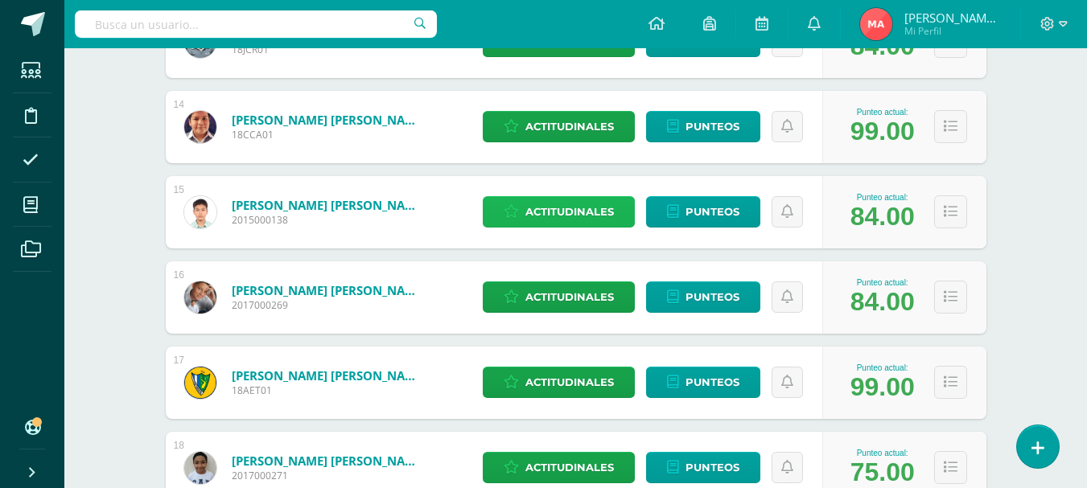
click at [537, 220] on span "Actitudinales" at bounding box center [569, 212] width 88 height 30
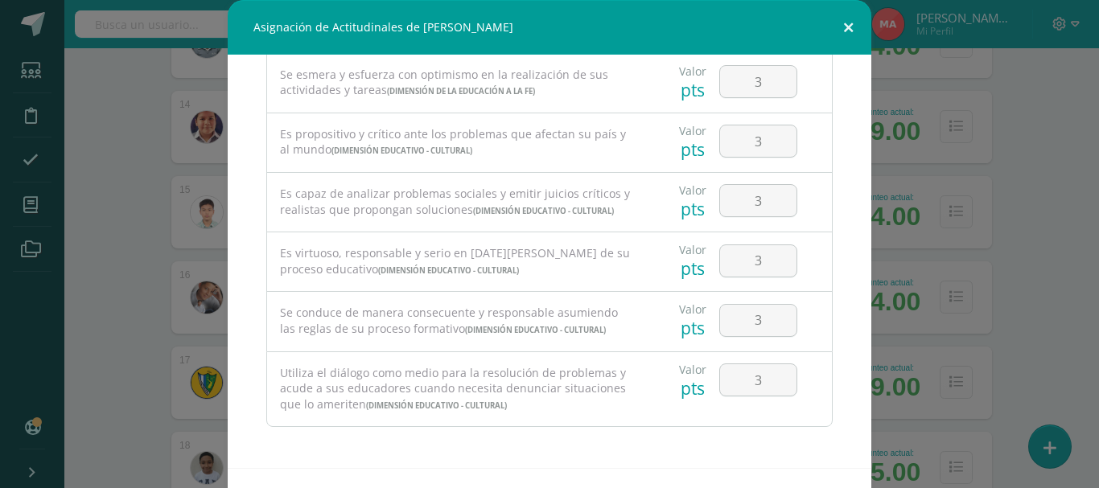
click at [848, 28] on button at bounding box center [848, 27] width 46 height 55
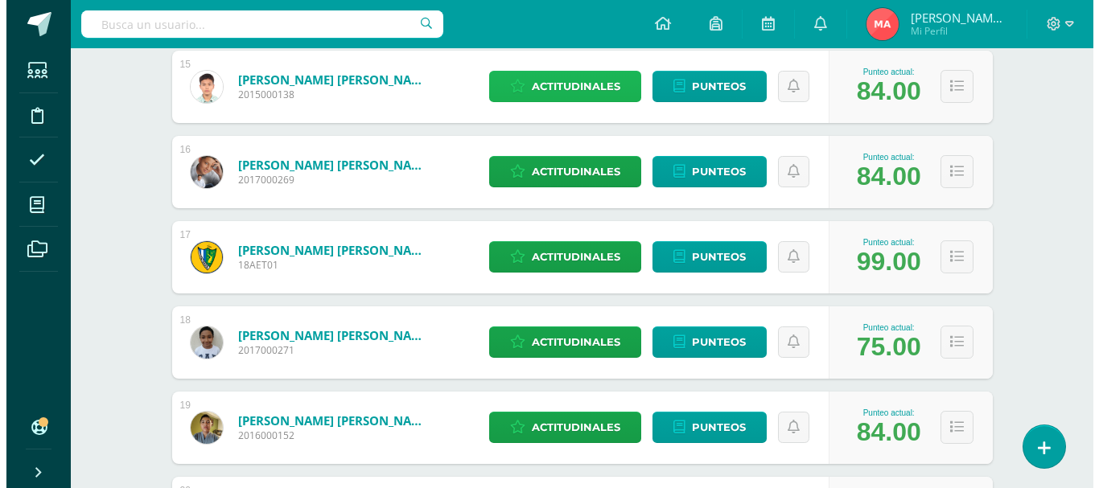
scroll to position [1529, 0]
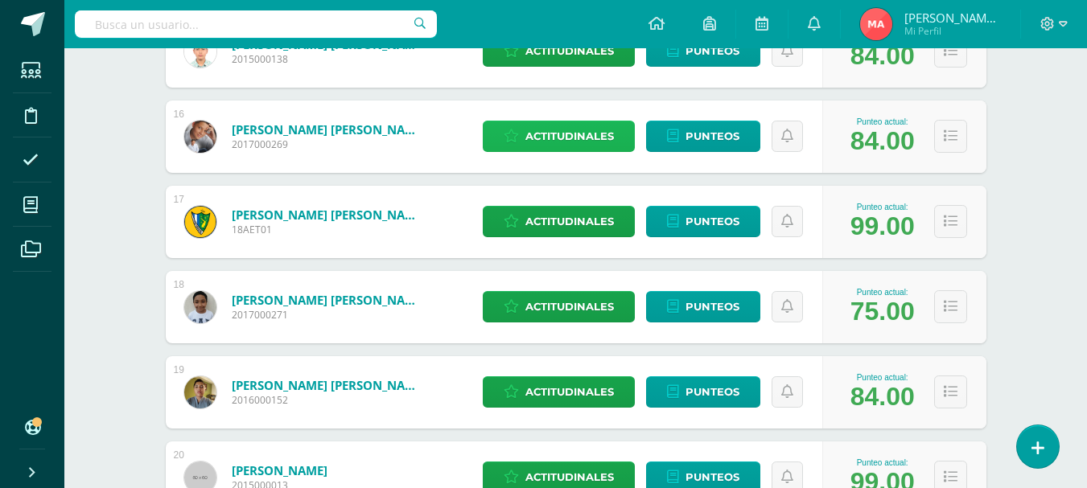
click at [559, 138] on span "Actitudinales" at bounding box center [569, 136] width 88 height 30
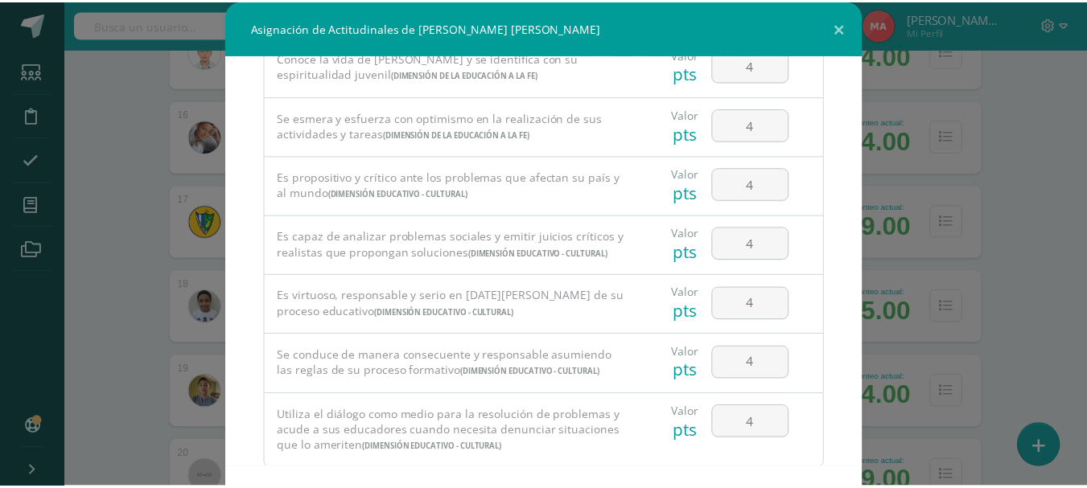
scroll to position [1089, 0]
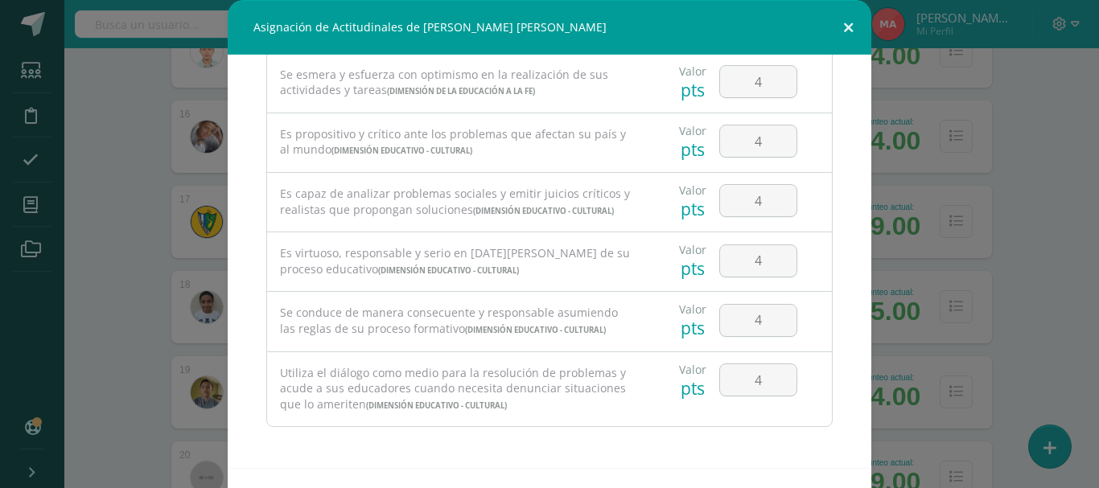
click at [841, 24] on button at bounding box center [848, 27] width 46 height 55
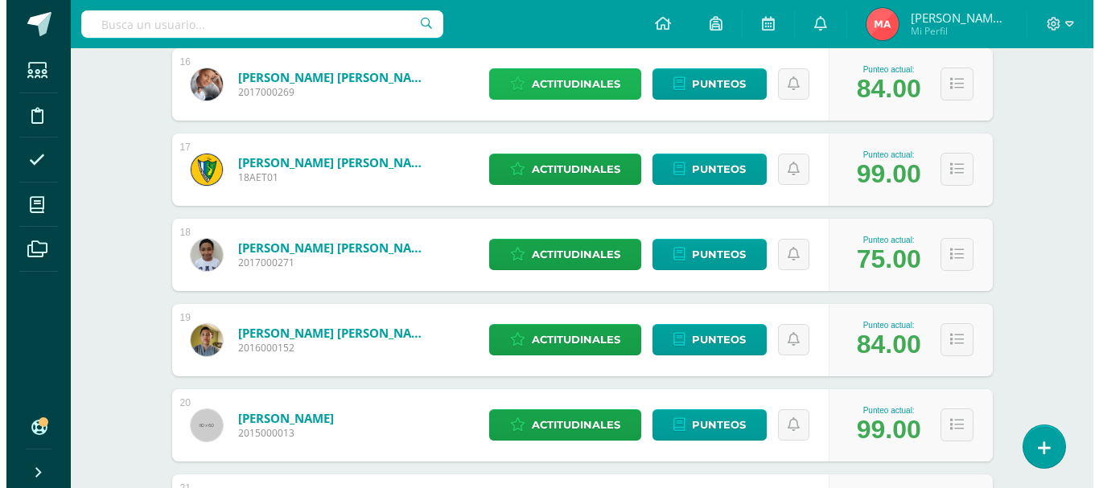
scroll to position [1609, 0]
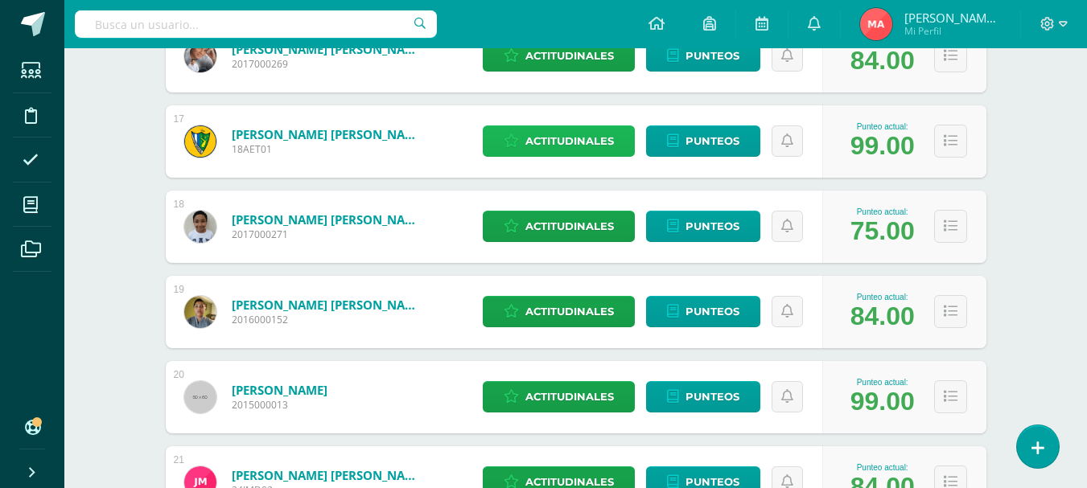
click at [537, 147] on span "Actitudinales" at bounding box center [569, 141] width 88 height 30
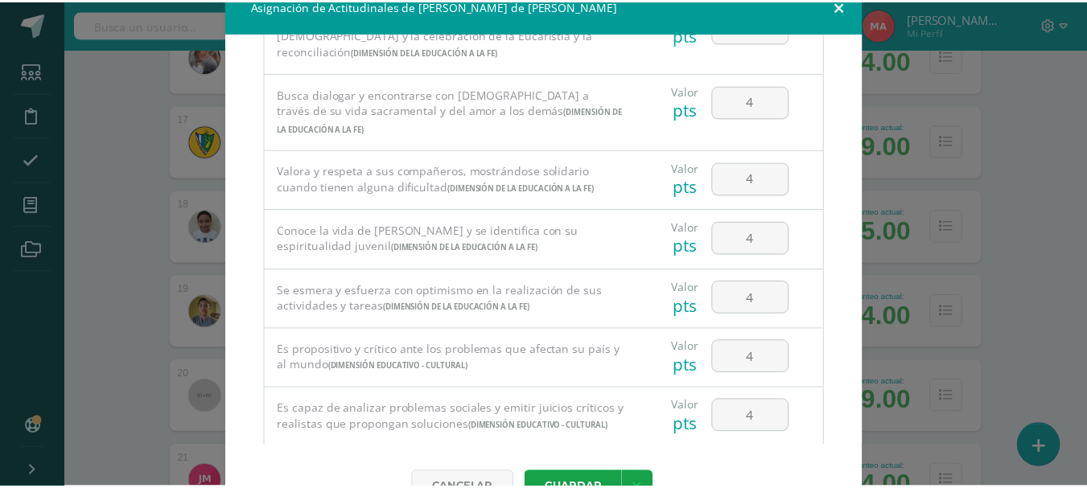
scroll to position [0, 0]
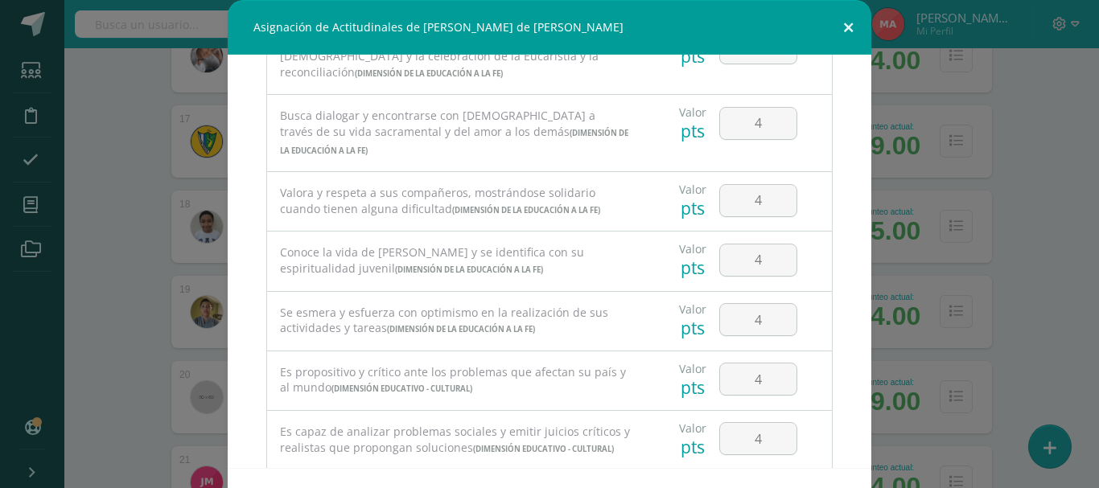
click at [837, 23] on button at bounding box center [848, 27] width 46 height 55
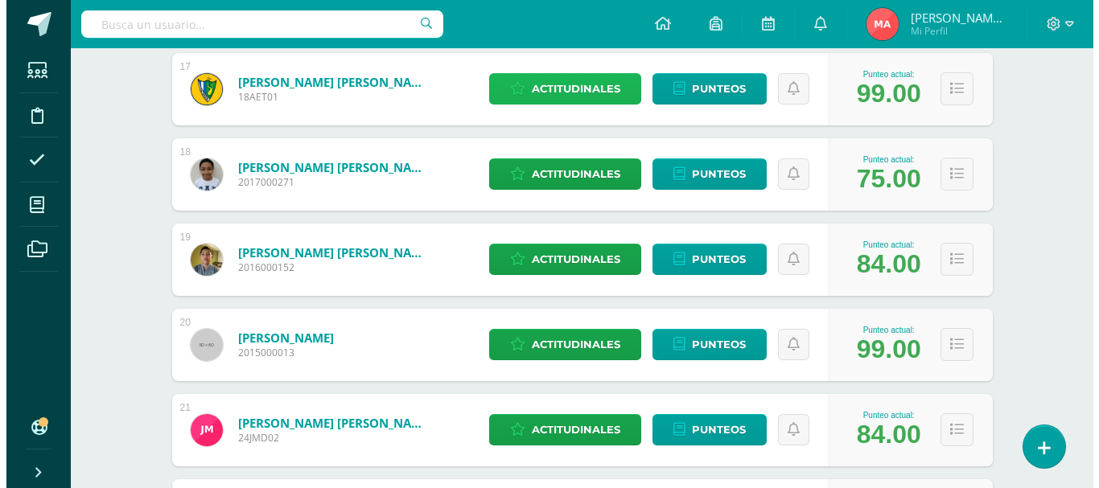
scroll to position [1689, 0]
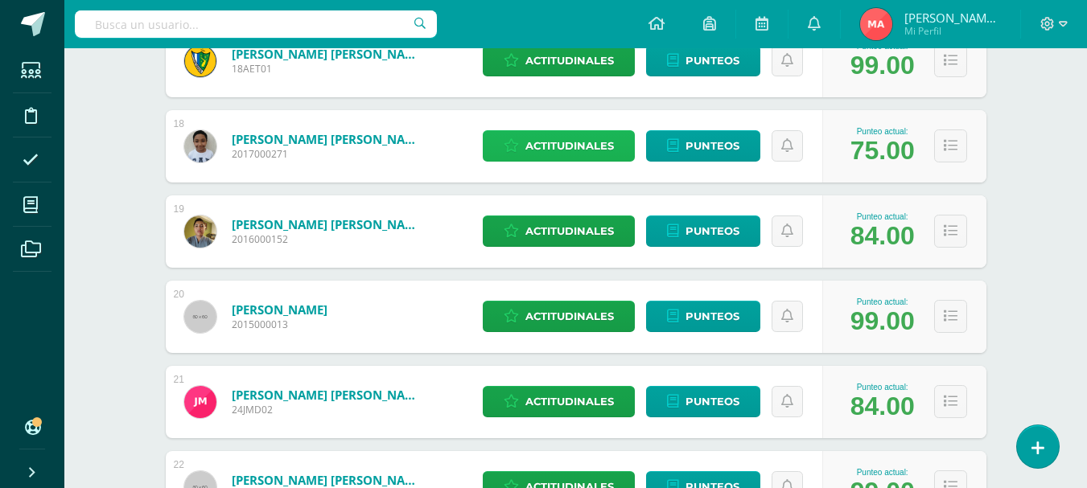
click at [558, 145] on span "Actitudinales" at bounding box center [569, 146] width 88 height 30
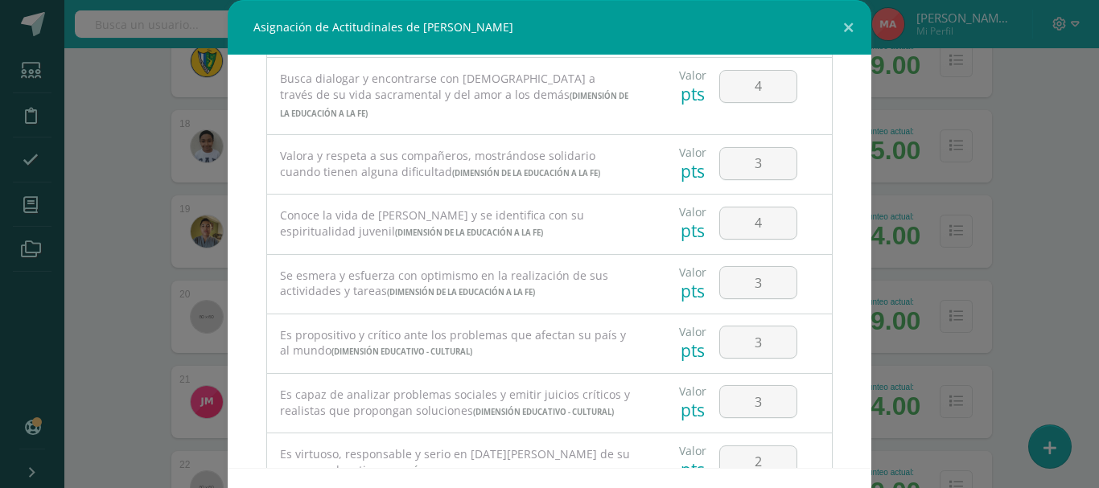
scroll to position [1089, 0]
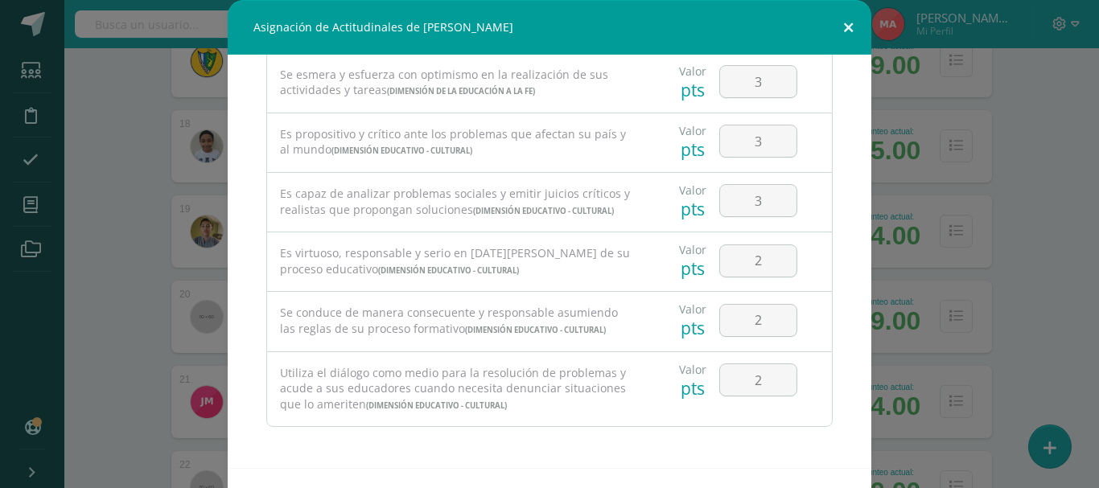
click at [842, 32] on button at bounding box center [848, 27] width 46 height 55
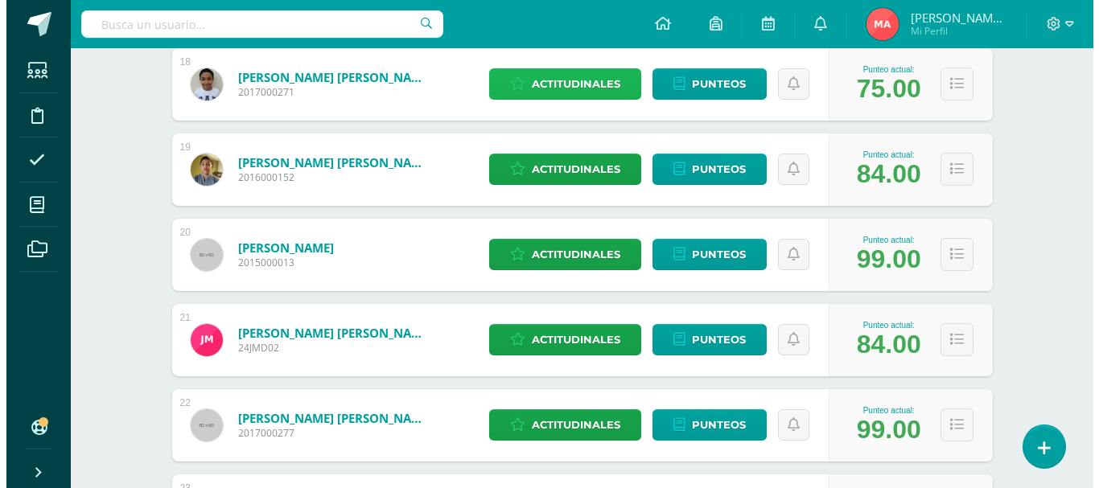
scroll to position [1770, 0]
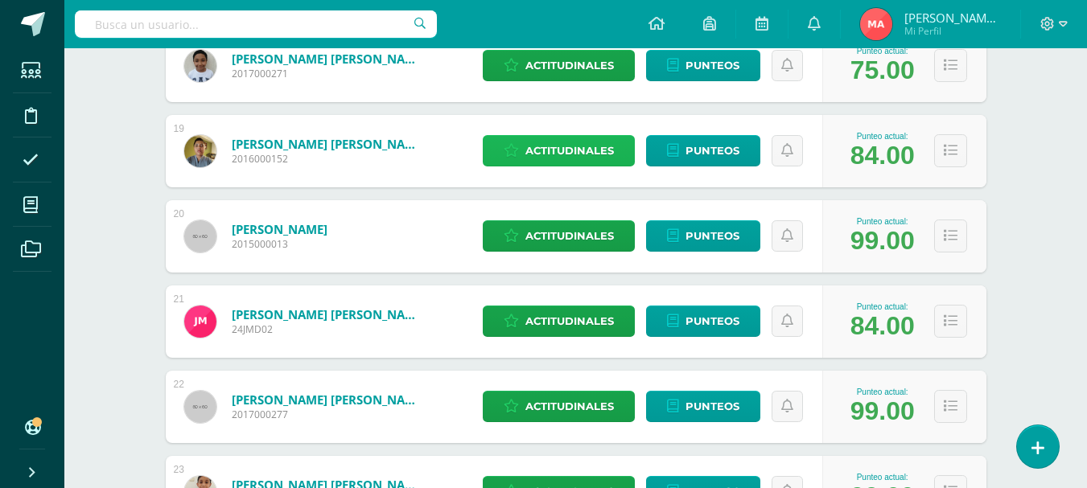
click at [539, 149] on span "Actitudinales" at bounding box center [569, 151] width 88 height 30
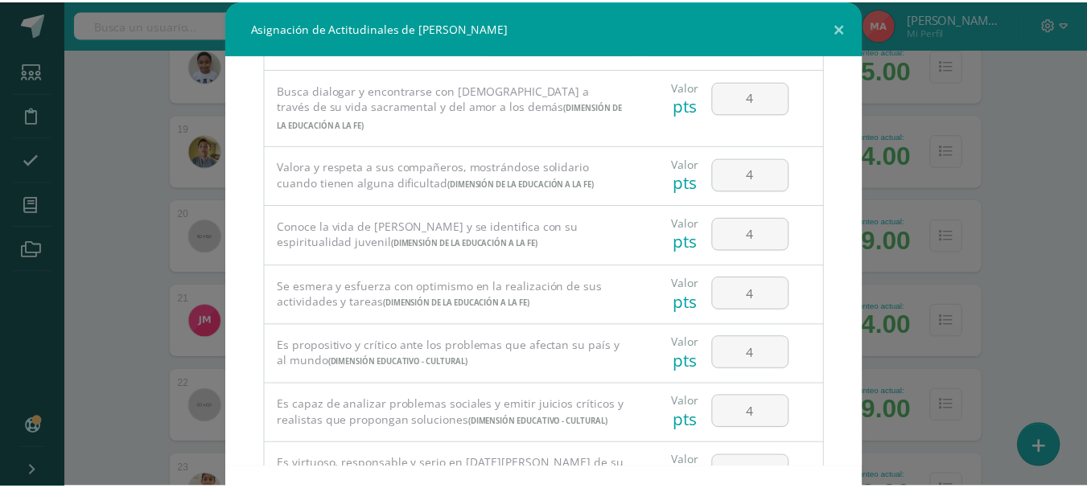
scroll to position [1089, 0]
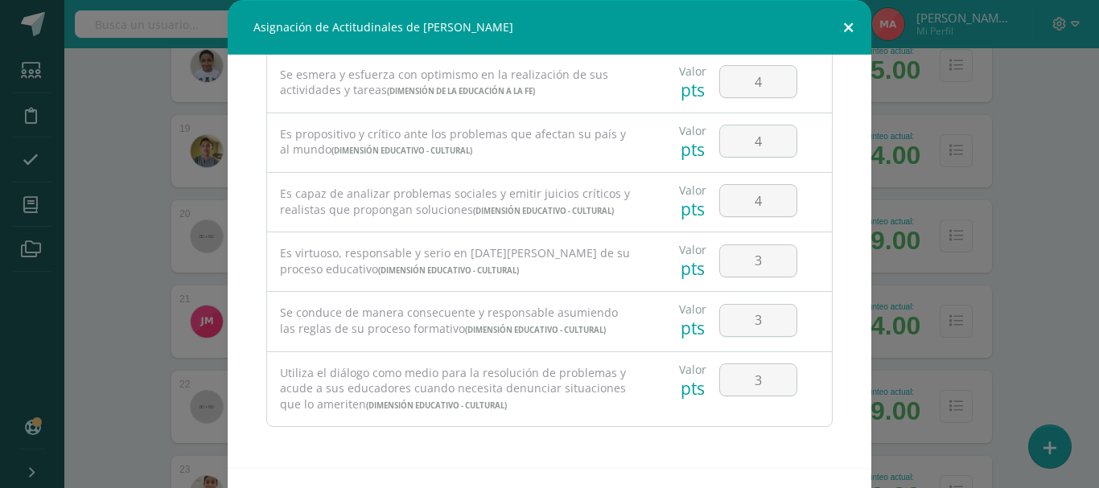
click at [847, 31] on button at bounding box center [848, 27] width 46 height 55
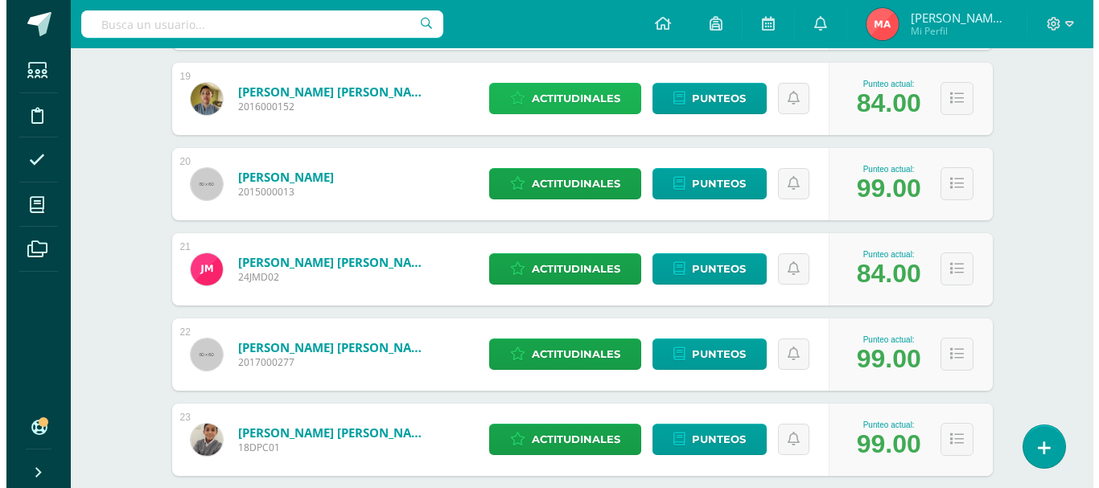
scroll to position [1850, 0]
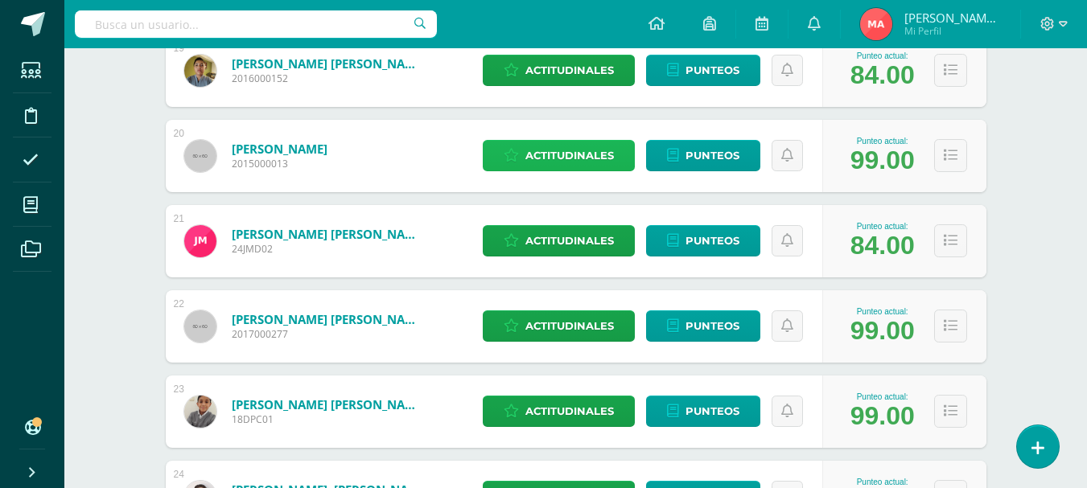
click at [500, 153] on link "Actitudinales" at bounding box center [559, 155] width 152 height 31
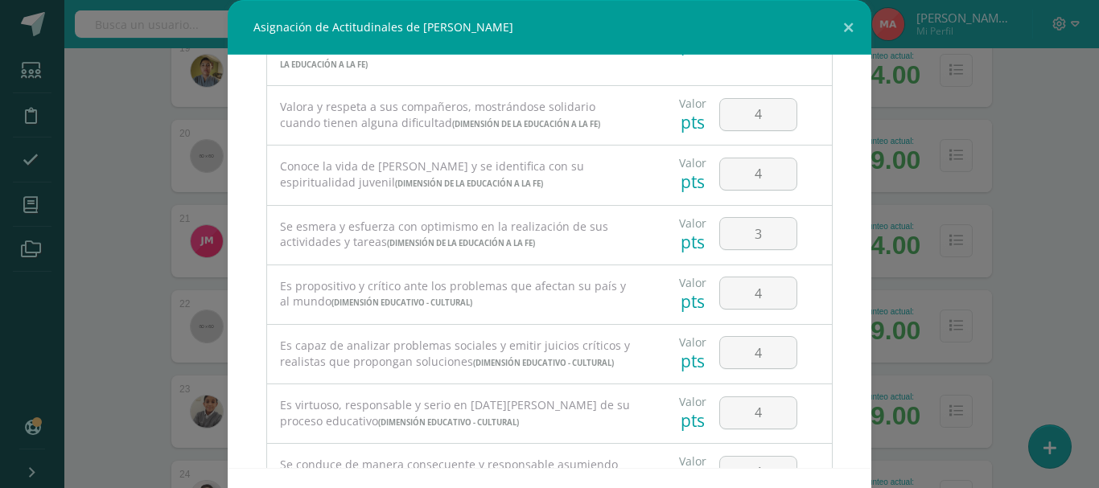
scroll to position [1089, 0]
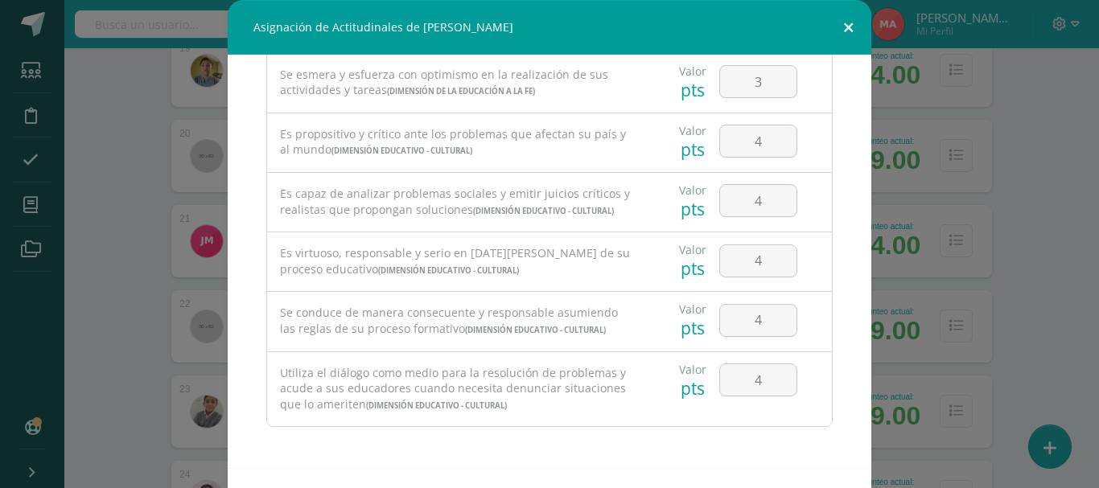
click at [833, 23] on button at bounding box center [848, 27] width 46 height 55
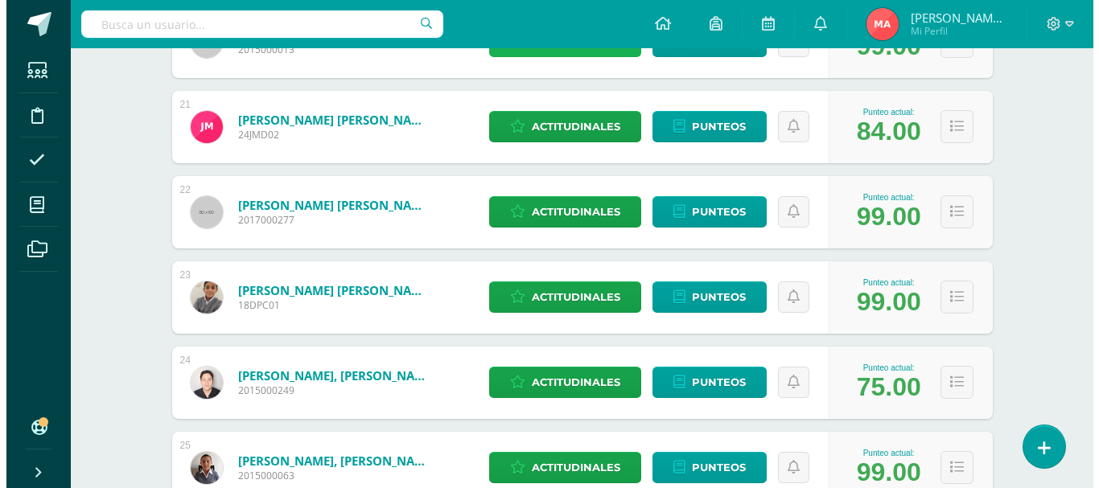
scroll to position [1931, 0]
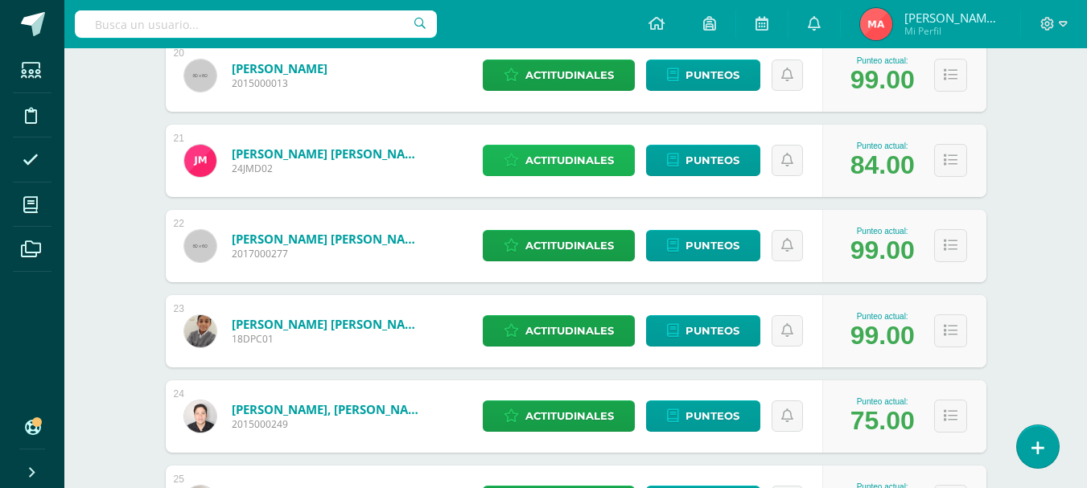
click at [558, 161] on span "Actitudinales" at bounding box center [569, 161] width 88 height 30
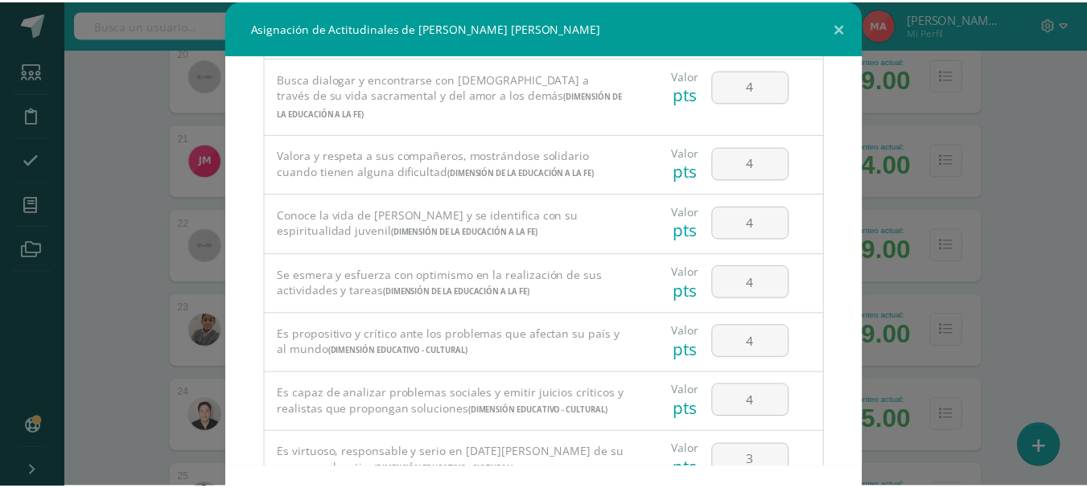
scroll to position [1089, 0]
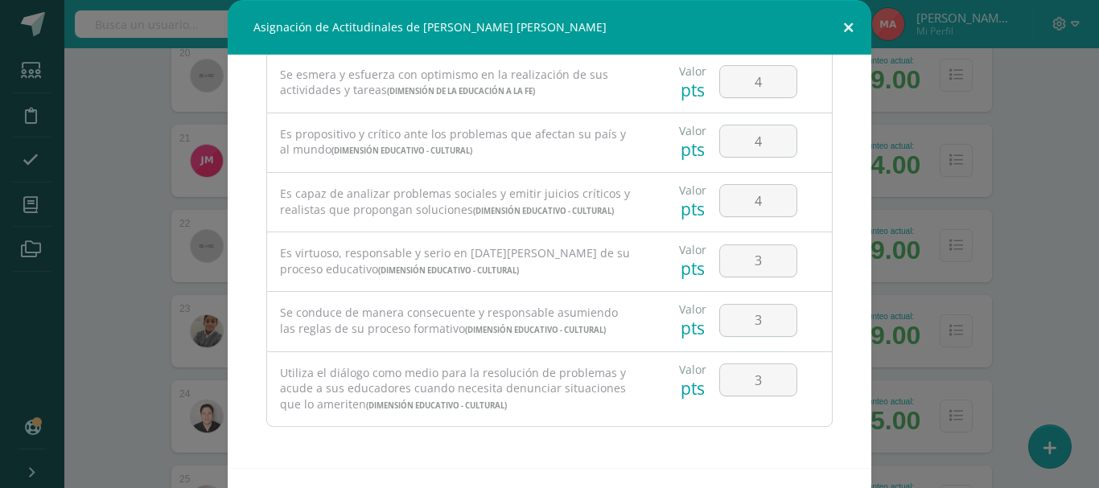
click at [852, 23] on button at bounding box center [848, 27] width 46 height 55
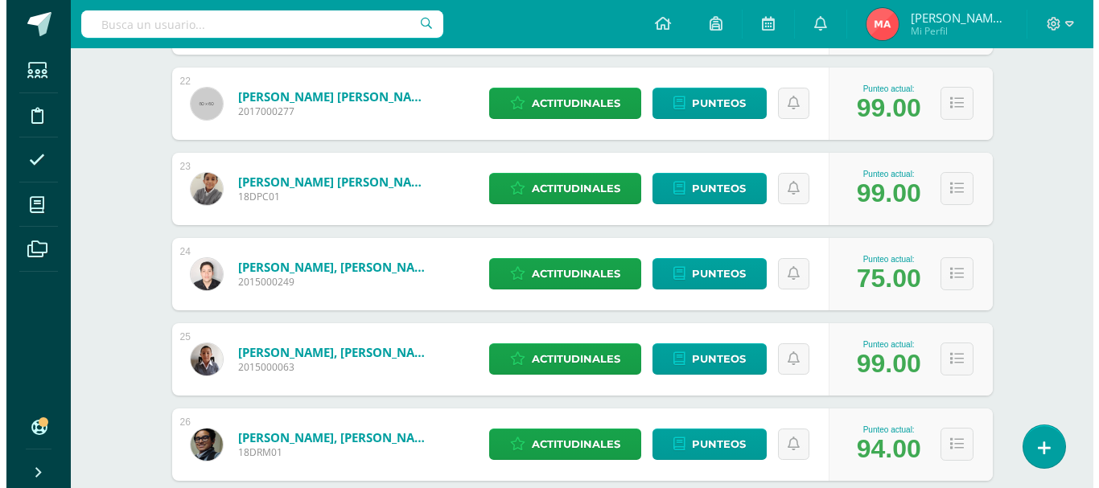
scroll to position [2092, 0]
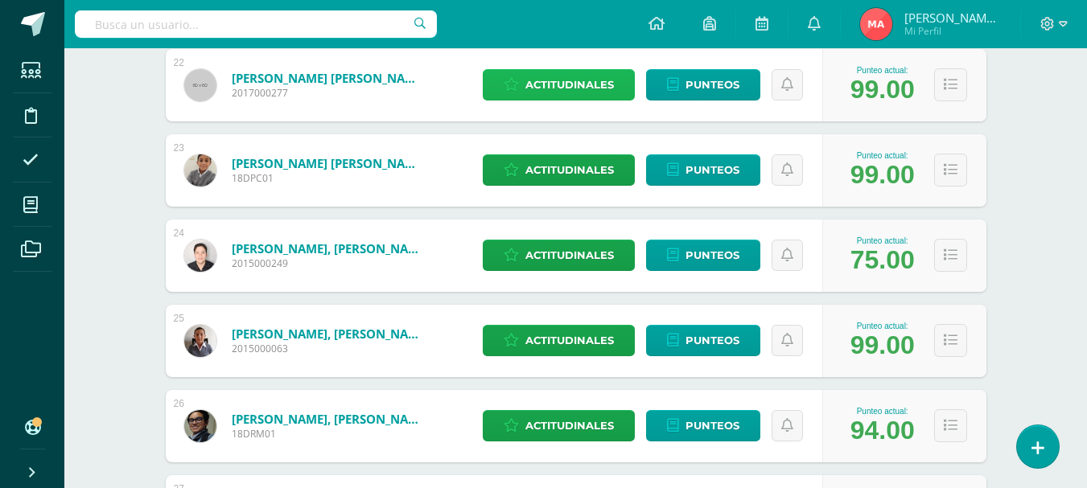
click at [534, 87] on span "Actitudinales" at bounding box center [569, 85] width 88 height 30
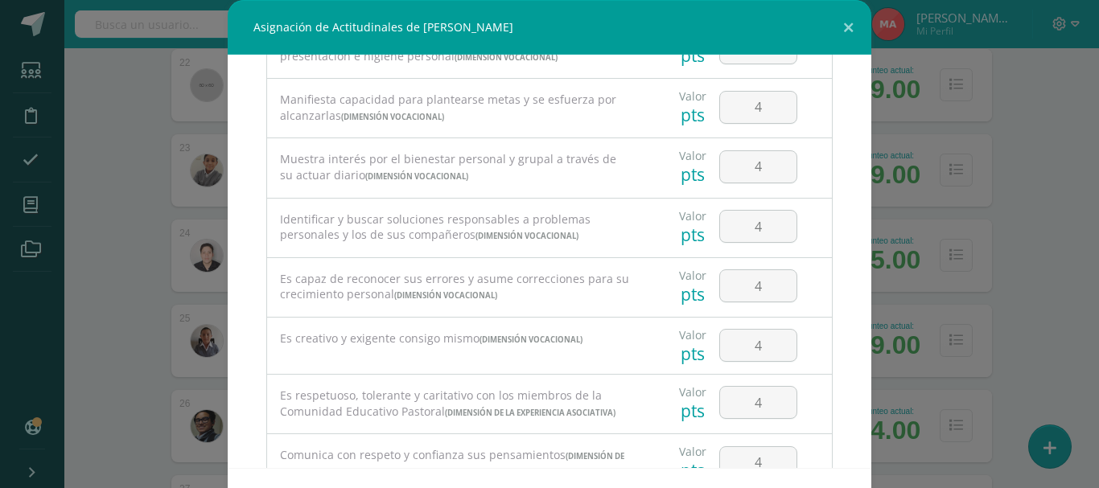
scroll to position [0, 0]
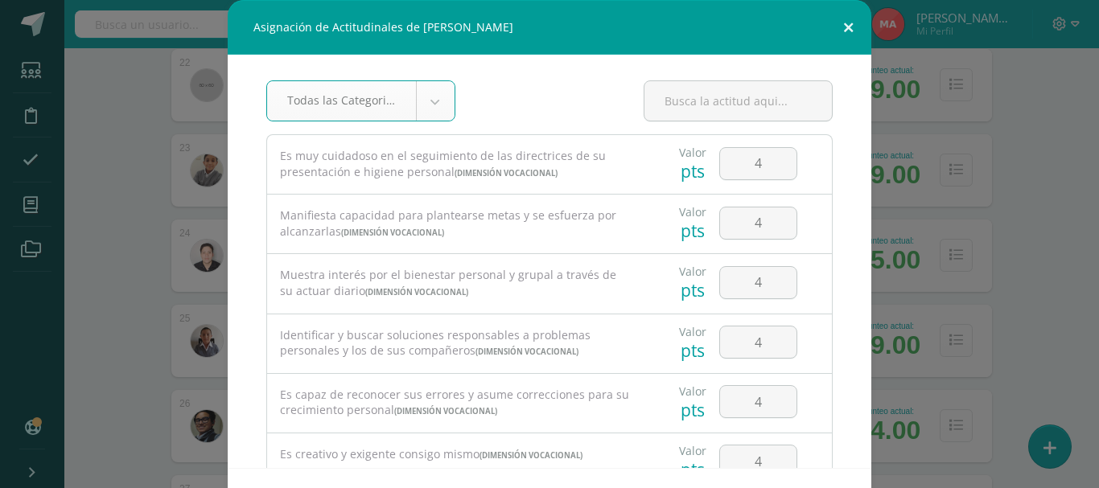
click at [849, 22] on button at bounding box center [848, 27] width 46 height 55
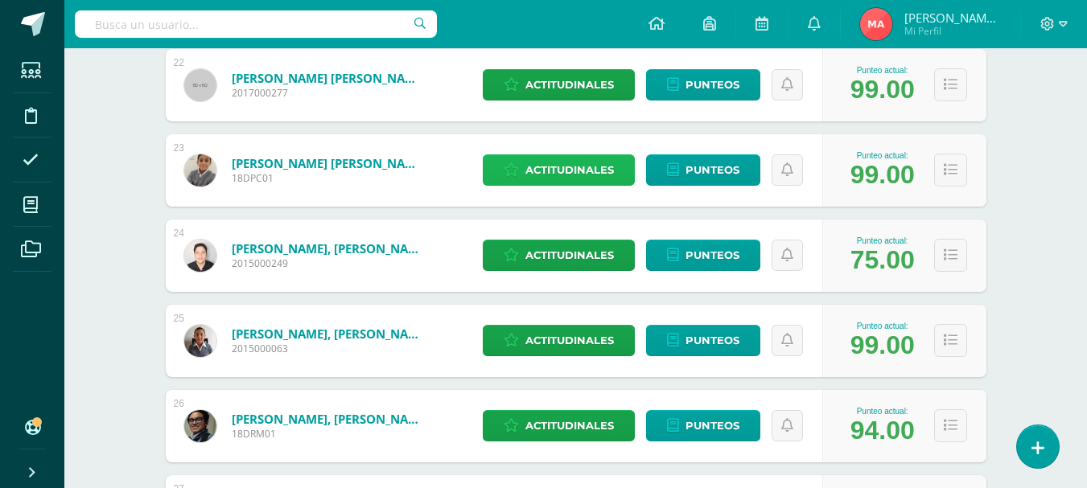
click at [562, 164] on span "Actitudinales" at bounding box center [569, 170] width 88 height 30
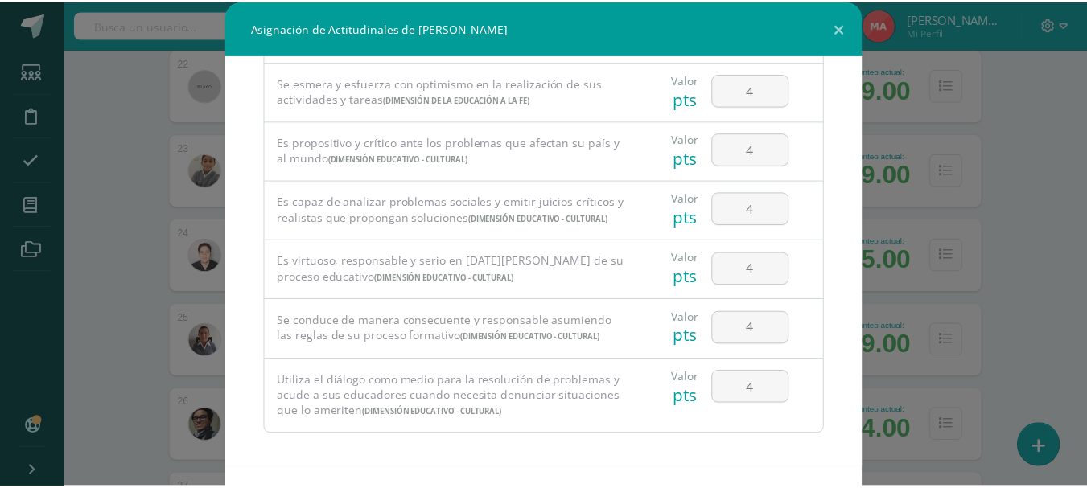
scroll to position [1089, 0]
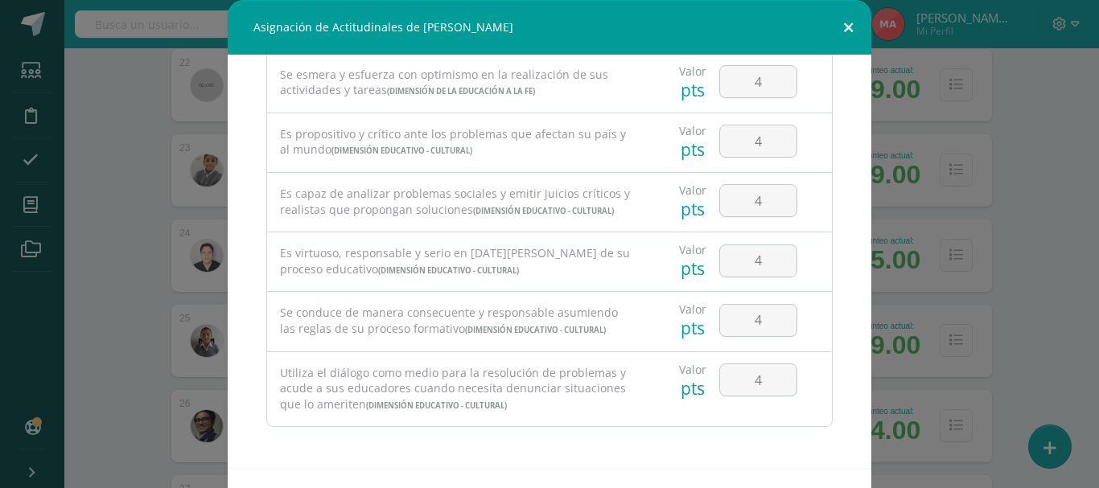
click at [843, 25] on button at bounding box center [848, 27] width 46 height 55
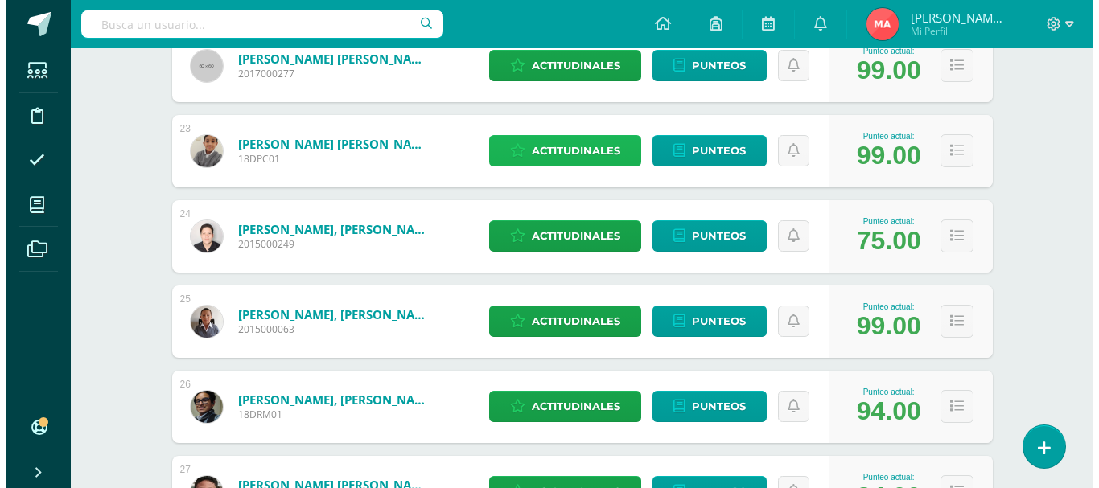
scroll to position [2172, 0]
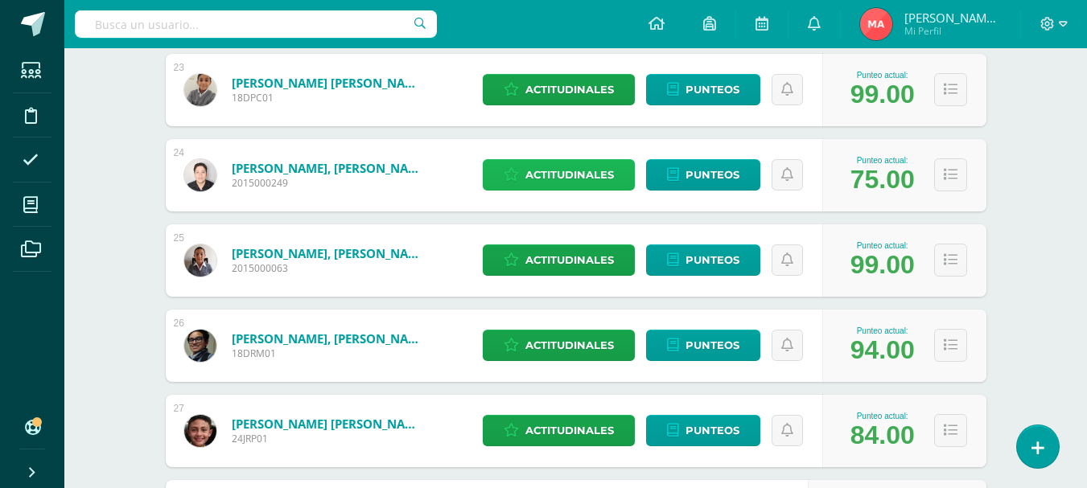
click at [512, 187] on link "Actitudinales" at bounding box center [559, 174] width 152 height 31
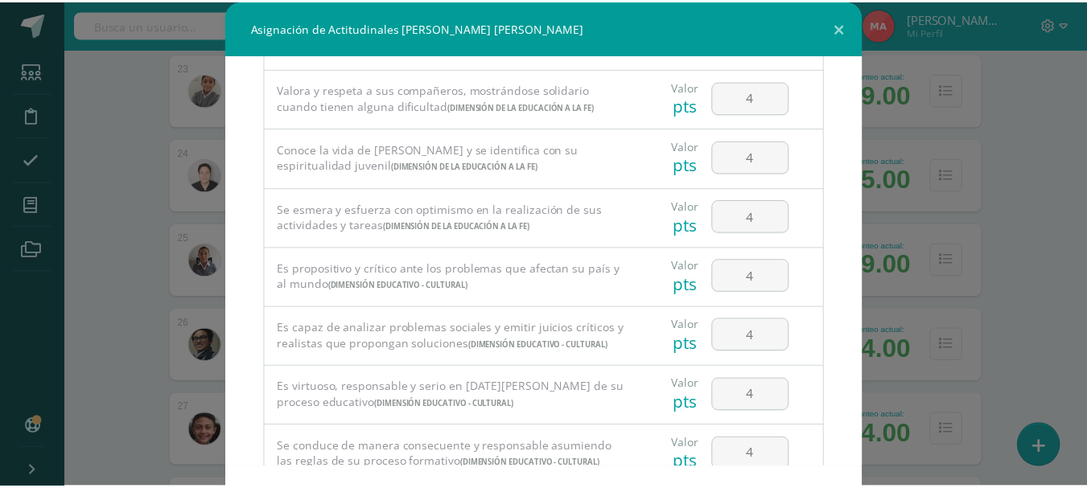
scroll to position [1089, 0]
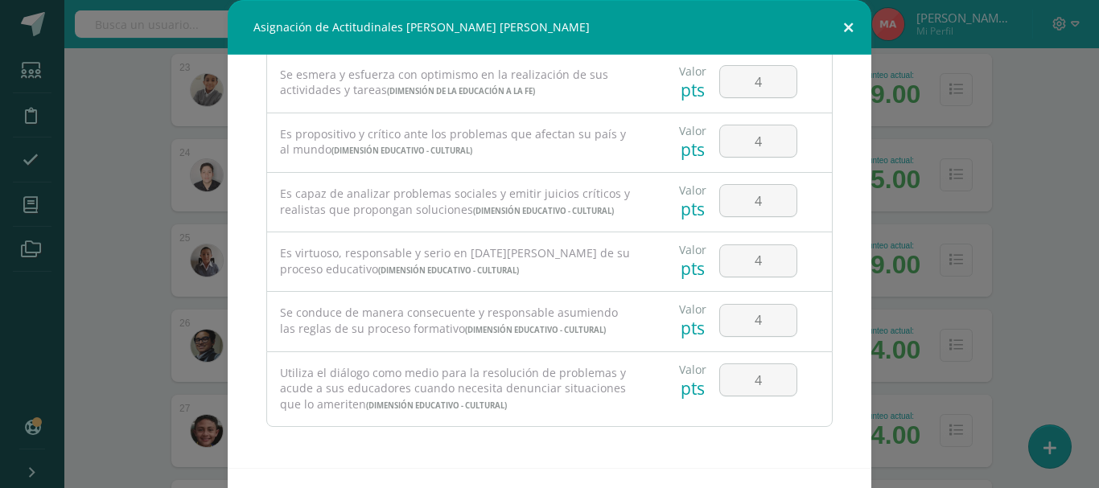
click at [846, 34] on button at bounding box center [848, 27] width 46 height 55
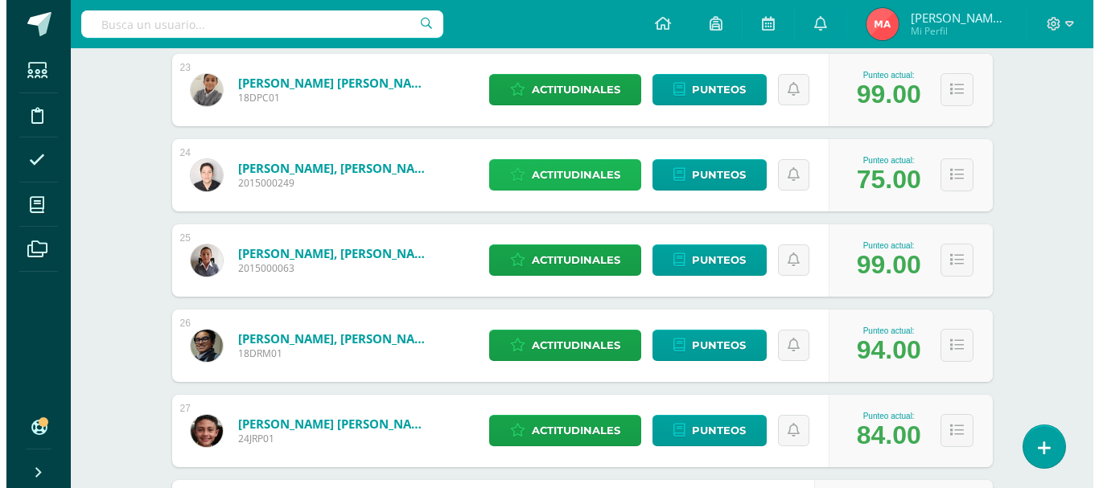
scroll to position [2253, 0]
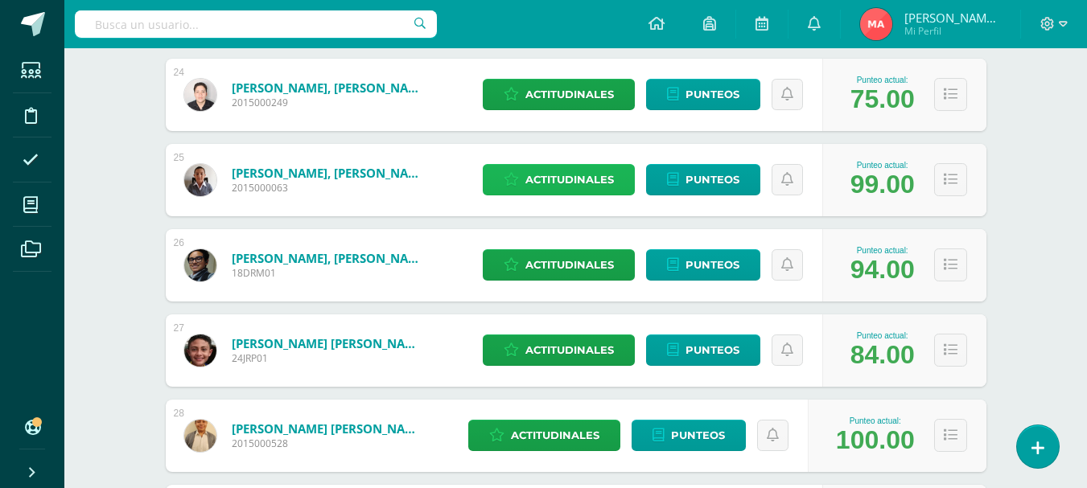
click at [574, 173] on span "Actitudinales" at bounding box center [569, 180] width 88 height 30
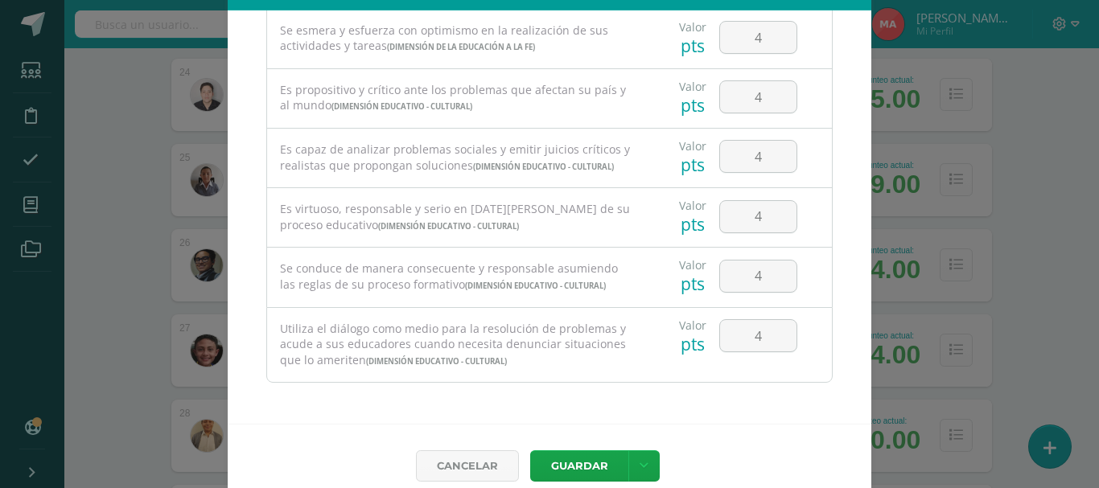
scroll to position [0, 0]
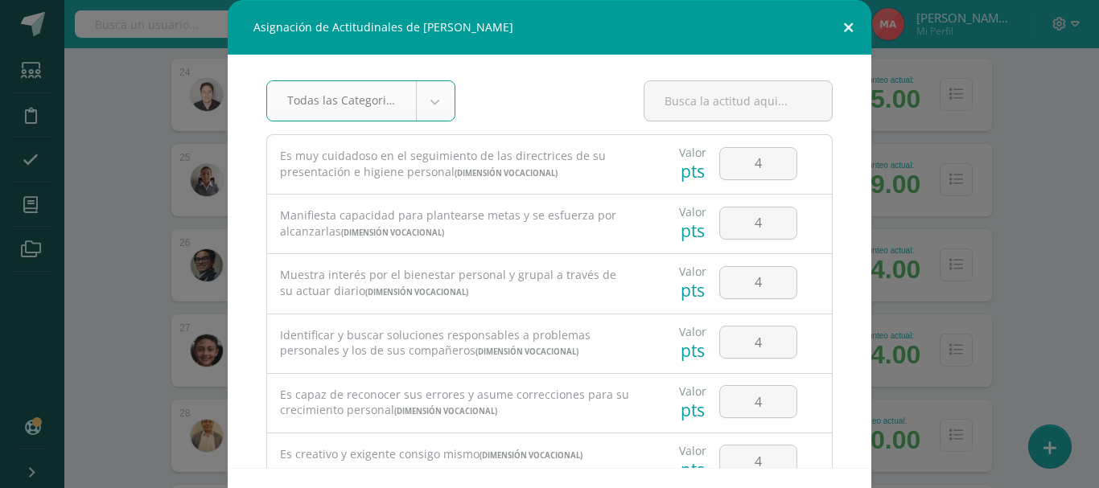
click at [850, 27] on button at bounding box center [848, 27] width 46 height 55
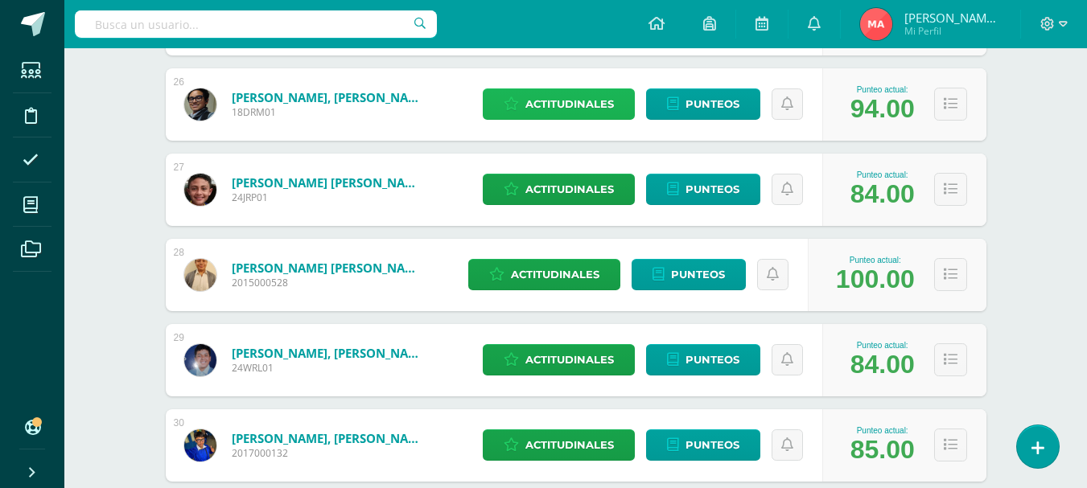
click at [568, 108] on span "Actitudinales" at bounding box center [569, 104] width 88 height 30
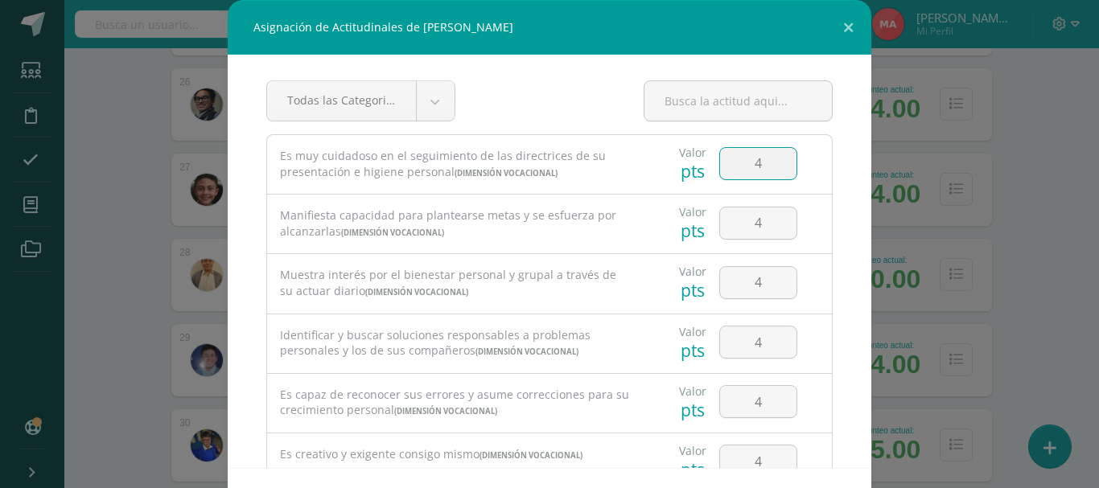
click at [755, 164] on input "4" at bounding box center [758, 163] width 76 height 31
type input "3"
click at [800, 168] on div "Valor pts 3" at bounding box center [737, 163] width 175 height 56
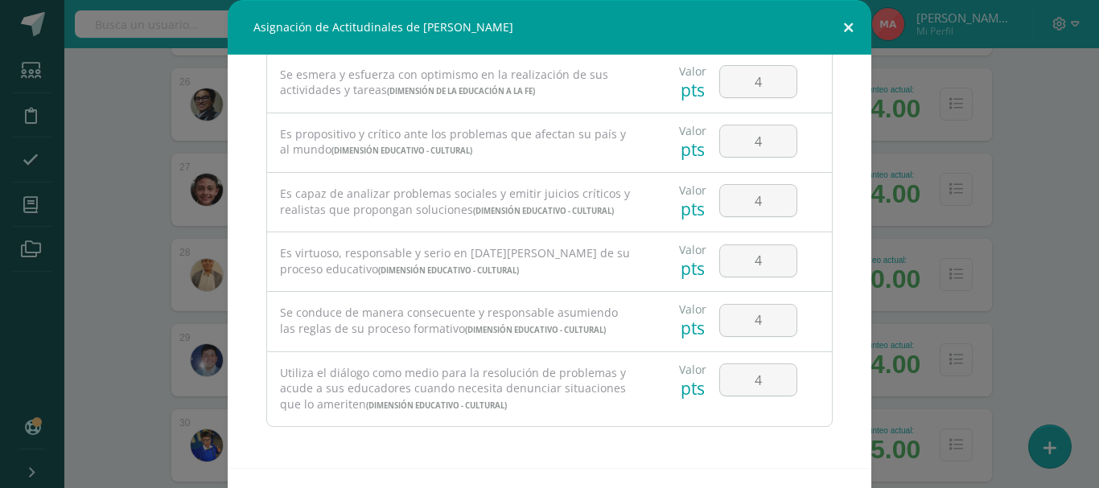
click at [849, 27] on button at bounding box center [848, 27] width 46 height 55
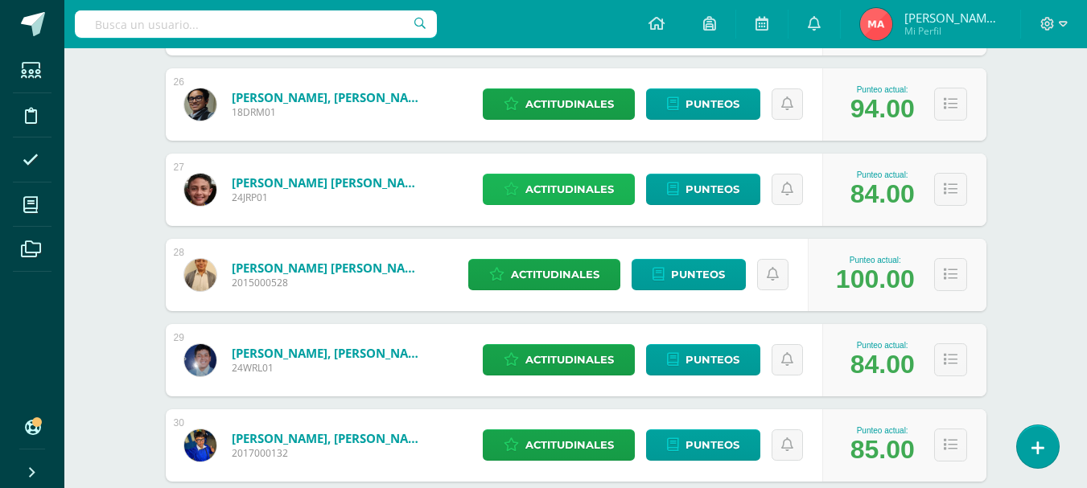
click at [549, 182] on span "Actitudinales" at bounding box center [569, 190] width 88 height 30
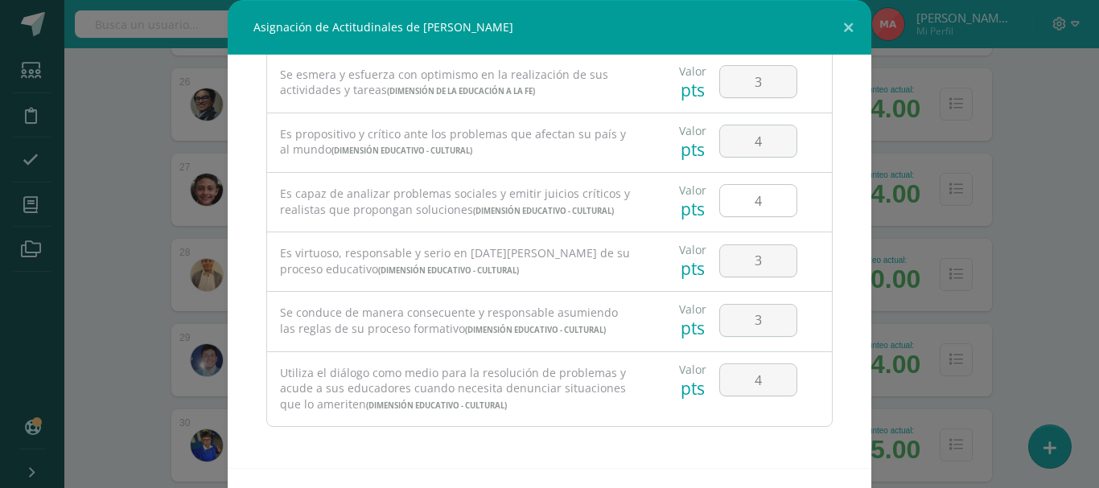
scroll to position [64, 0]
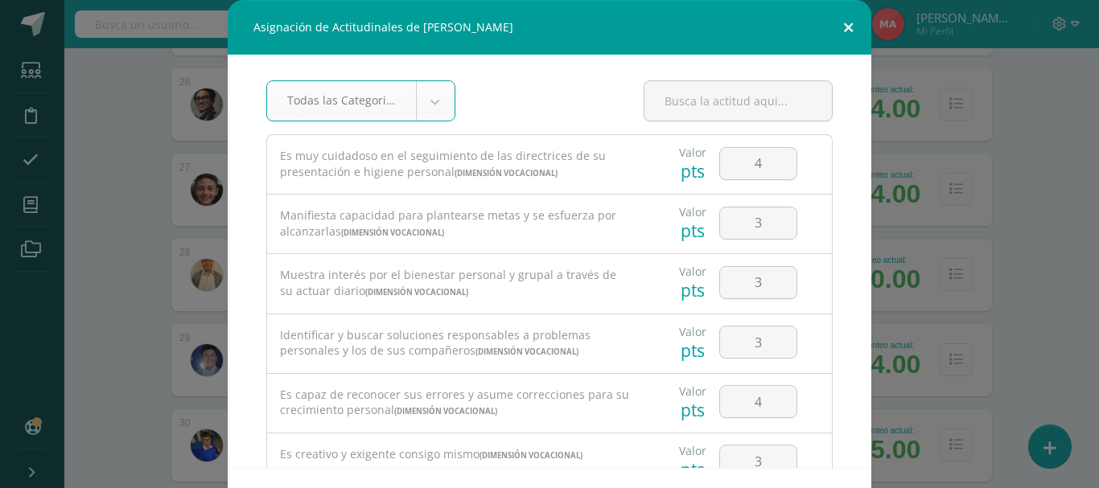
click at [844, 33] on button at bounding box center [848, 27] width 46 height 55
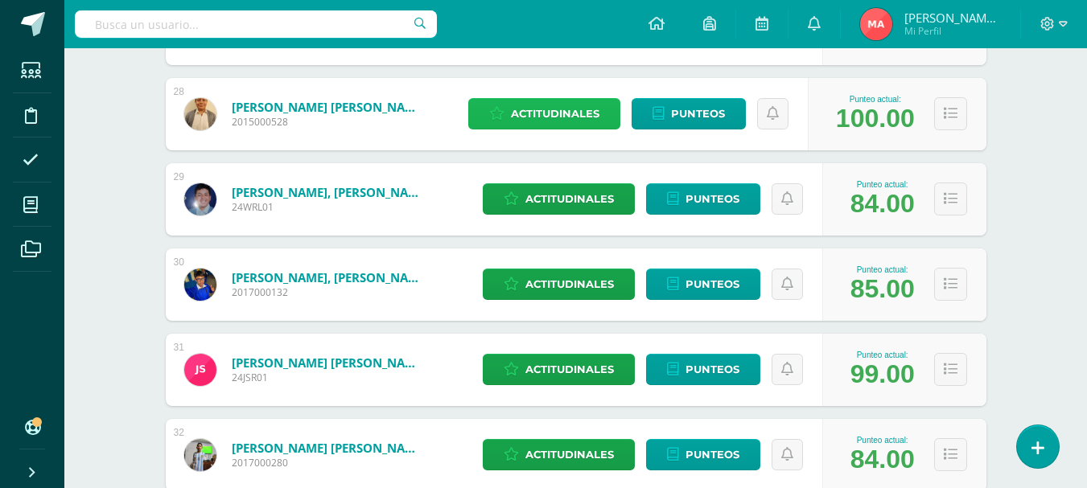
click at [601, 106] on link "Actitudinales" at bounding box center [544, 113] width 152 height 31
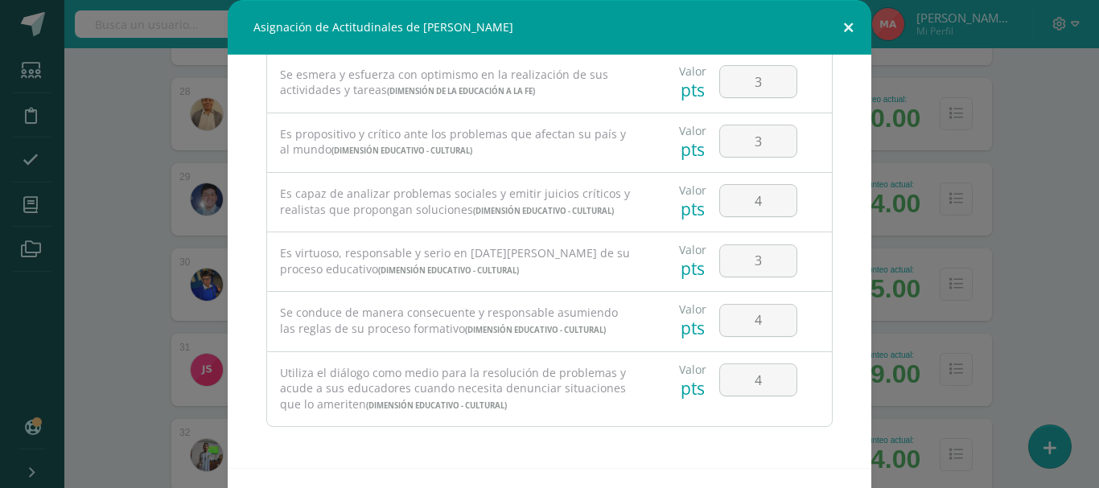
click at [854, 28] on button at bounding box center [848, 27] width 46 height 55
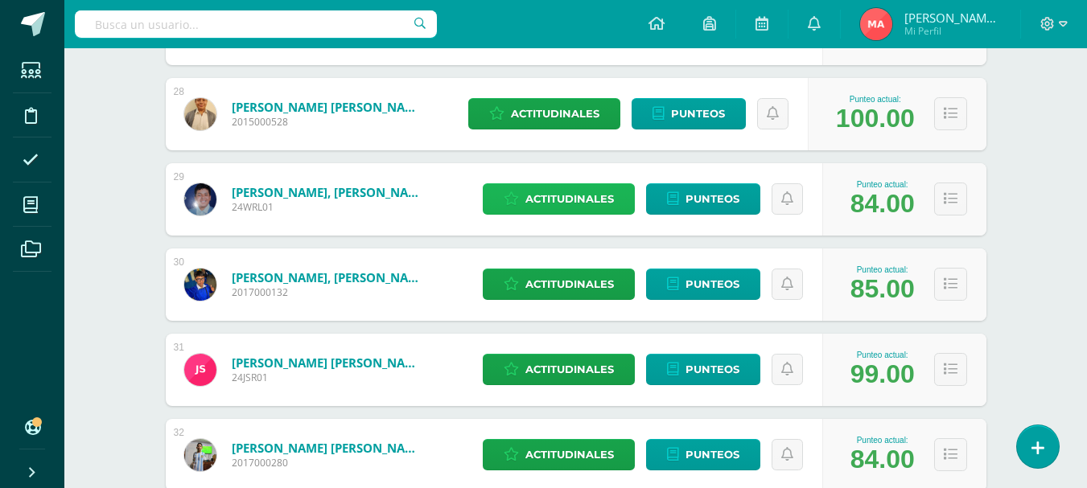
click at [562, 210] on span "Actitudinales" at bounding box center [569, 199] width 88 height 30
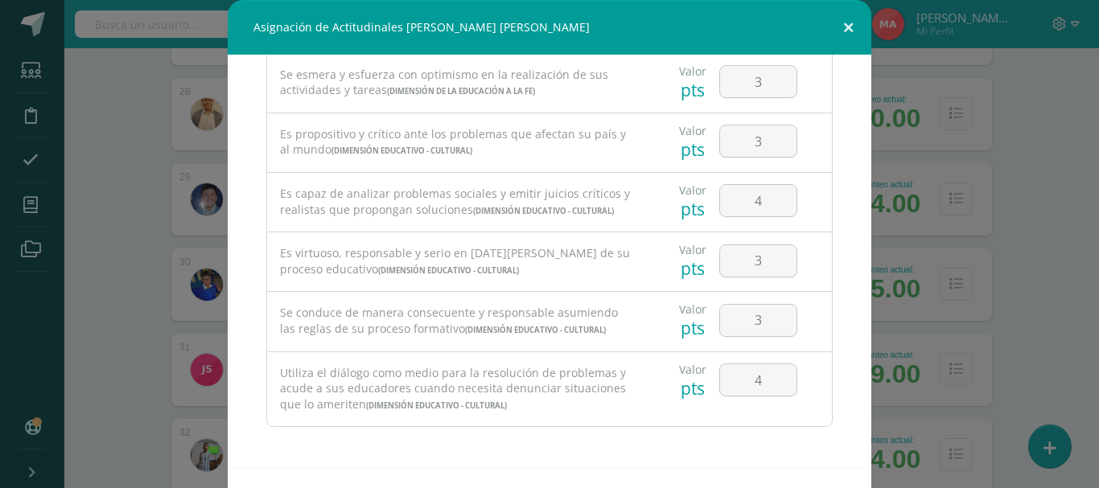
click at [849, 27] on button at bounding box center [848, 27] width 46 height 55
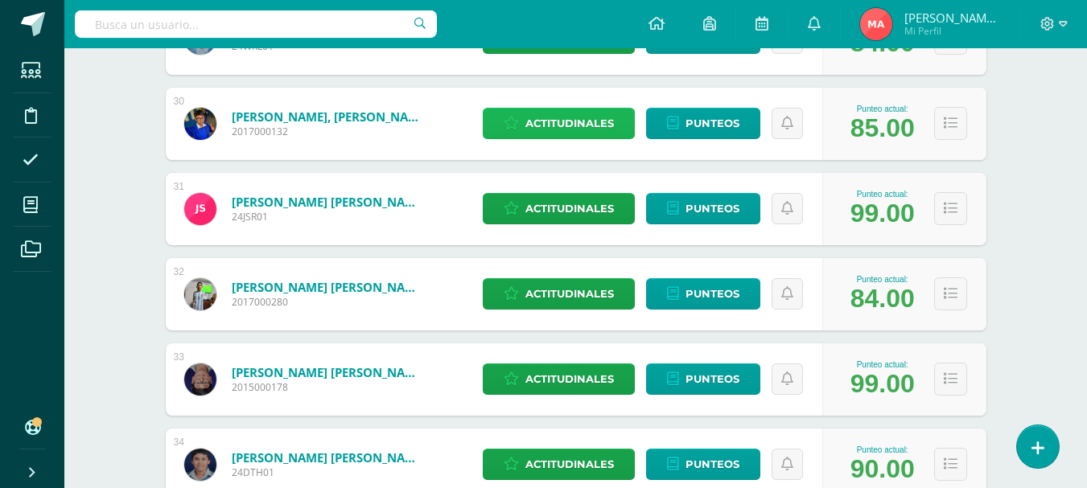
click at [580, 127] on span "Actitudinales" at bounding box center [569, 124] width 88 height 30
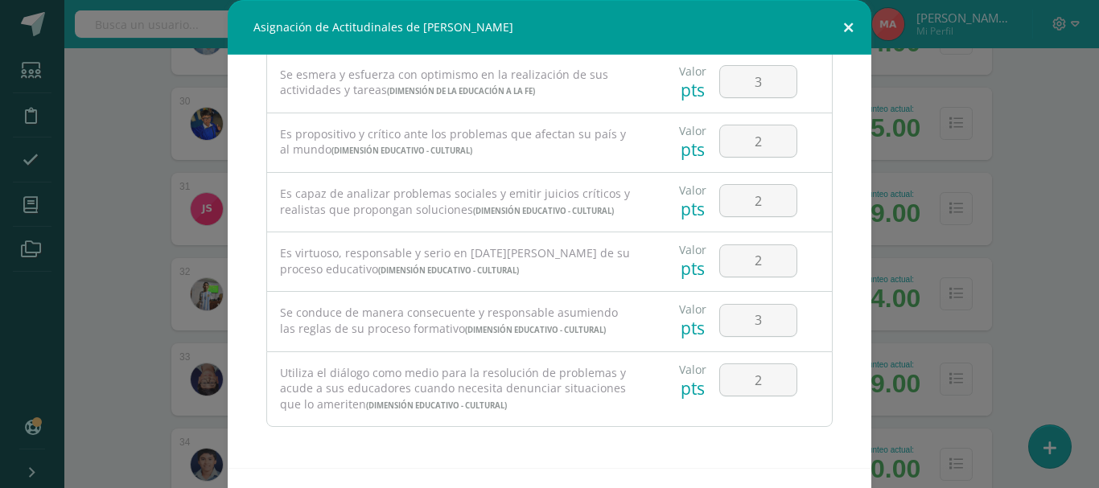
click at [843, 26] on button at bounding box center [848, 27] width 46 height 55
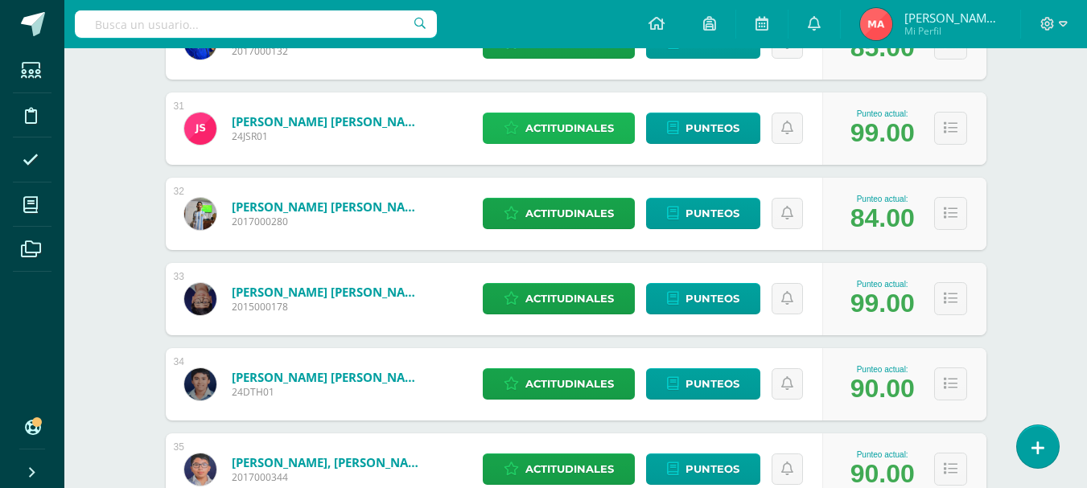
click at [576, 133] on span "Actitudinales" at bounding box center [569, 128] width 88 height 30
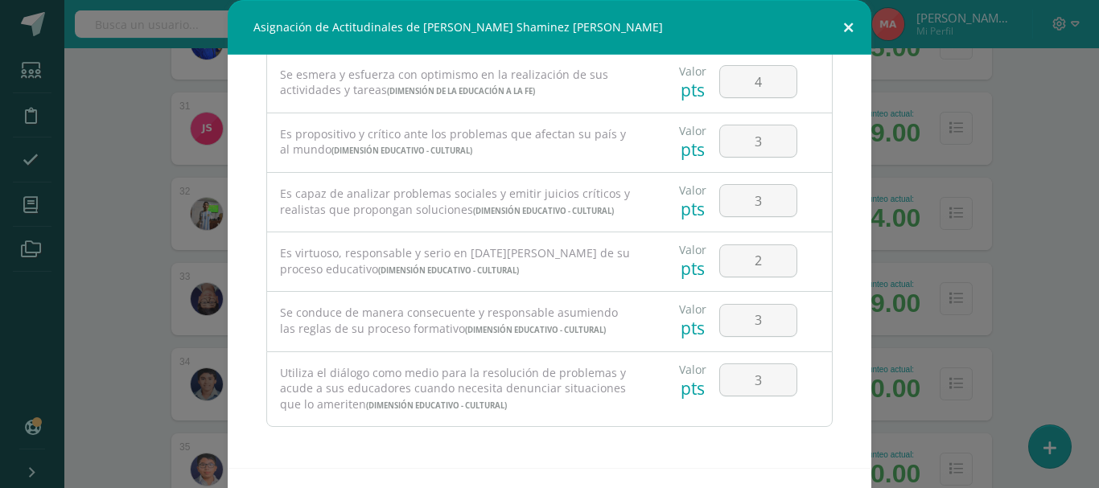
click at [840, 19] on button at bounding box center [848, 27] width 46 height 55
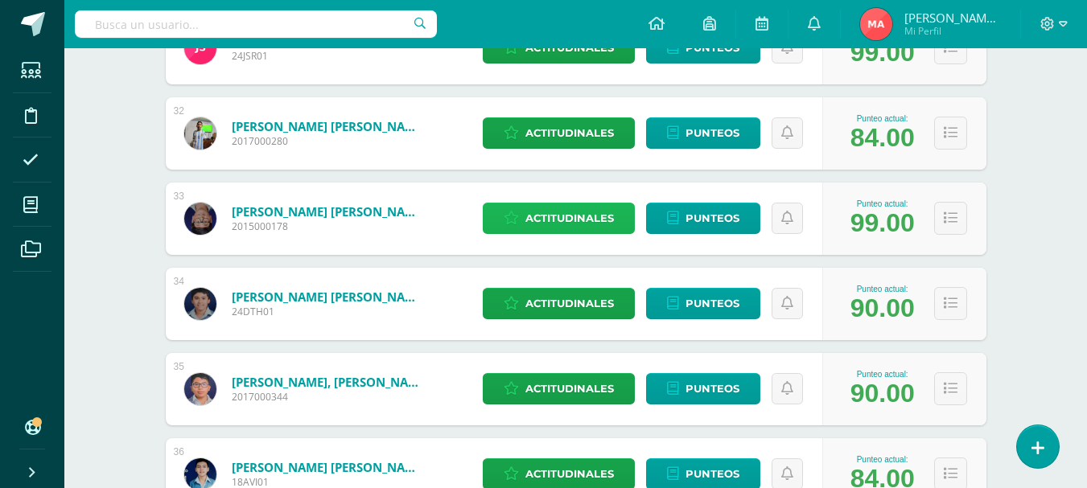
click at [579, 227] on span "Actitudinales" at bounding box center [569, 219] width 88 height 30
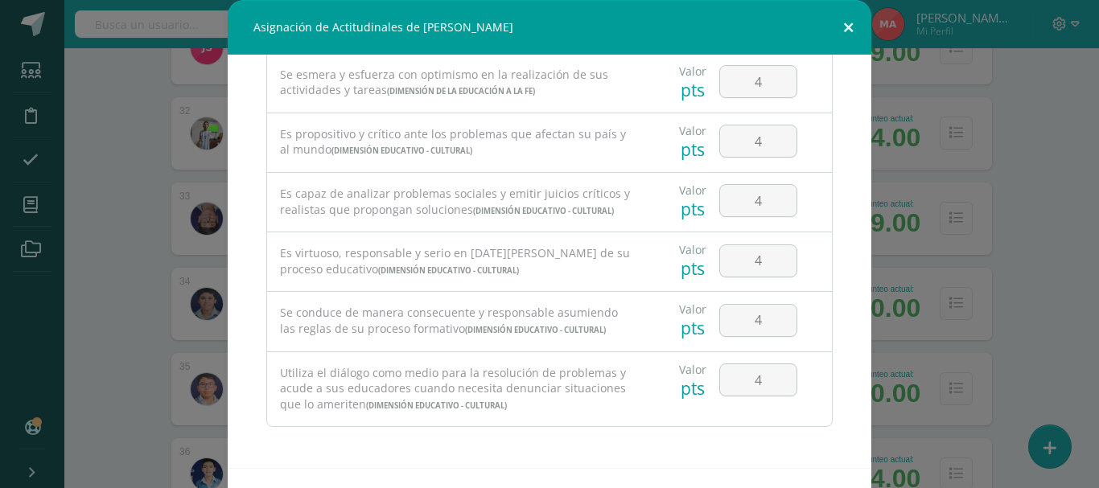
click at [845, 31] on button at bounding box center [848, 27] width 46 height 55
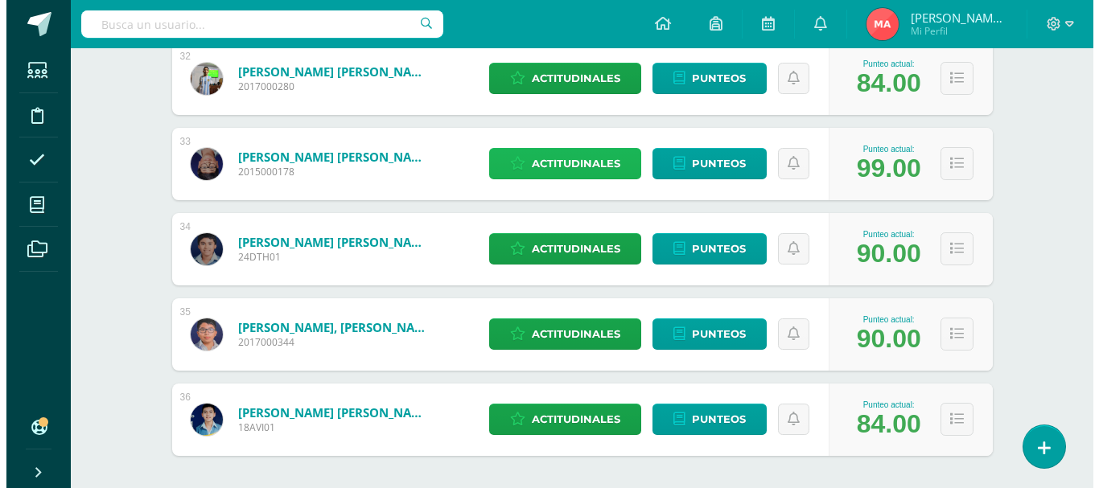
scroll to position [2977, 0]
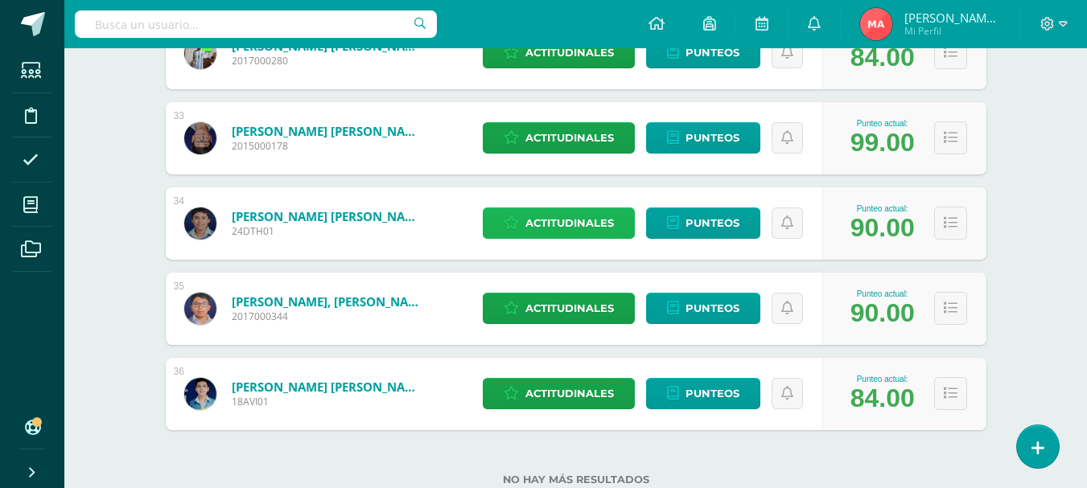
click at [529, 237] on span "Actitudinales" at bounding box center [569, 223] width 88 height 30
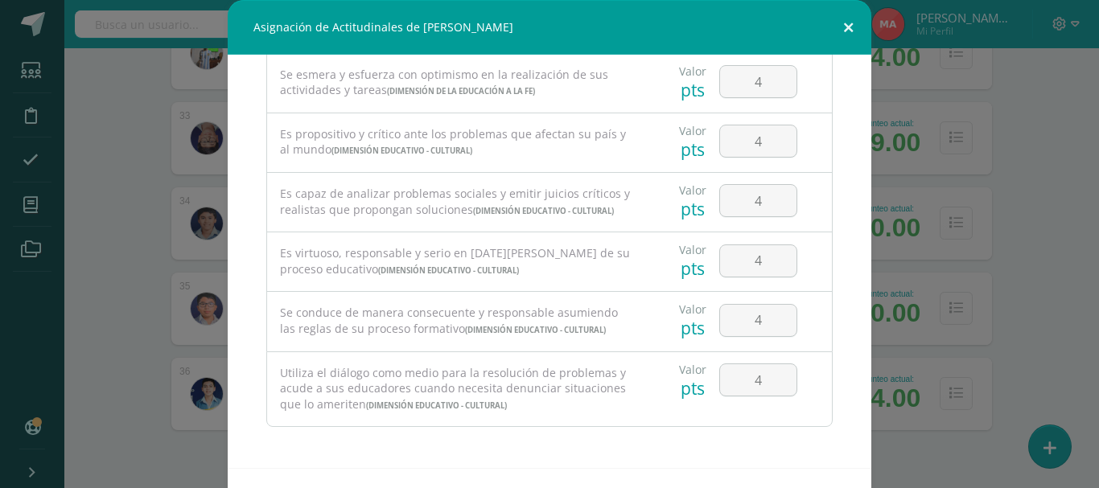
click at [842, 24] on button at bounding box center [848, 27] width 46 height 55
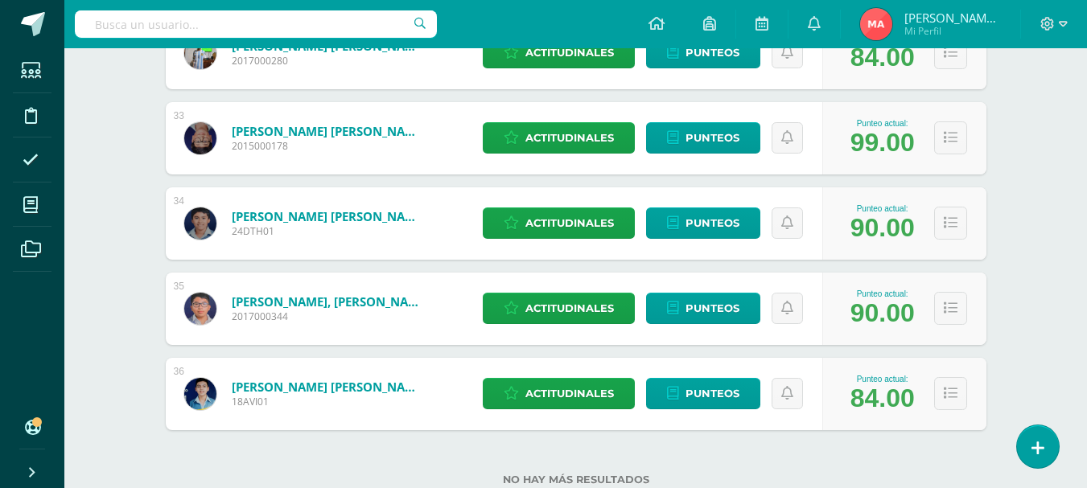
click at [533, 292] on div "Actitudinales Punteos" at bounding box center [649, 309] width 348 height 72
click at [533, 309] on span "Actitudinales" at bounding box center [569, 309] width 88 height 30
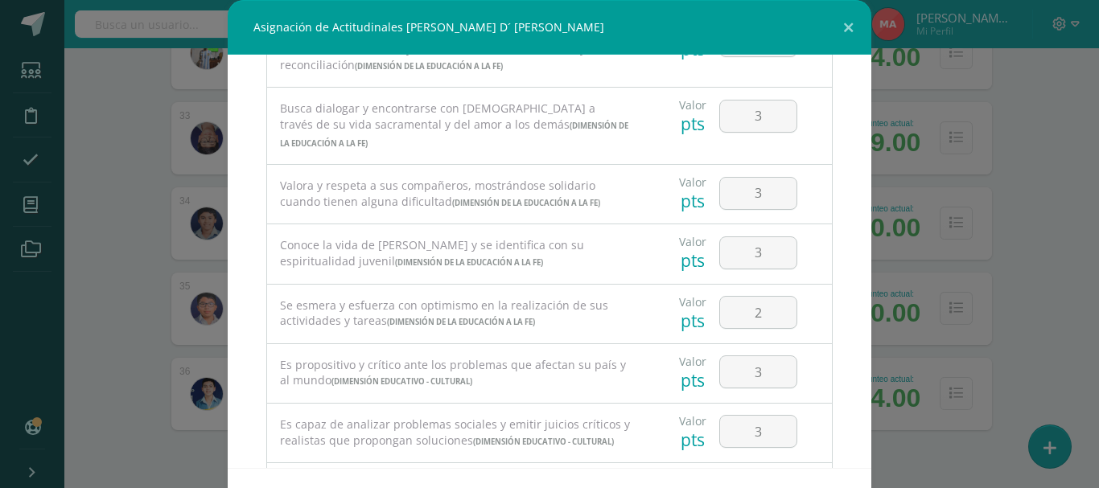
scroll to position [1089, 0]
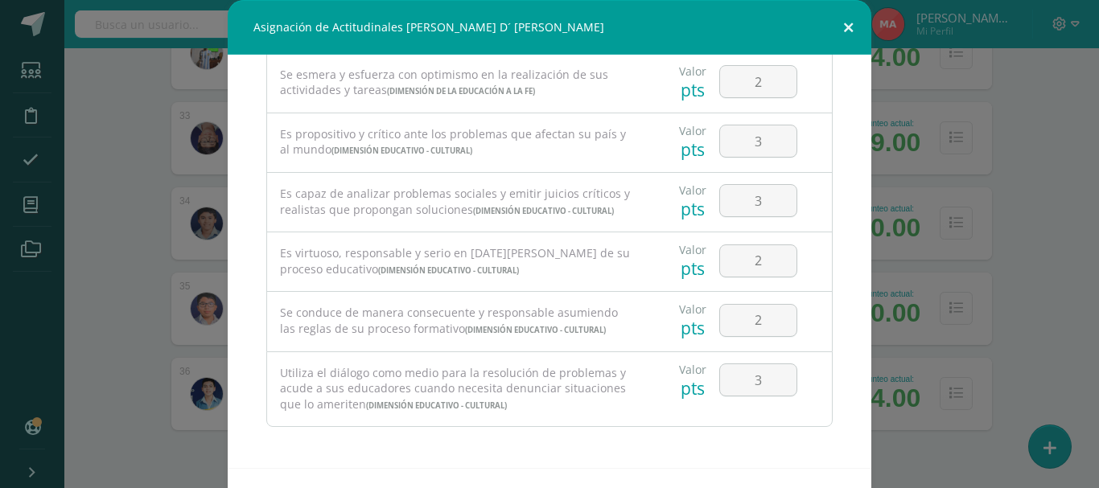
click at [839, 25] on button at bounding box center [848, 27] width 46 height 55
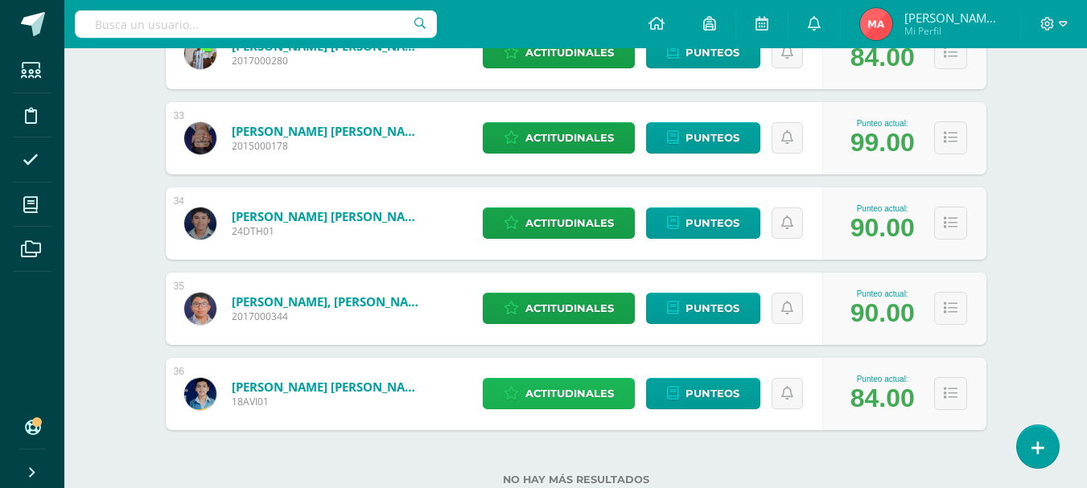
click at [549, 399] on span "Actitudinales" at bounding box center [569, 394] width 88 height 30
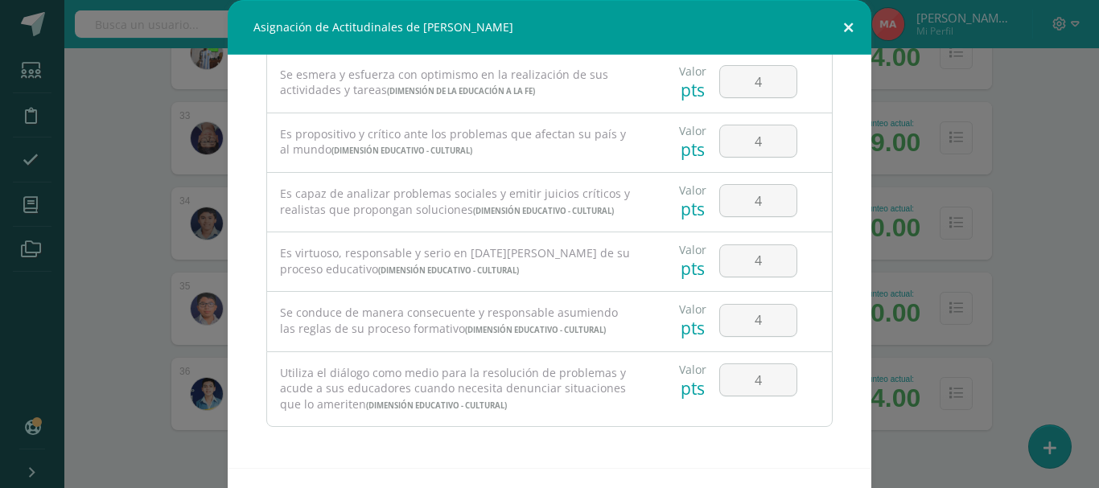
click at [833, 25] on button at bounding box center [848, 27] width 46 height 55
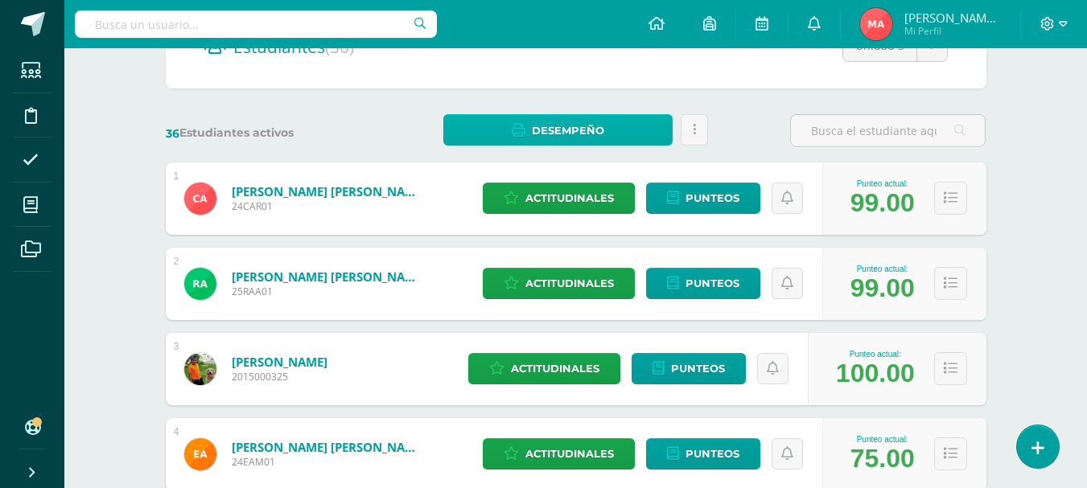
scroll to position [0, 0]
